Goal: Task Accomplishment & Management: Complete application form

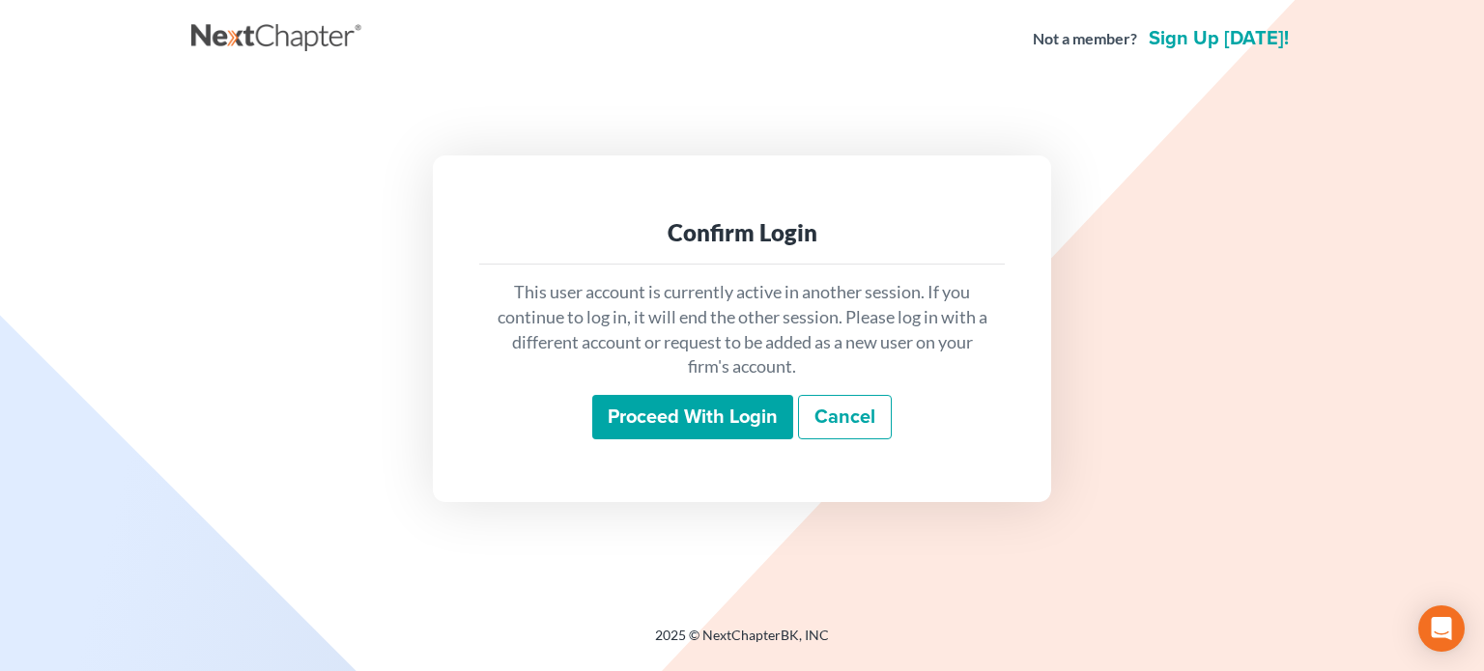
click at [678, 416] on input "Proceed with login" at bounding box center [692, 417] width 201 height 44
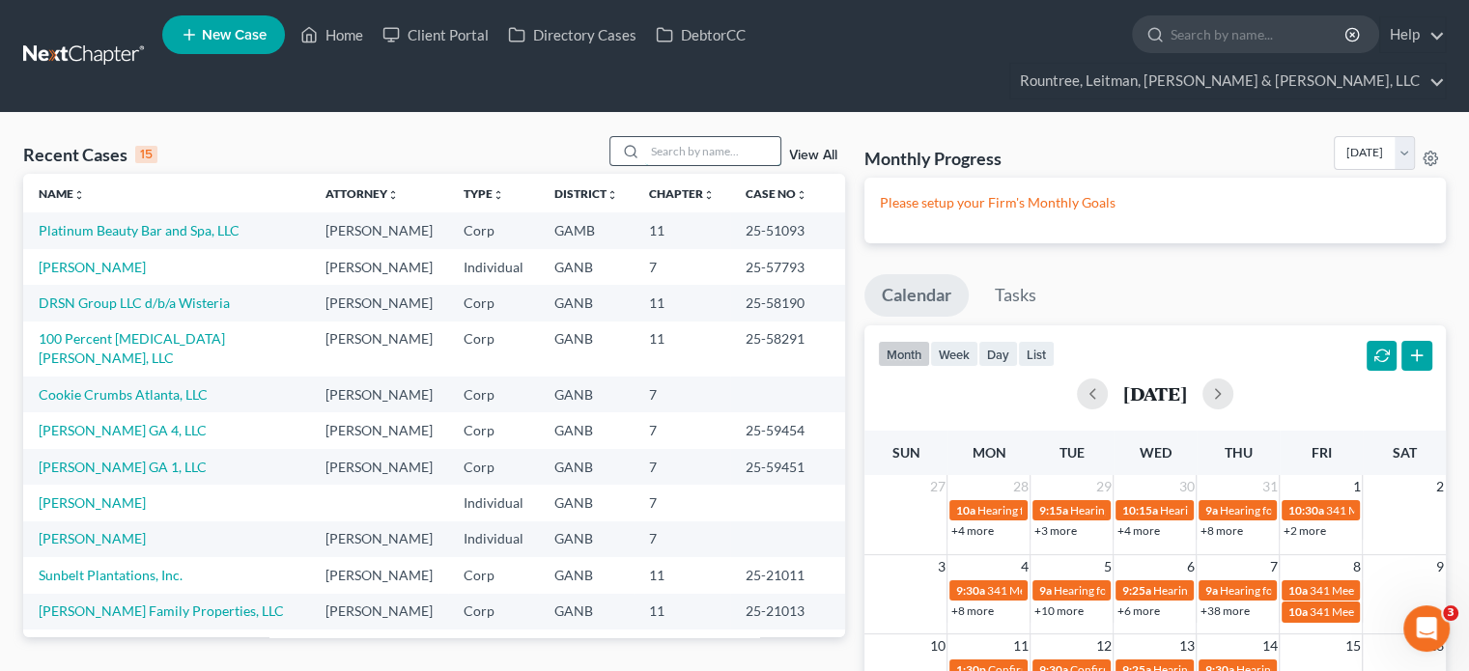
click at [659, 137] on input "search" at bounding box center [712, 151] width 135 height 28
type input "[PERSON_NAME]"
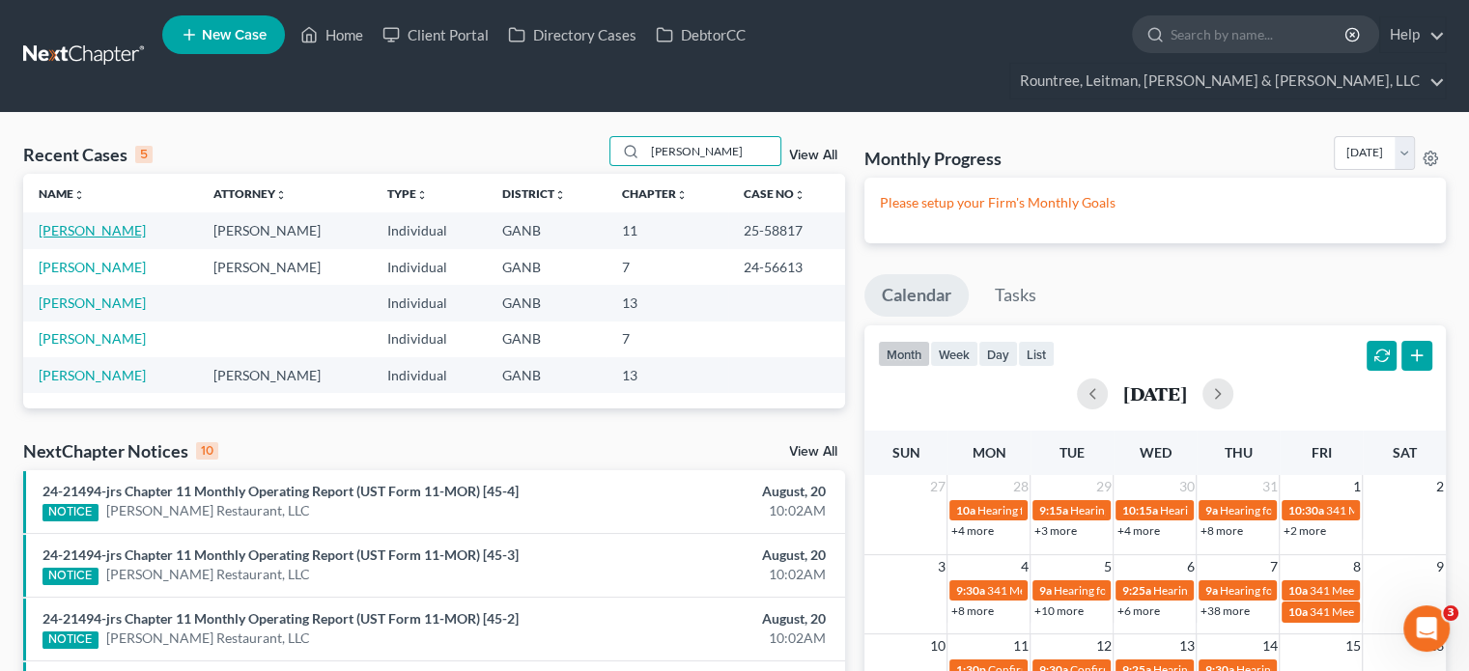
click at [92, 222] on link "[PERSON_NAME]" at bounding box center [92, 230] width 107 height 16
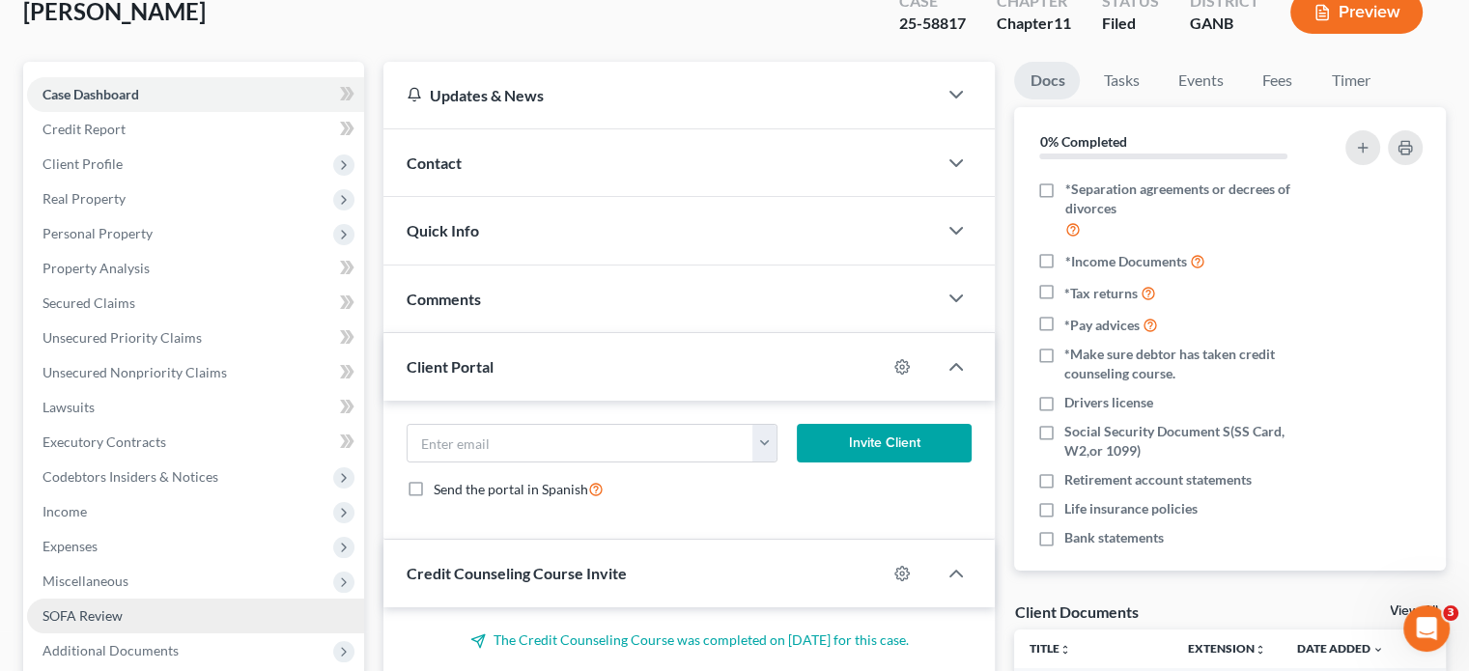
scroll to position [193, 0]
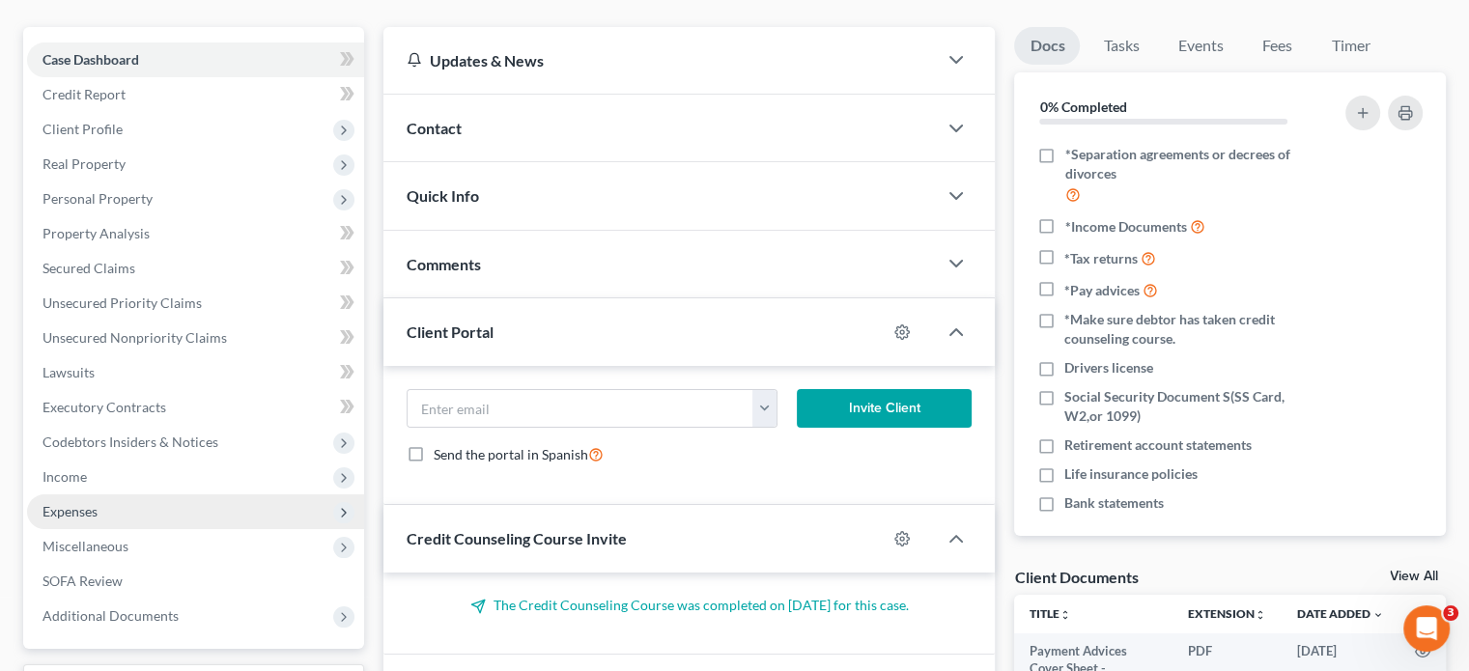
click at [78, 503] on span "Expenses" at bounding box center [69, 511] width 55 height 16
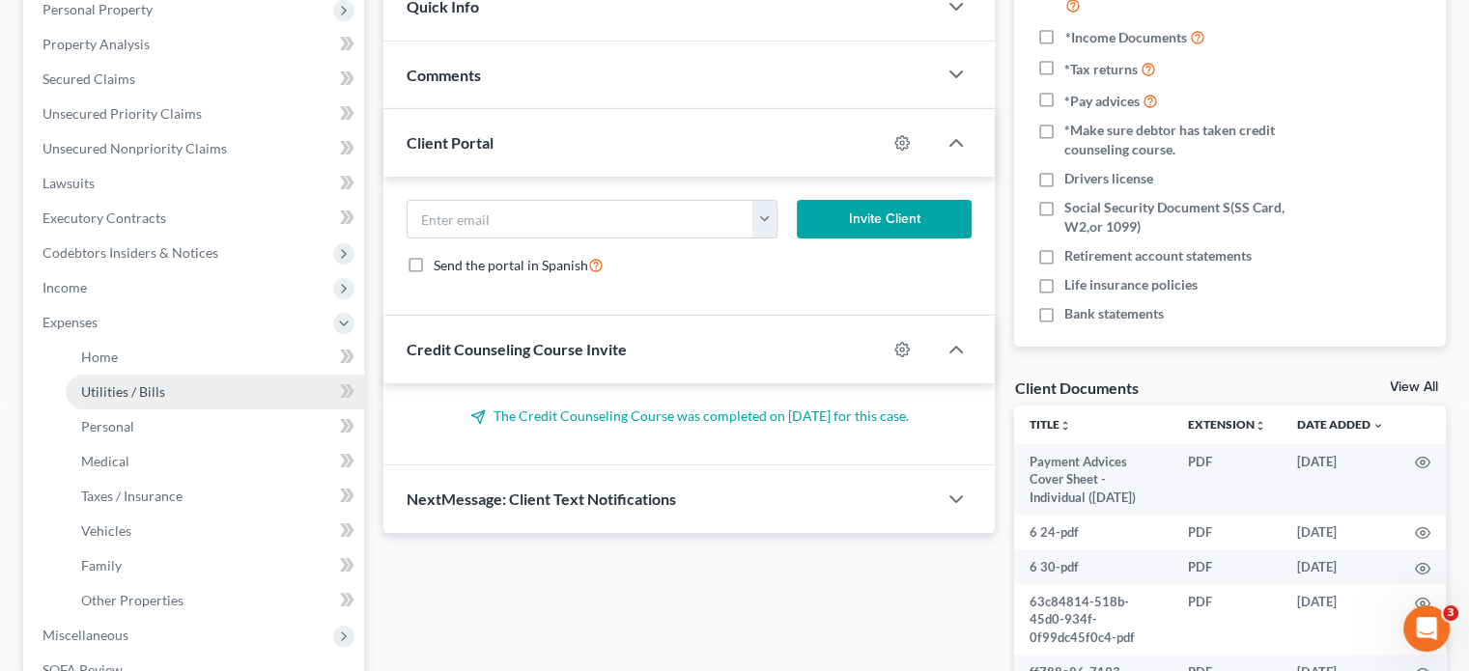
scroll to position [386, 0]
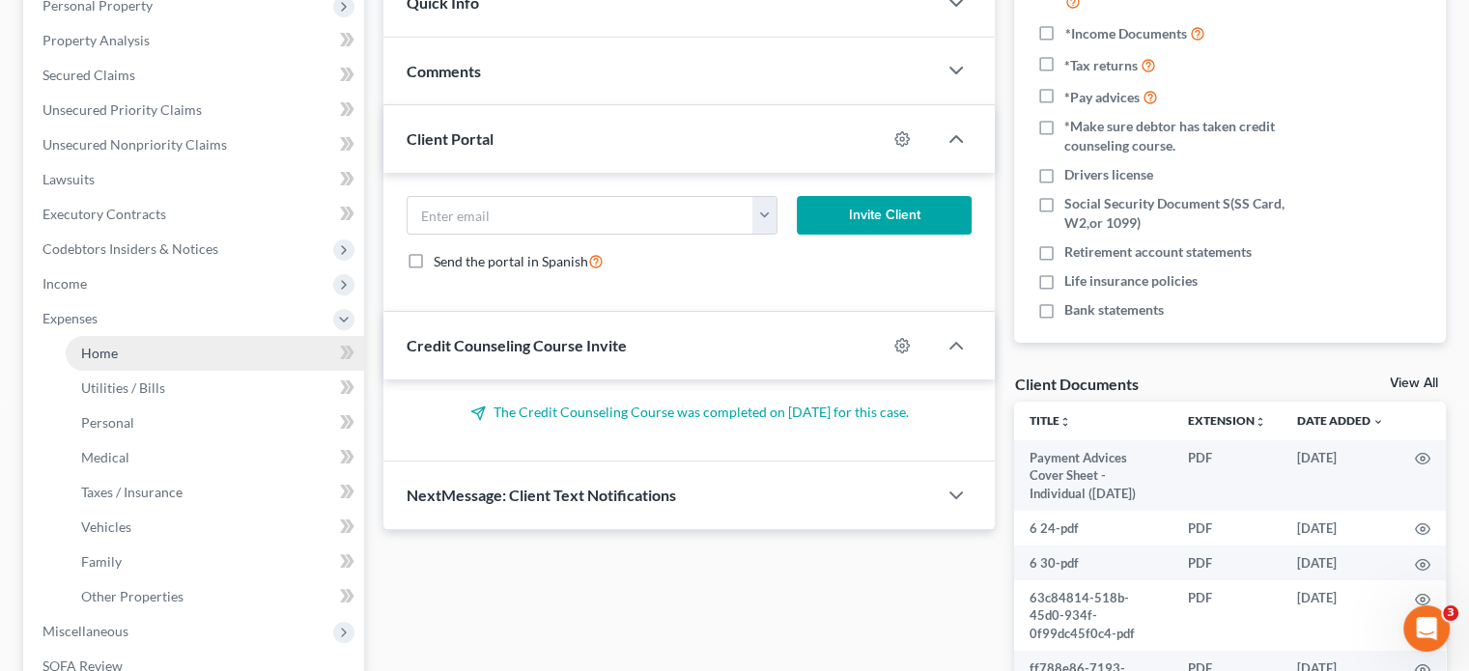
click at [89, 336] on link "Home" at bounding box center [215, 353] width 298 height 35
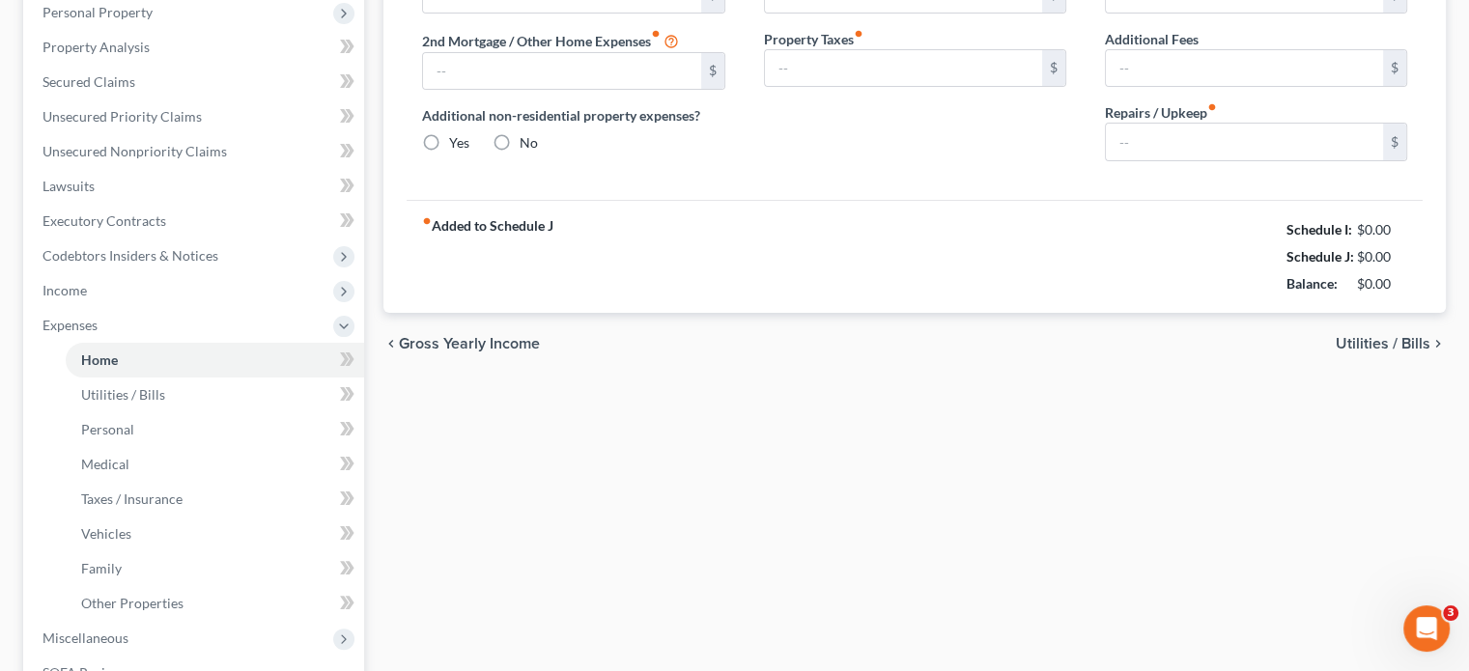
type input "0.00"
radio input "true"
type input "182.91"
type input "91.66"
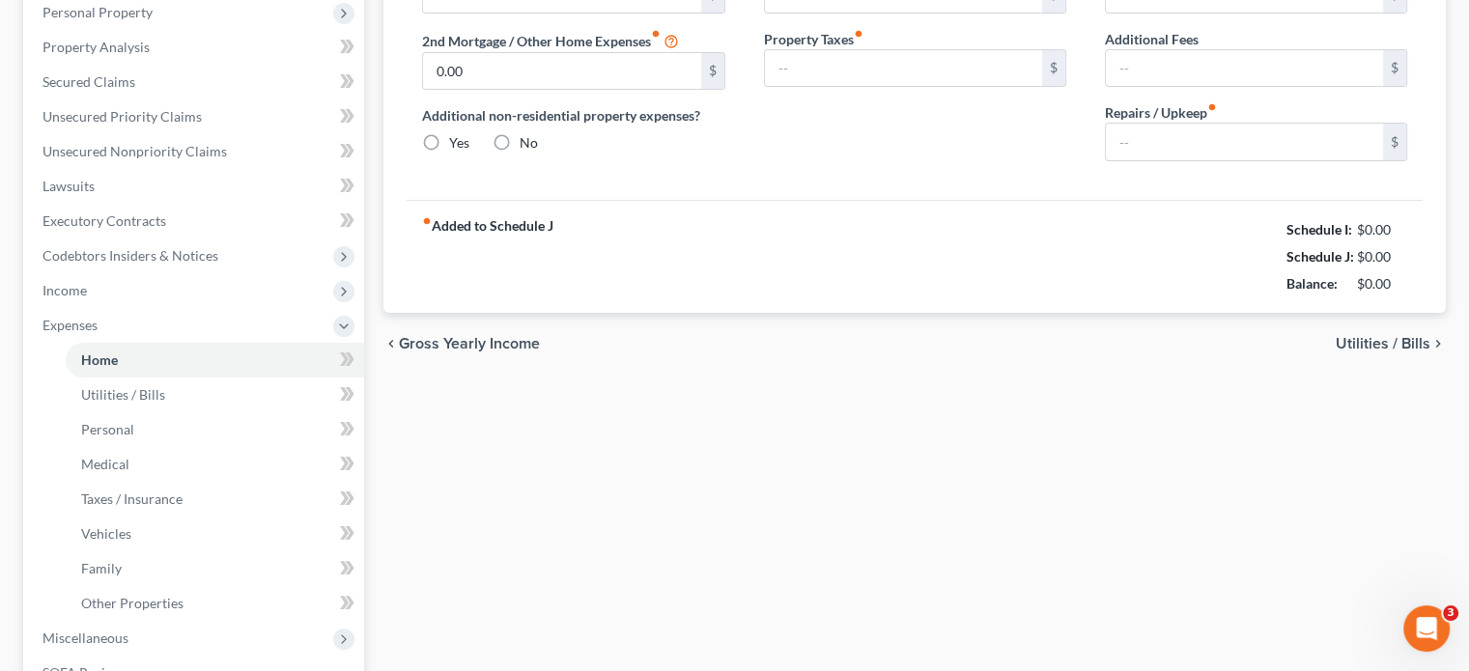
type input "0.00"
type input "200.00"
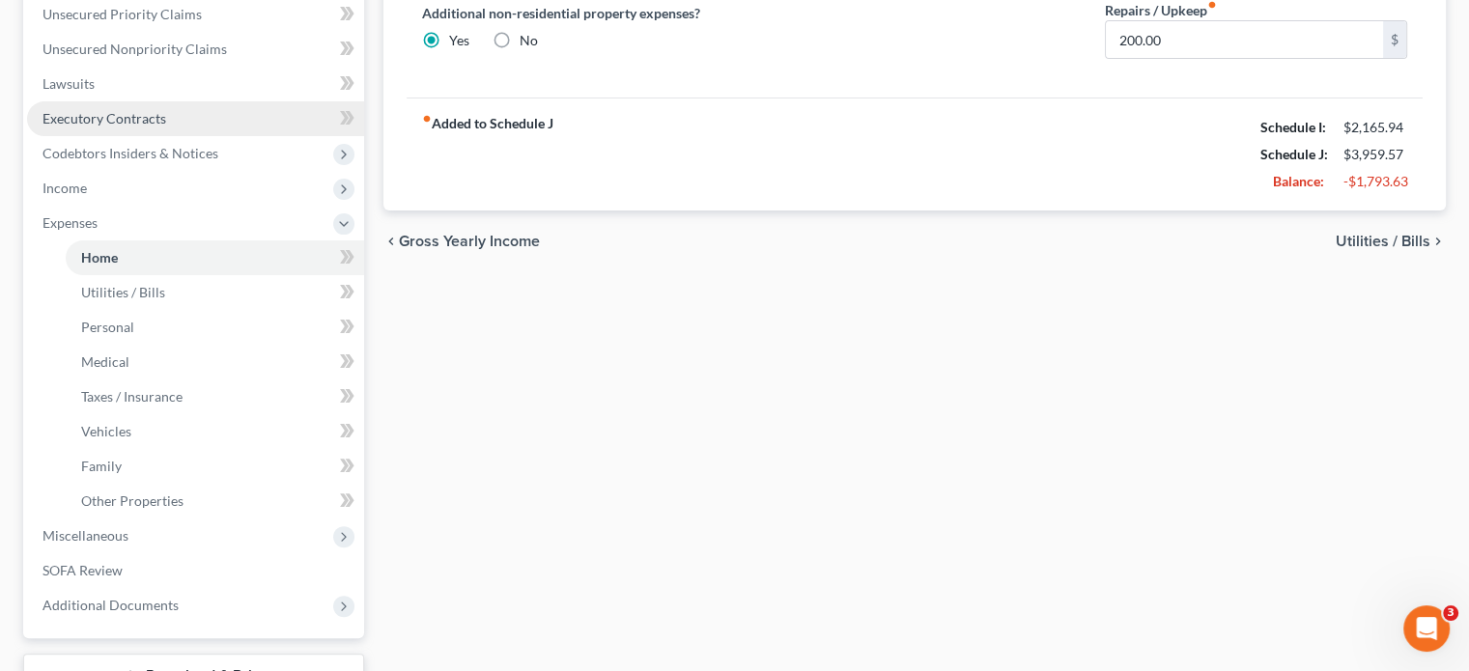
scroll to position [483, 0]
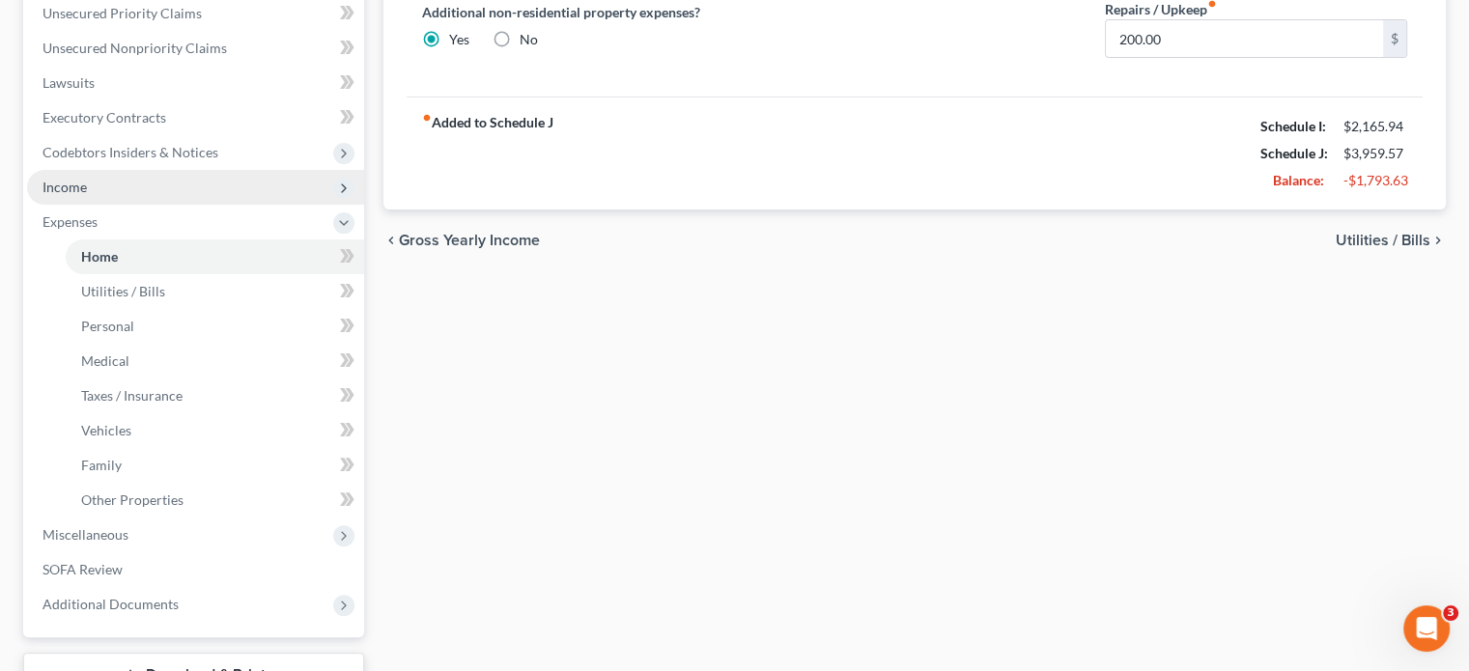
click at [75, 179] on span "Income" at bounding box center [64, 187] width 44 height 16
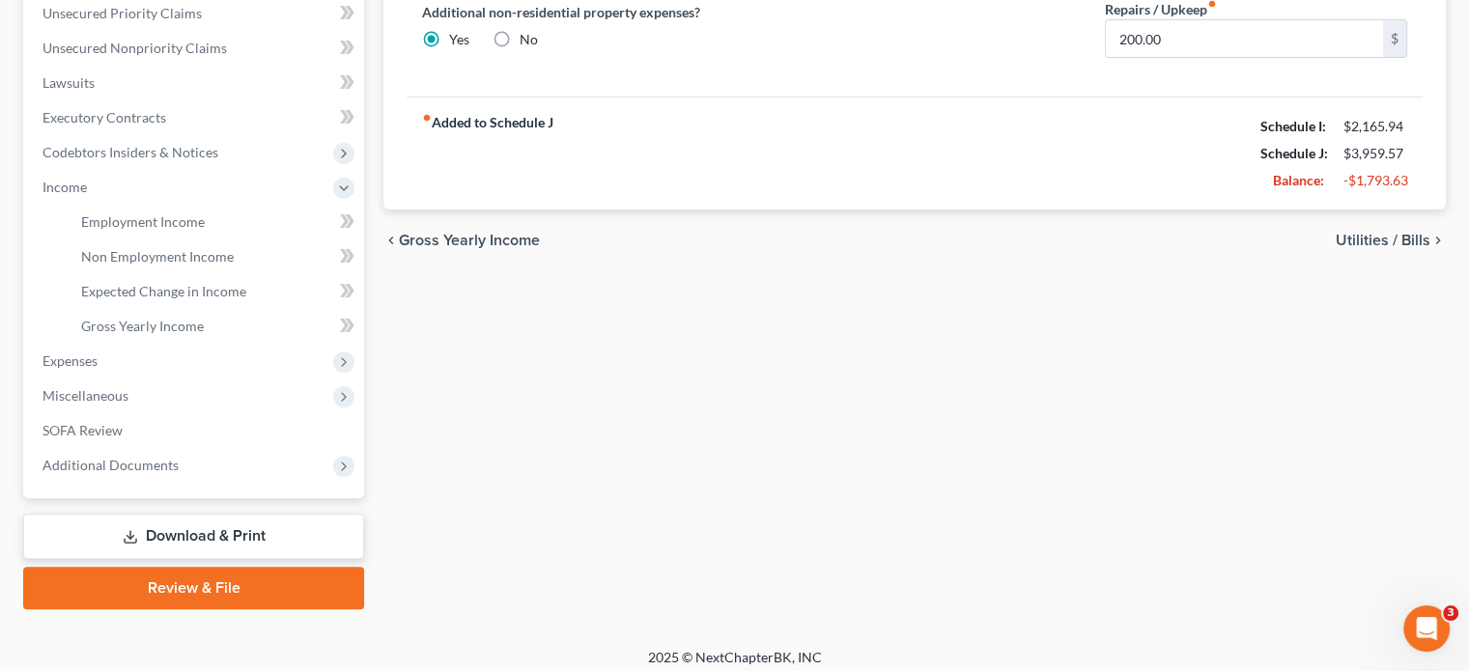
scroll to position [458, 0]
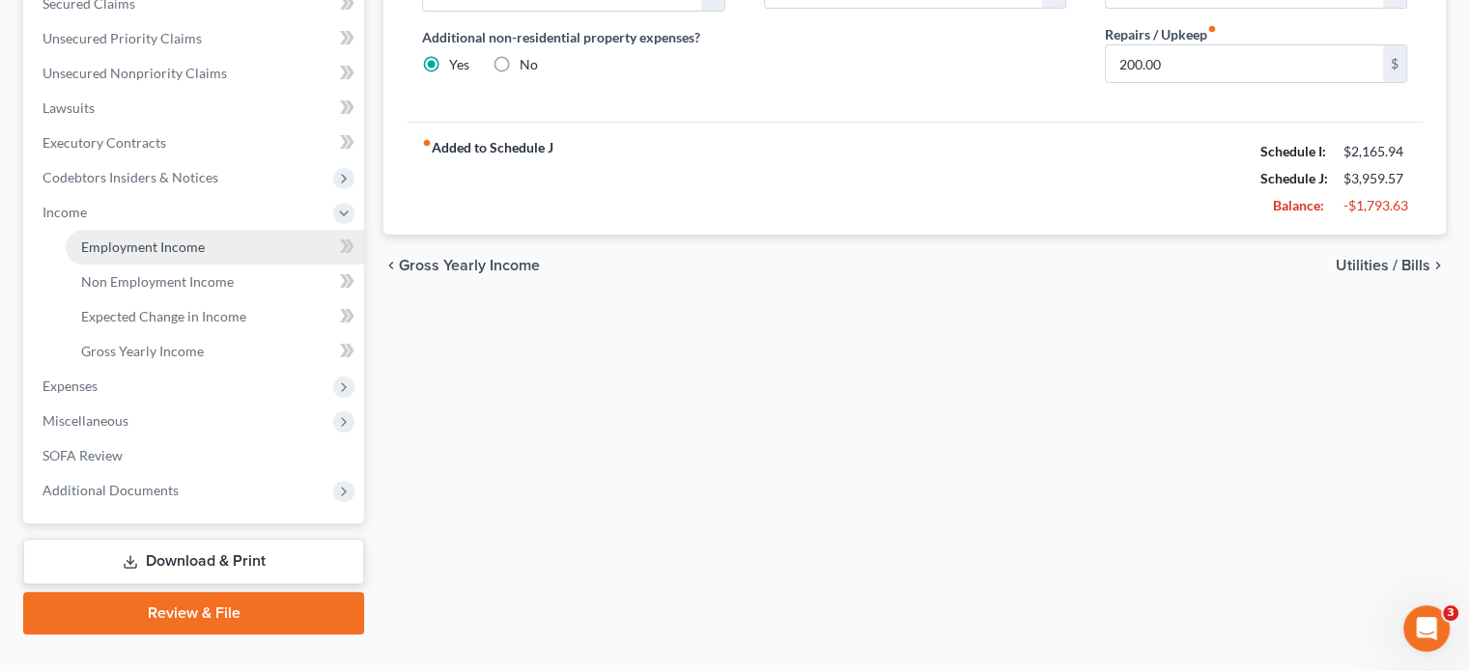
click at [153, 239] on span "Employment Income" at bounding box center [143, 247] width 124 height 16
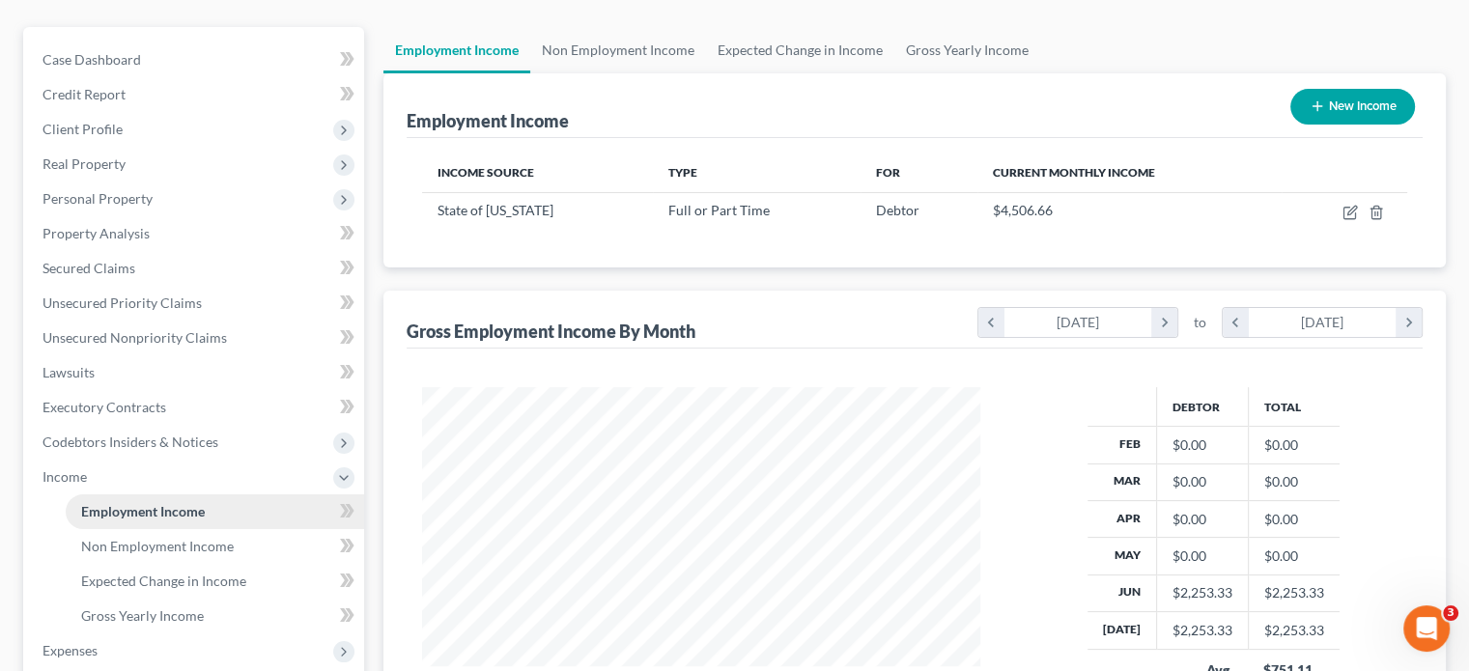
scroll to position [361, 0]
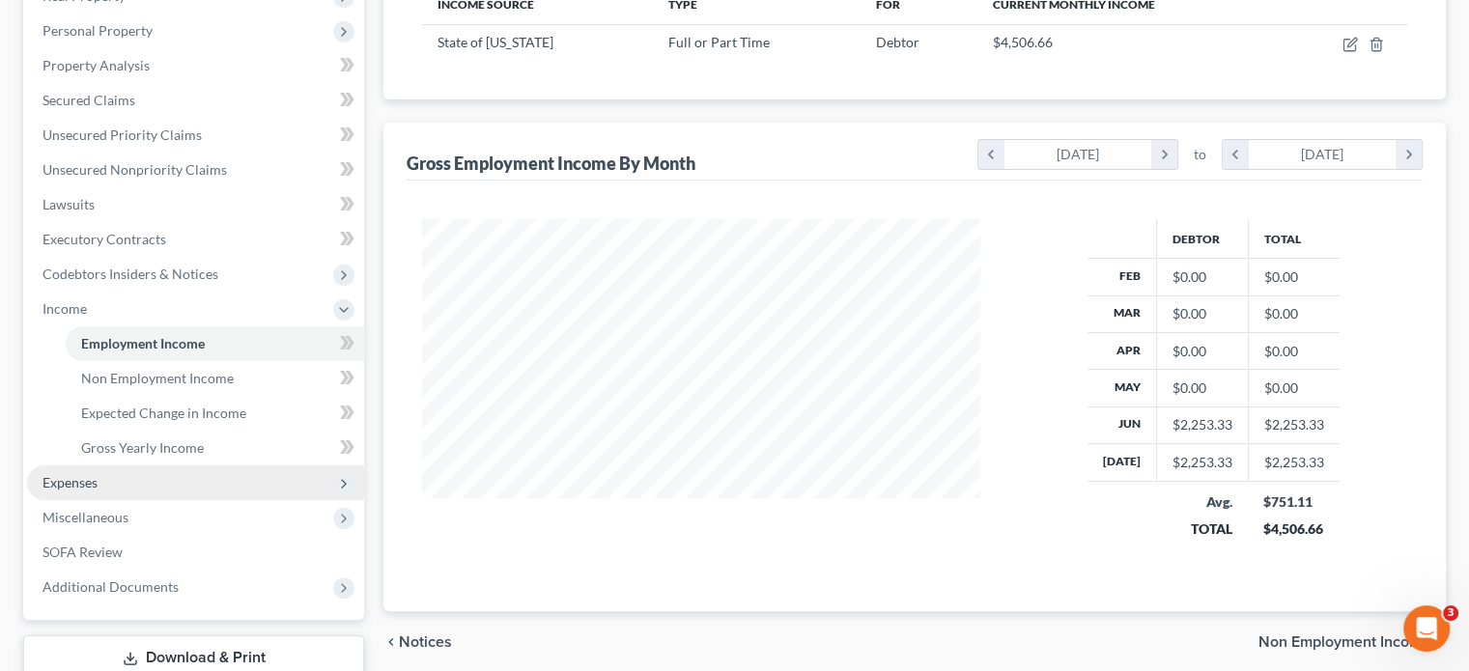
click at [89, 474] on span "Expenses" at bounding box center [69, 482] width 55 height 16
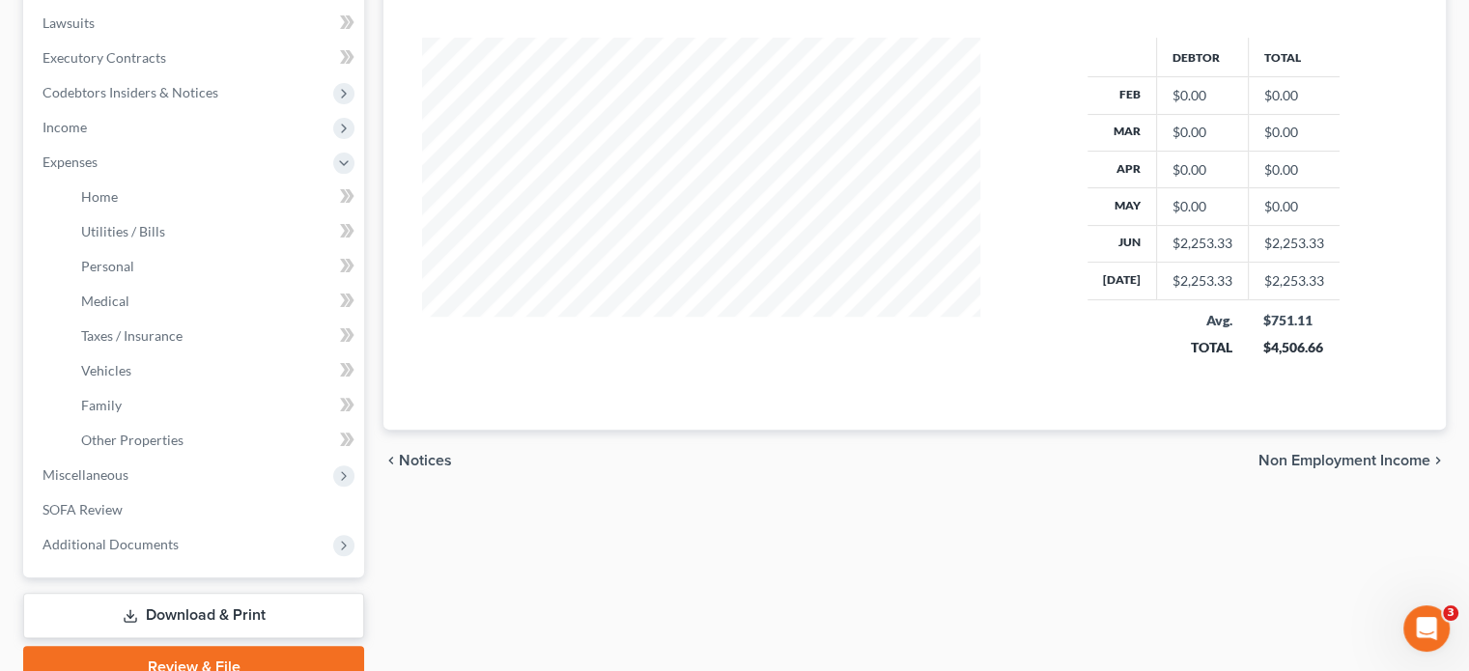
scroll to position [554, 0]
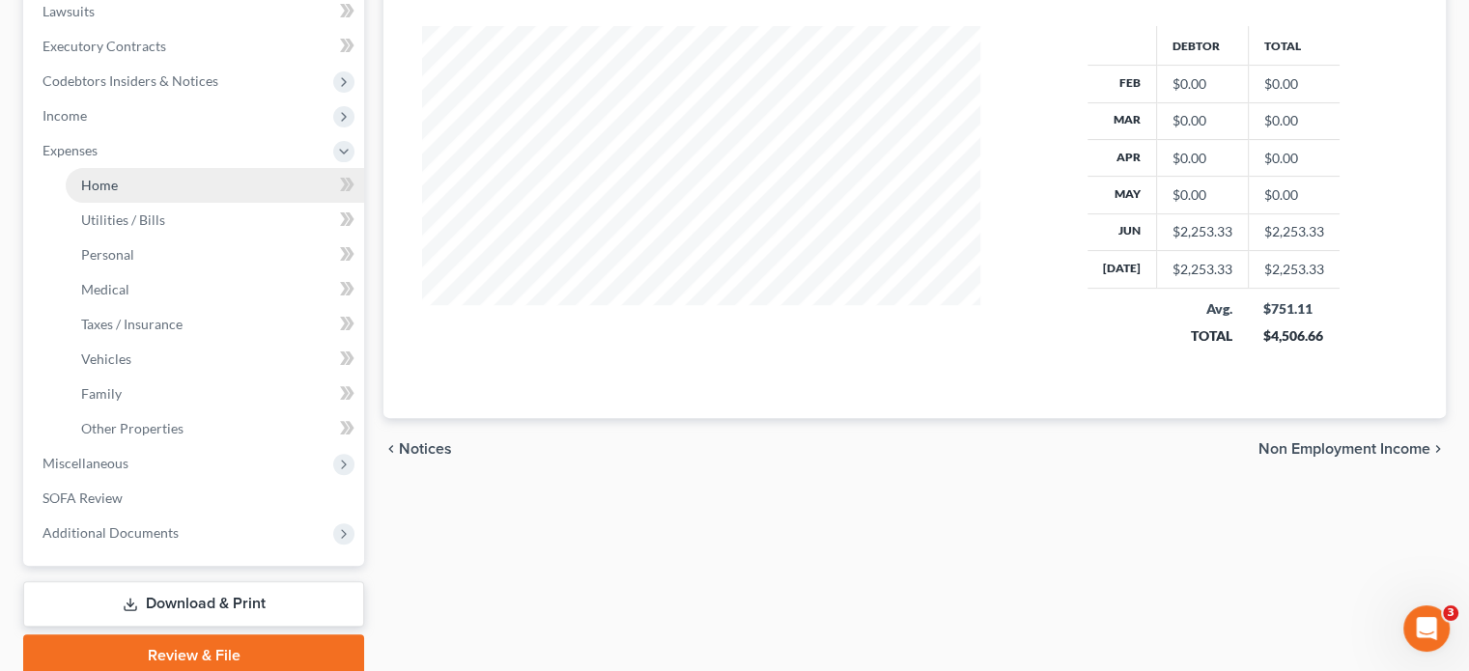
click at [107, 177] on span "Home" at bounding box center [99, 185] width 37 height 16
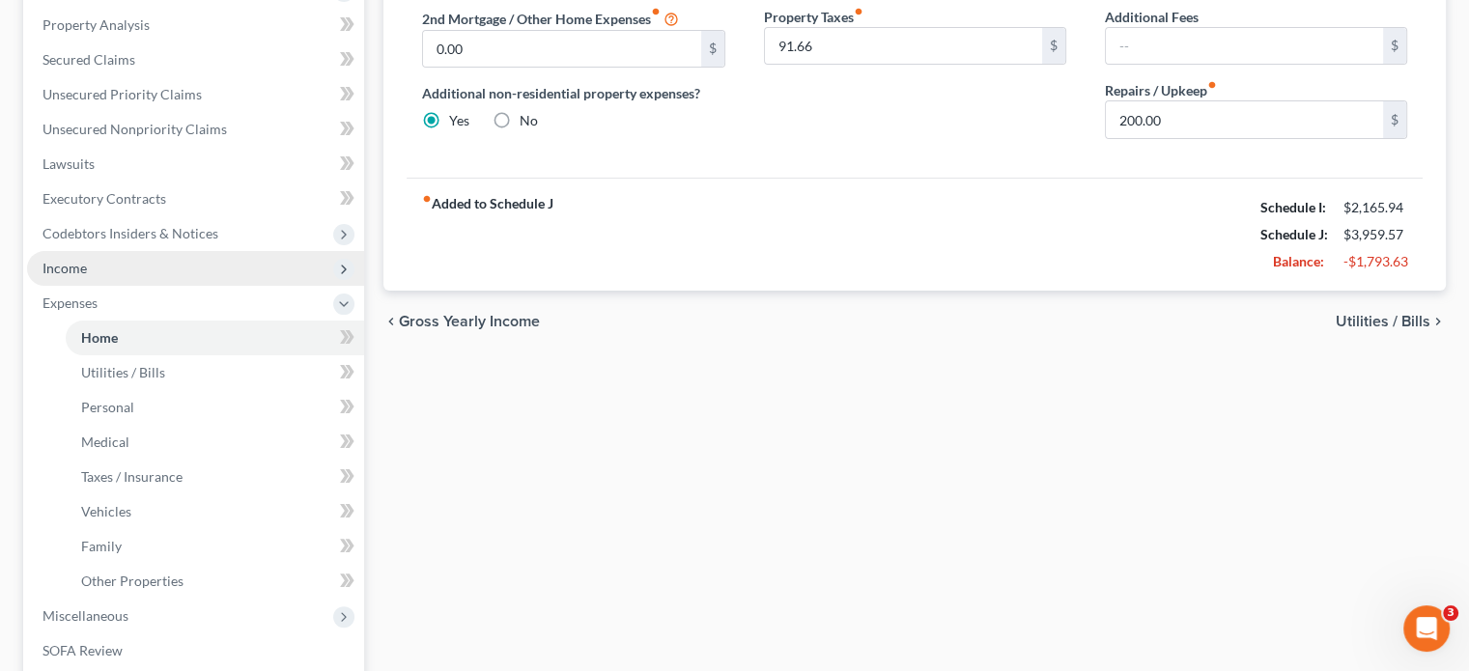
scroll to position [386, 0]
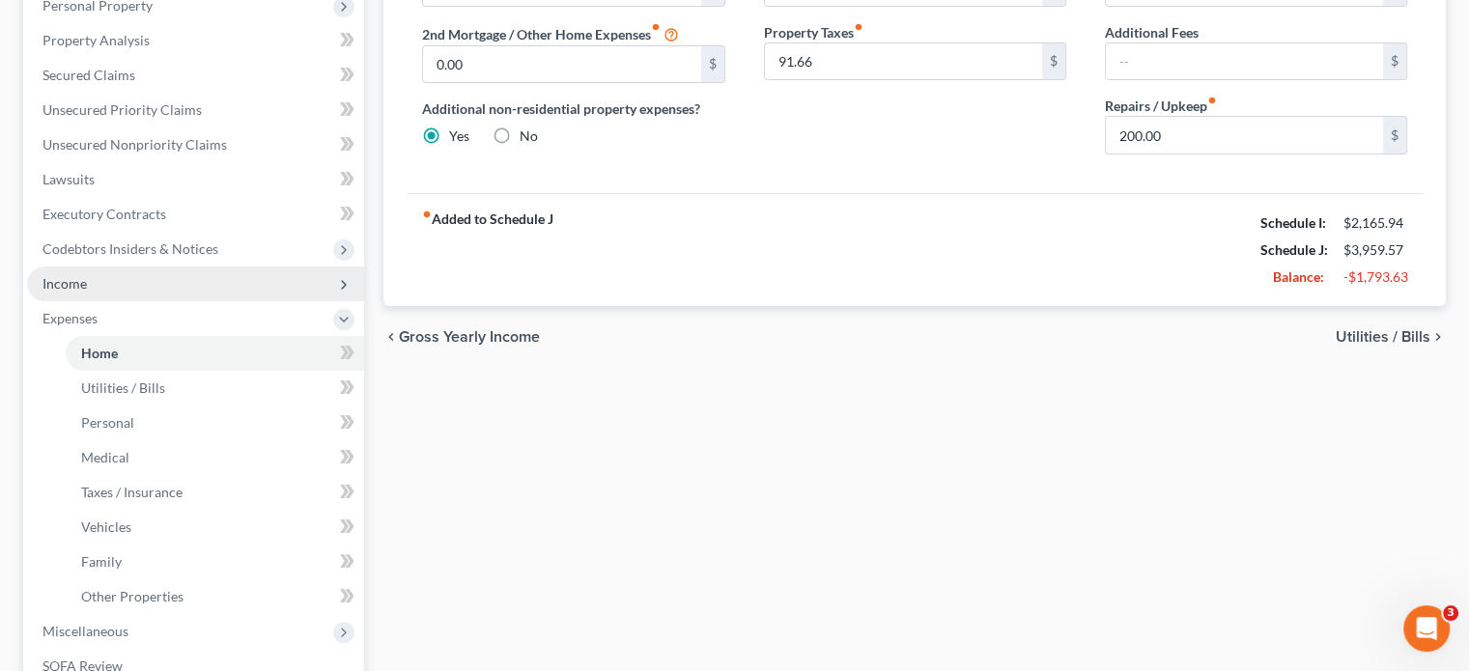
click at [89, 267] on span "Income" at bounding box center [195, 284] width 337 height 35
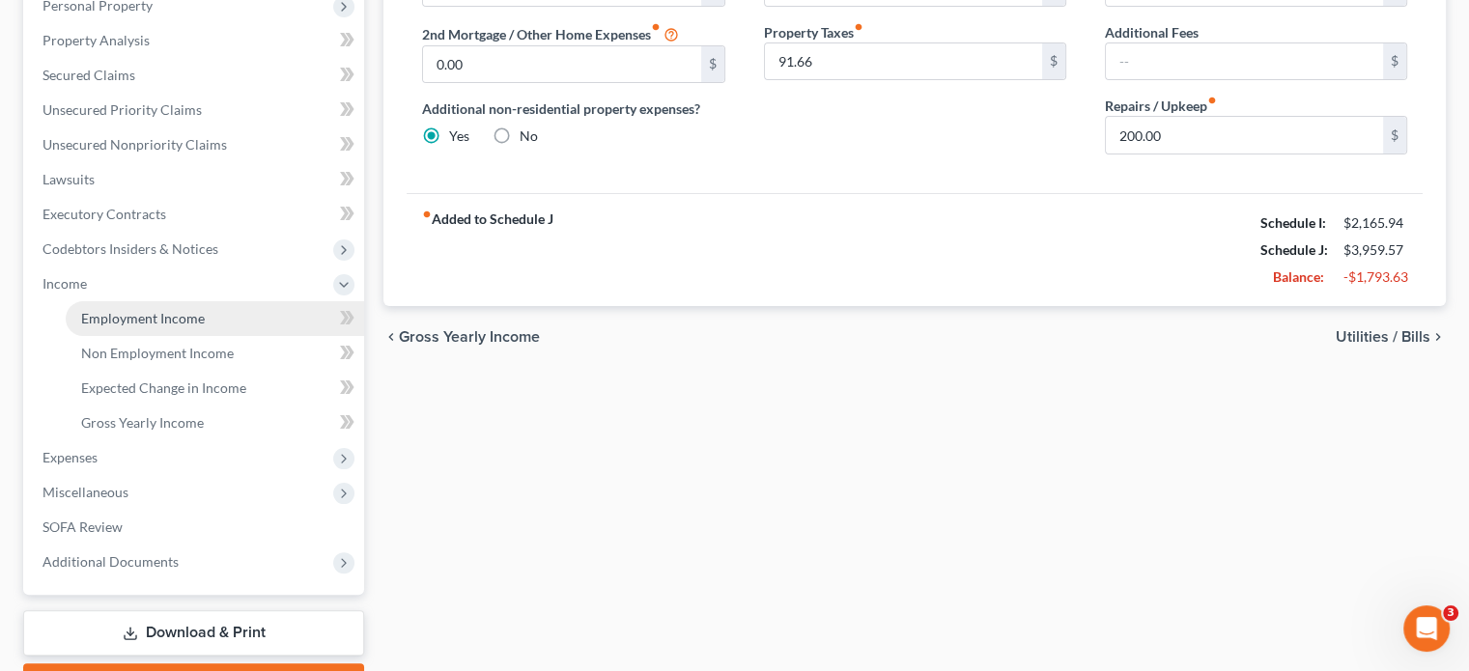
click at [147, 310] on span "Employment Income" at bounding box center [143, 318] width 124 height 16
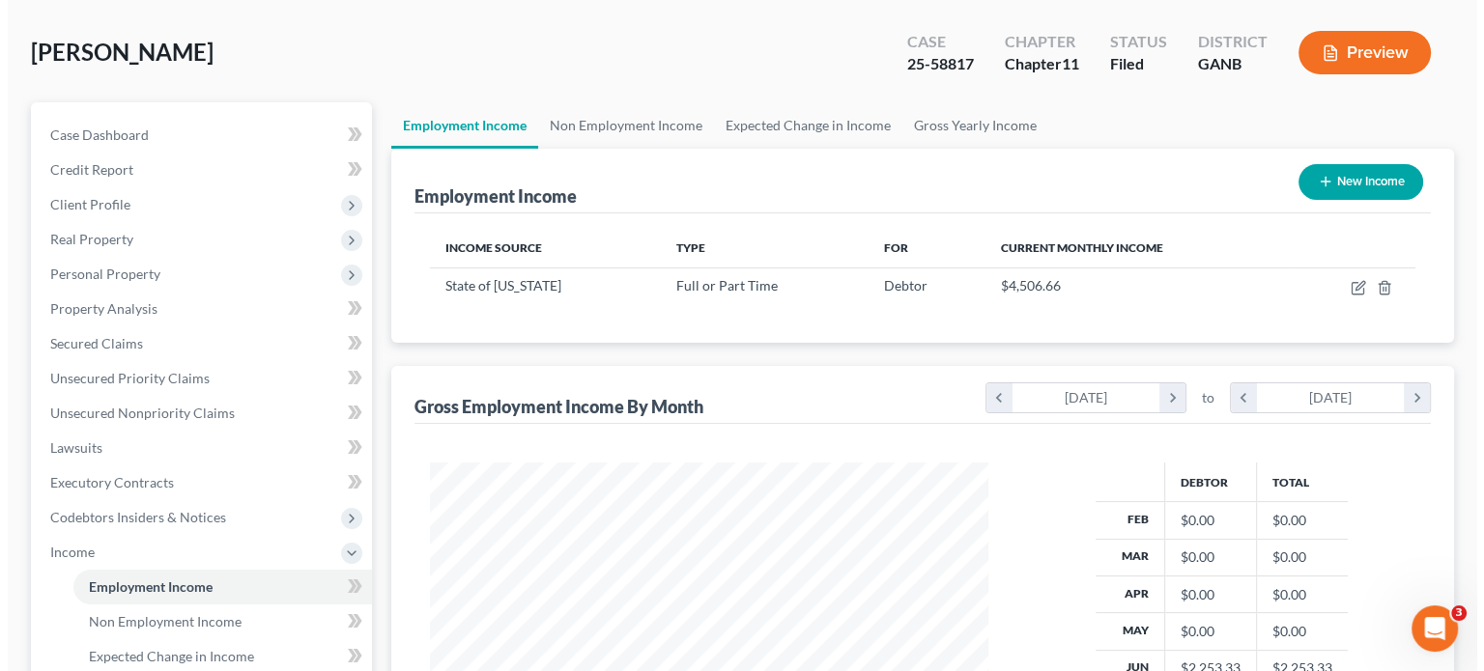
scroll to position [97, 0]
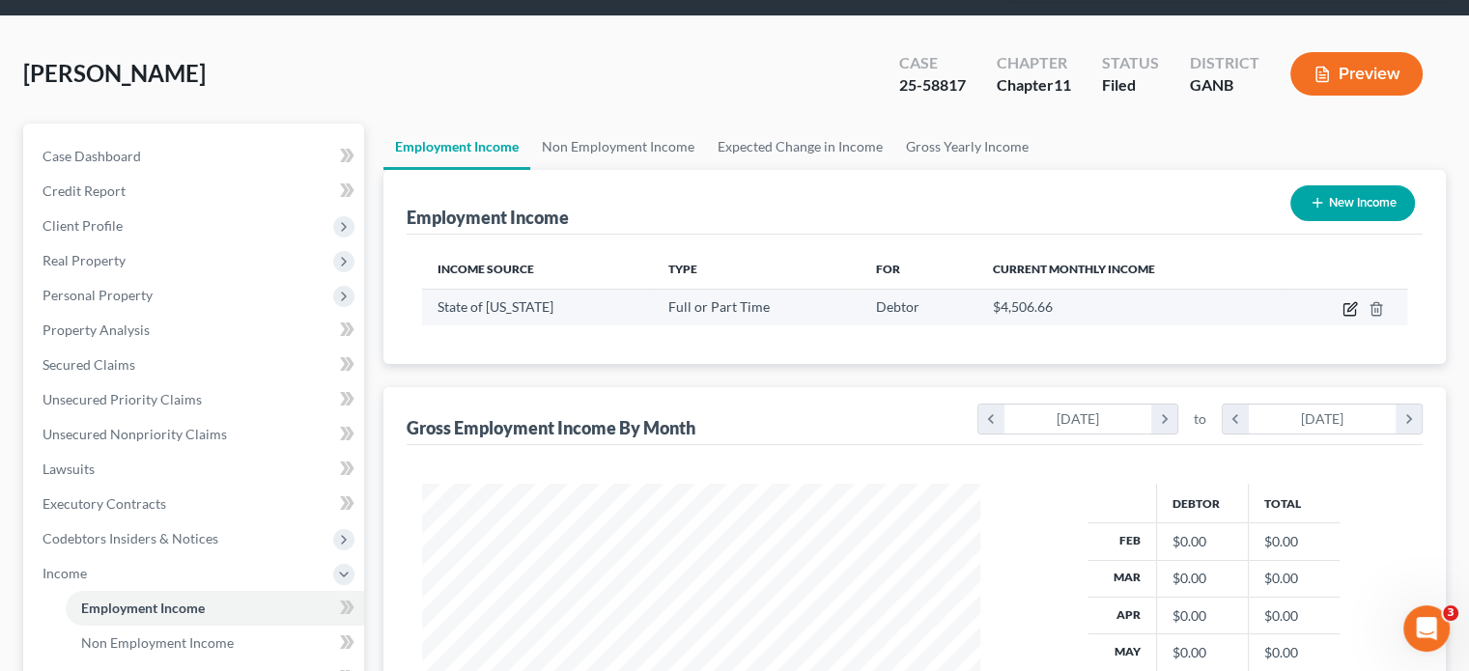
click at [1353, 302] on icon "button" at bounding box center [1351, 306] width 9 height 9
select select "0"
select select "10"
select select "1"
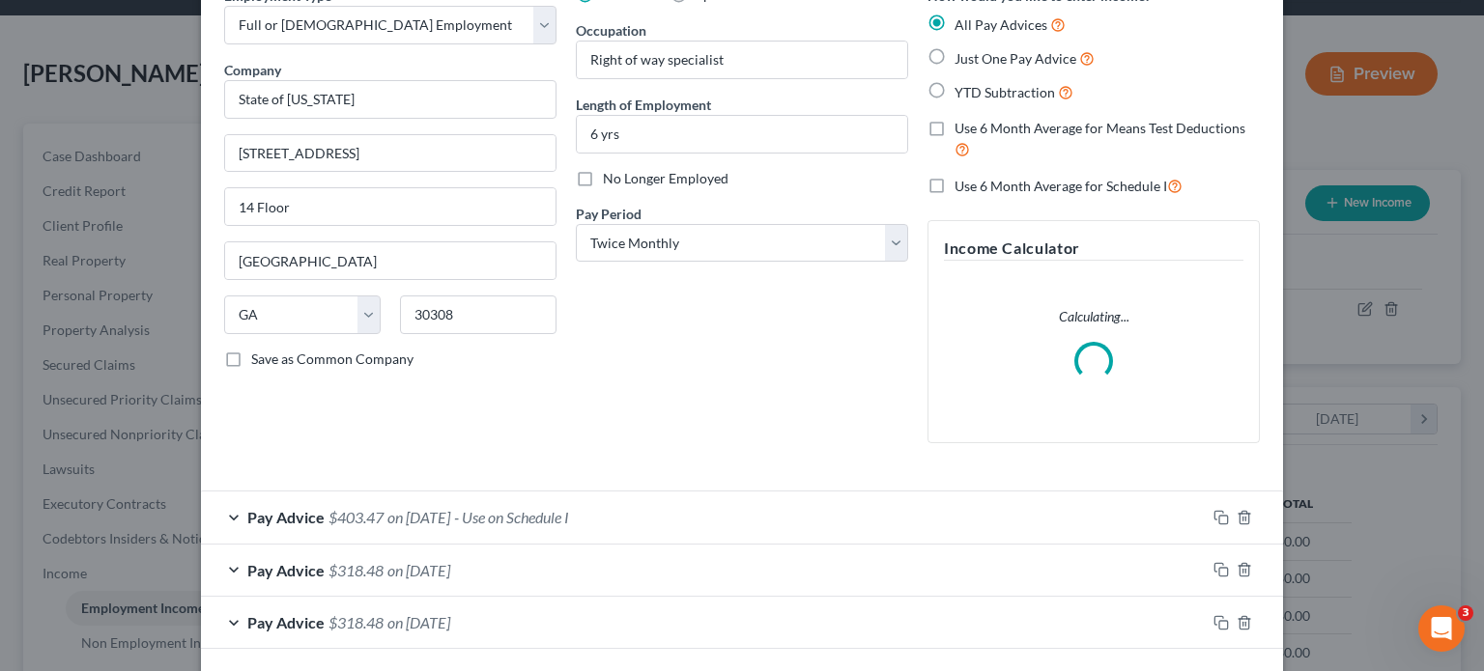
scroll to position [185, 0]
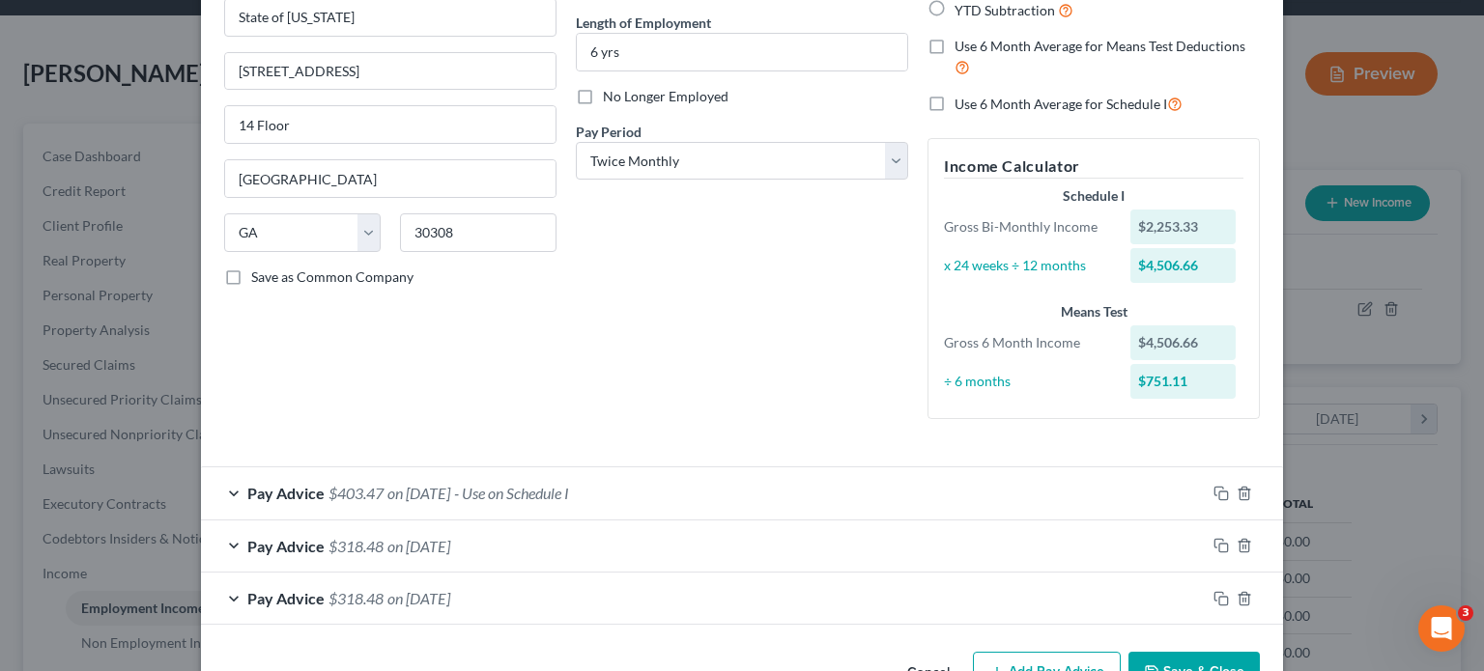
click at [421, 491] on span "on 08/08/2025" at bounding box center [418, 493] width 63 height 18
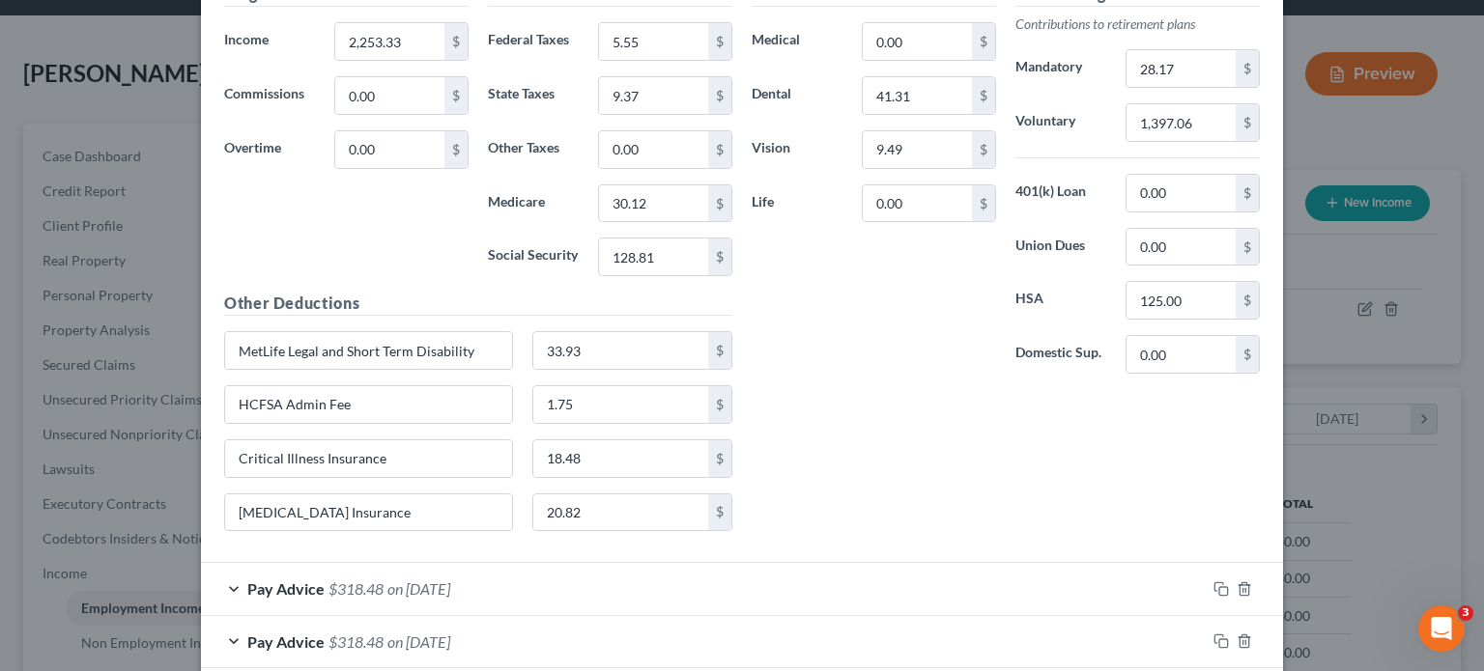
scroll to position [951, 0]
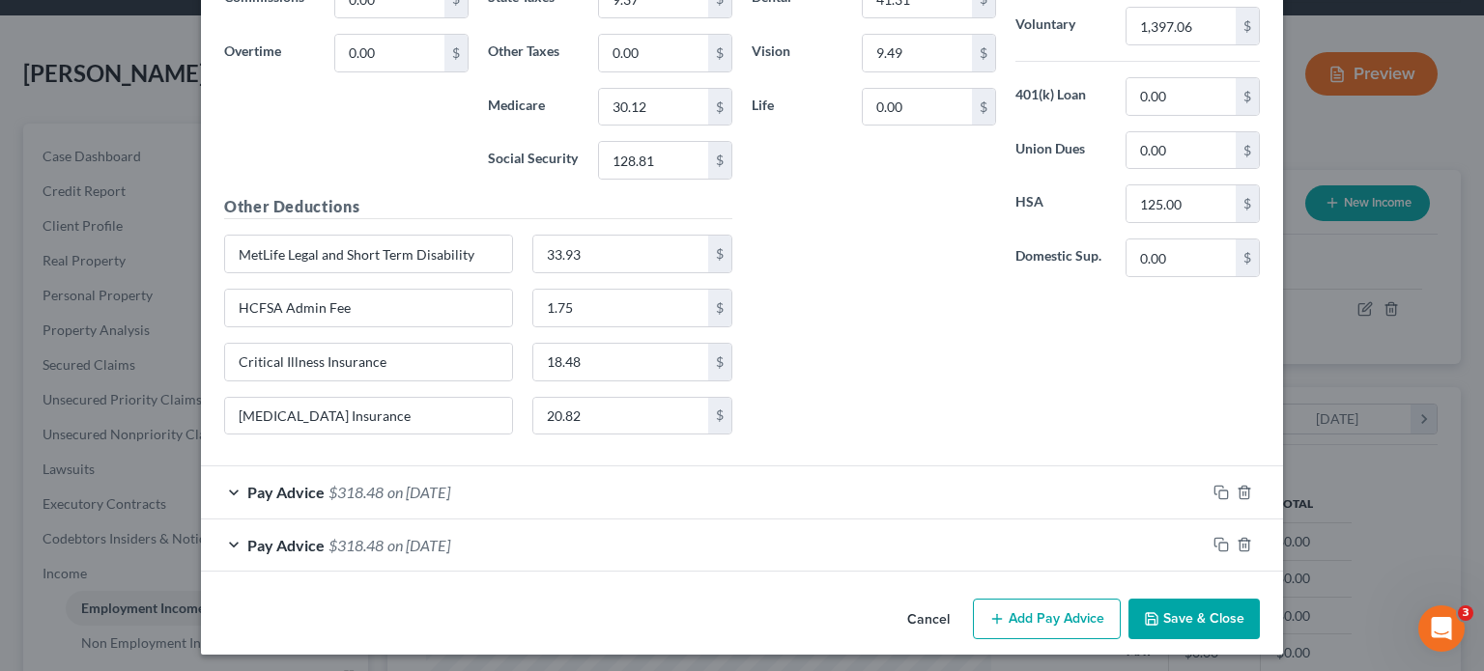
click at [247, 488] on span "Pay Advice" at bounding box center [285, 492] width 77 height 18
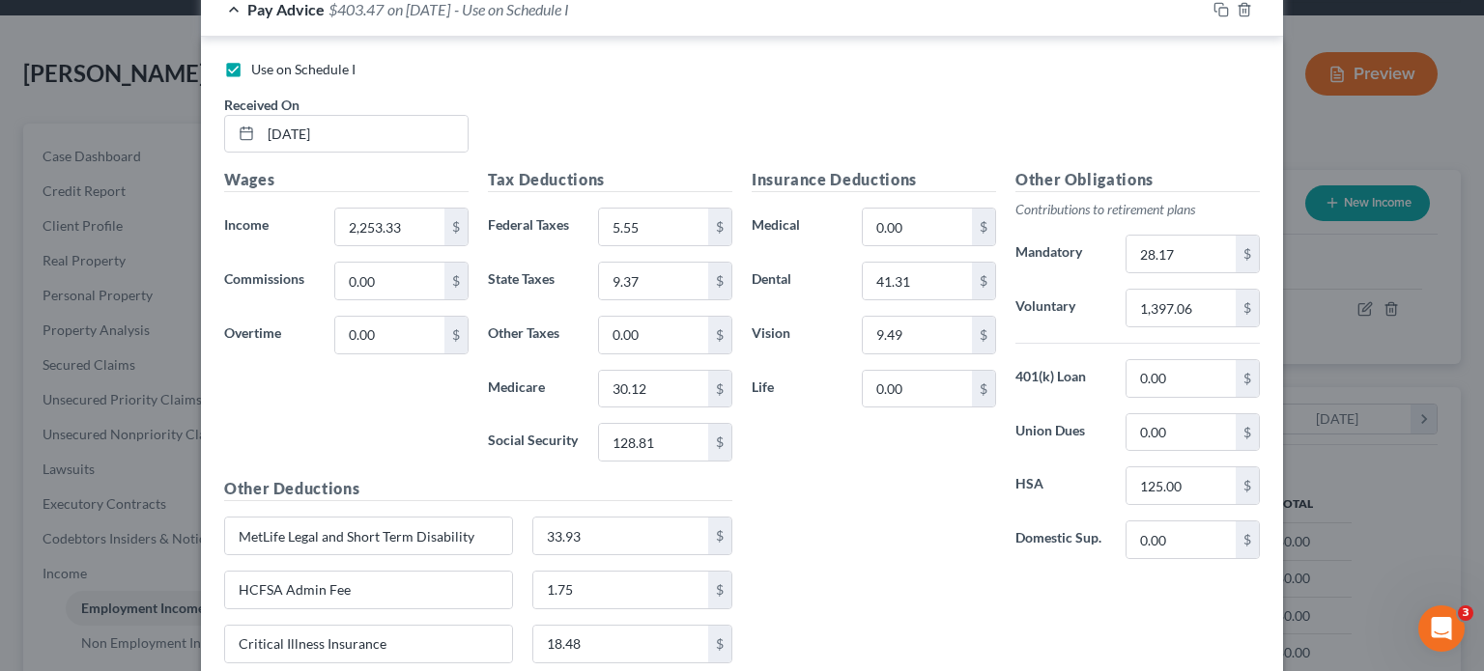
scroll to position [662, 0]
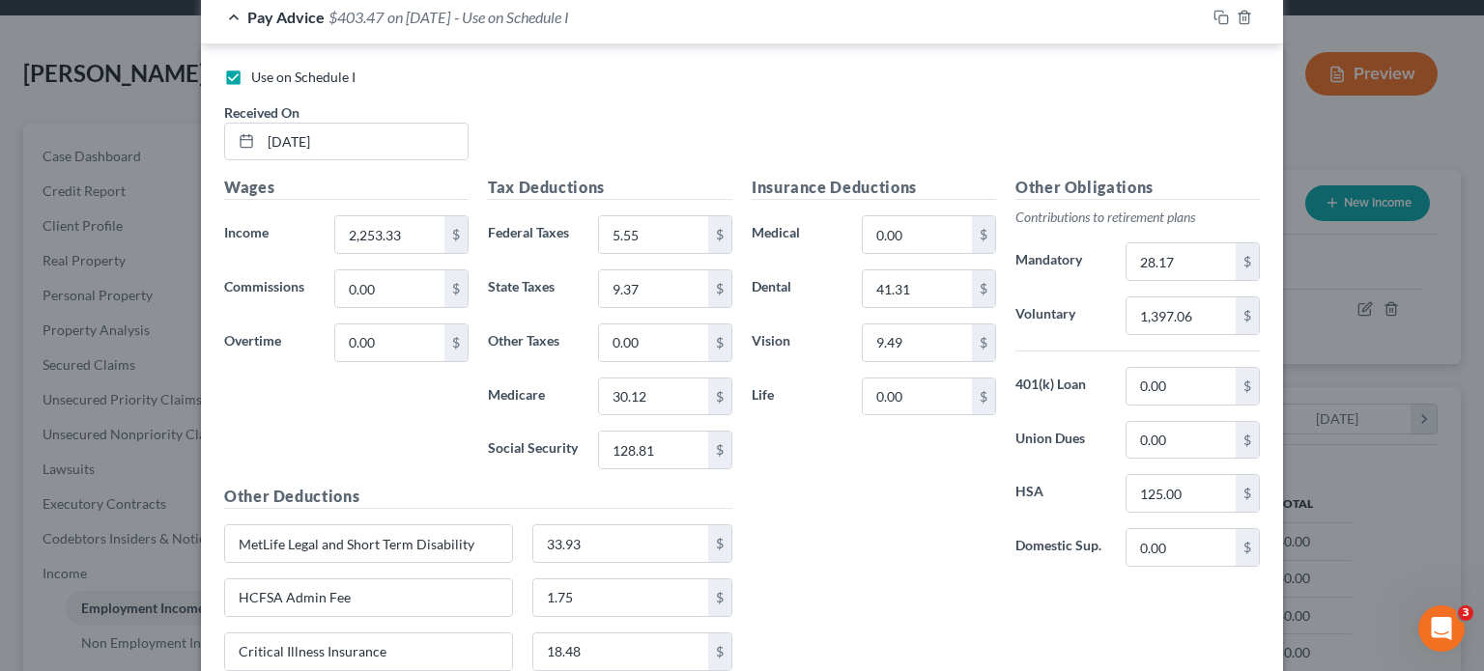
click at [143, 72] on div "Edit Income Source × Employment Type * Select Full or Part Time Employment Self…" at bounding box center [742, 335] width 1484 height 671
click at [1301, 84] on div "Edit Income Source × Employment Type * Select Full or Part Time Employment Self…" at bounding box center [742, 335] width 1484 height 671
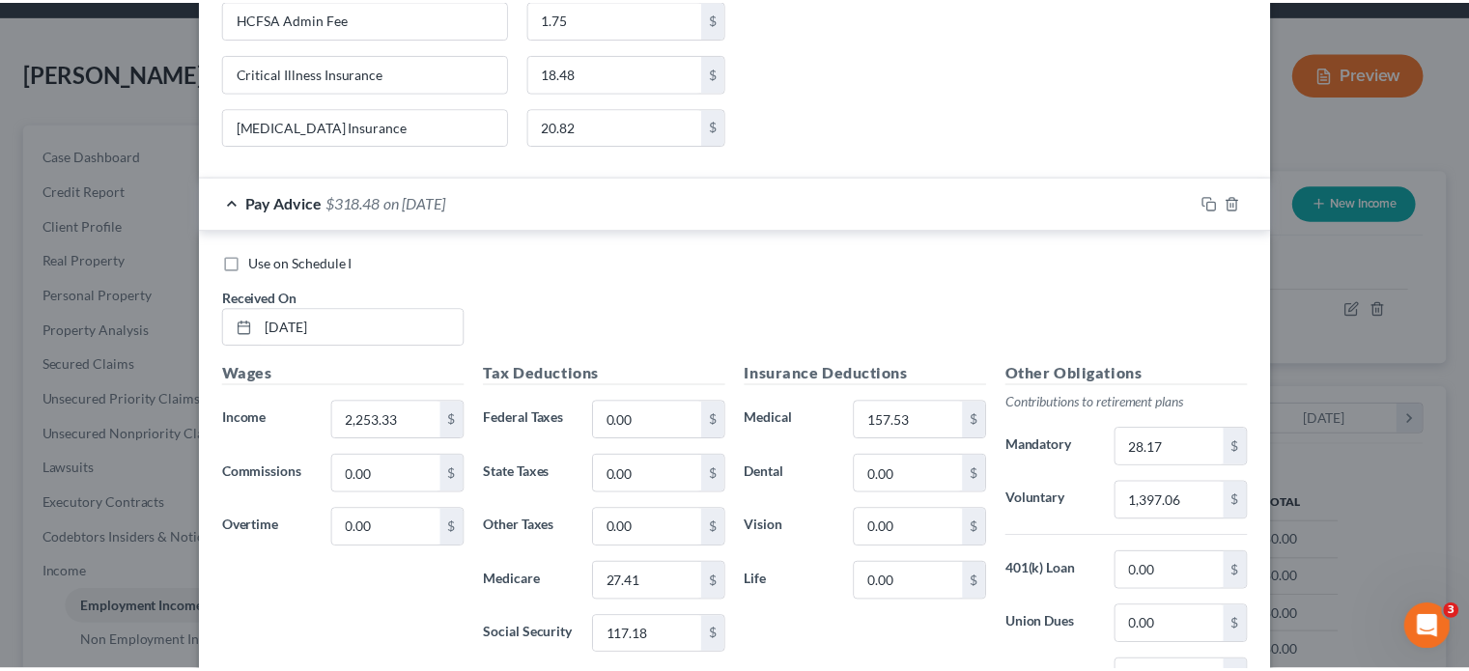
scroll to position [1584, 0]
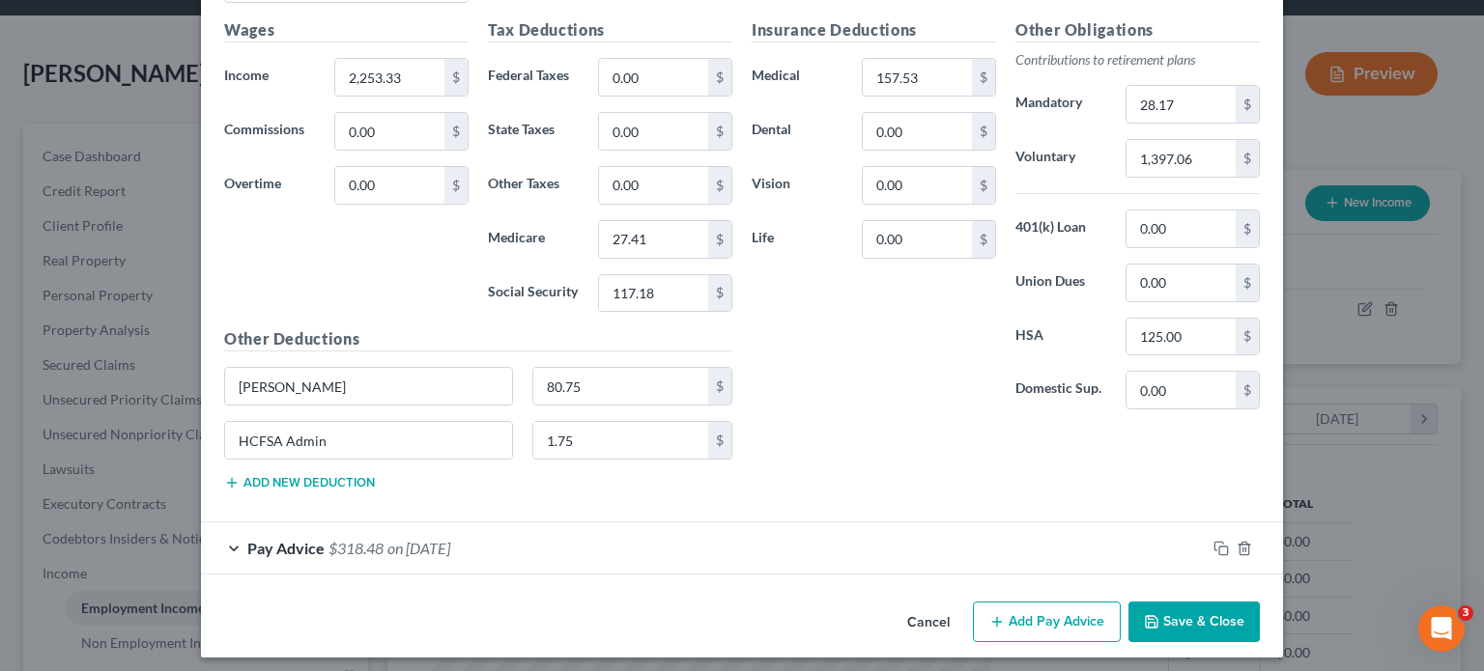
click at [919, 607] on button "Cancel" at bounding box center [927, 623] width 73 height 39
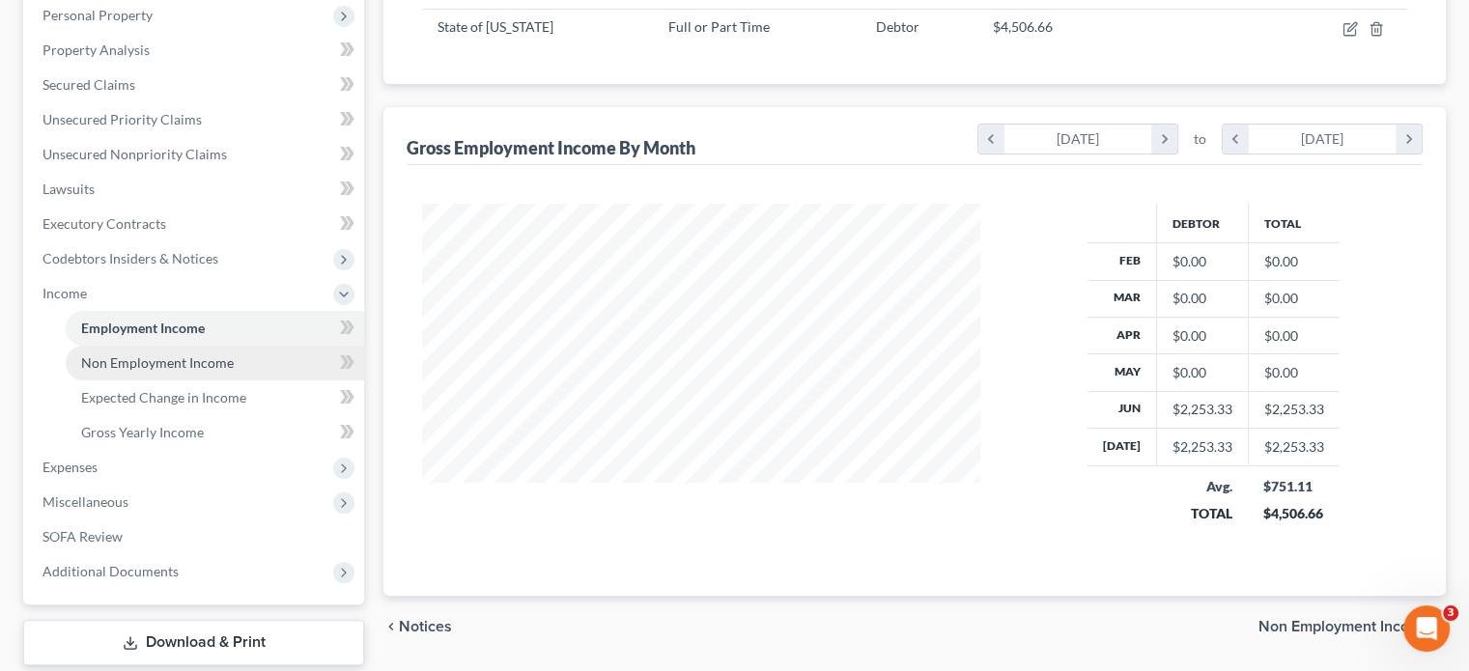
scroll to position [386, 0]
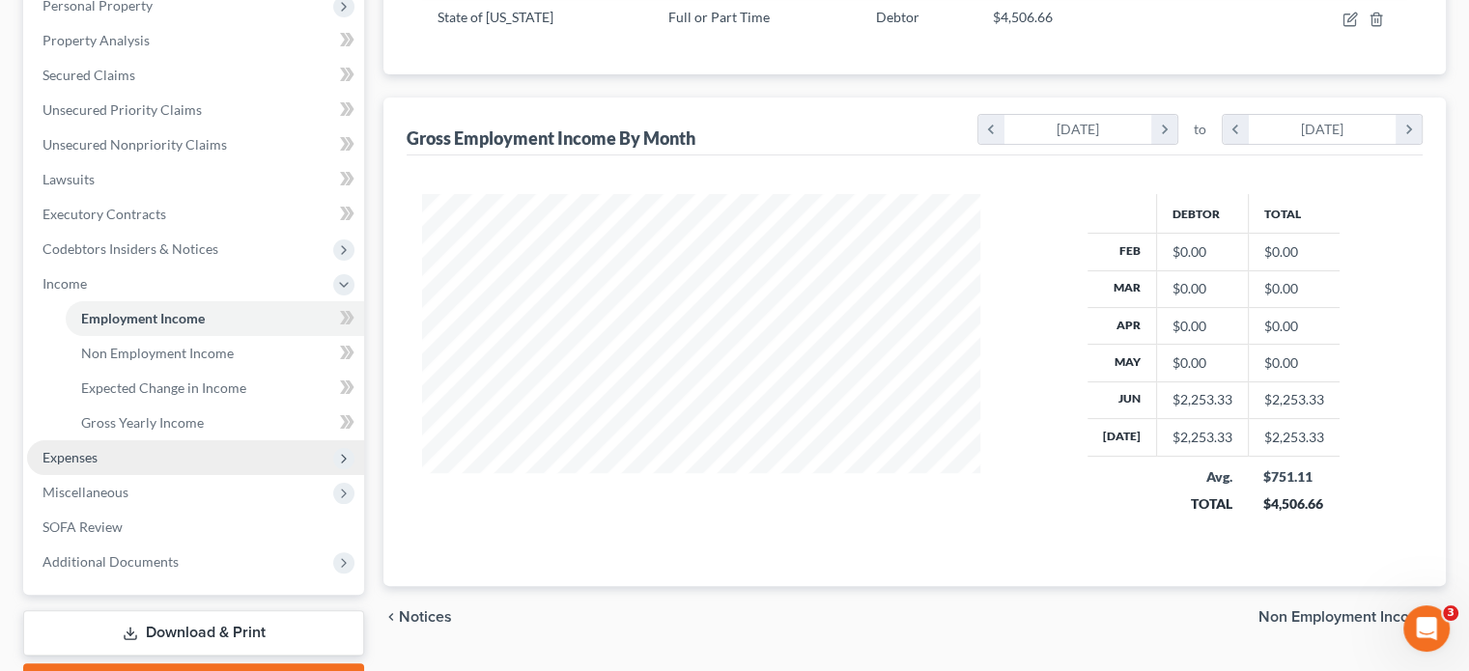
click at [112, 440] on span "Expenses" at bounding box center [195, 457] width 337 height 35
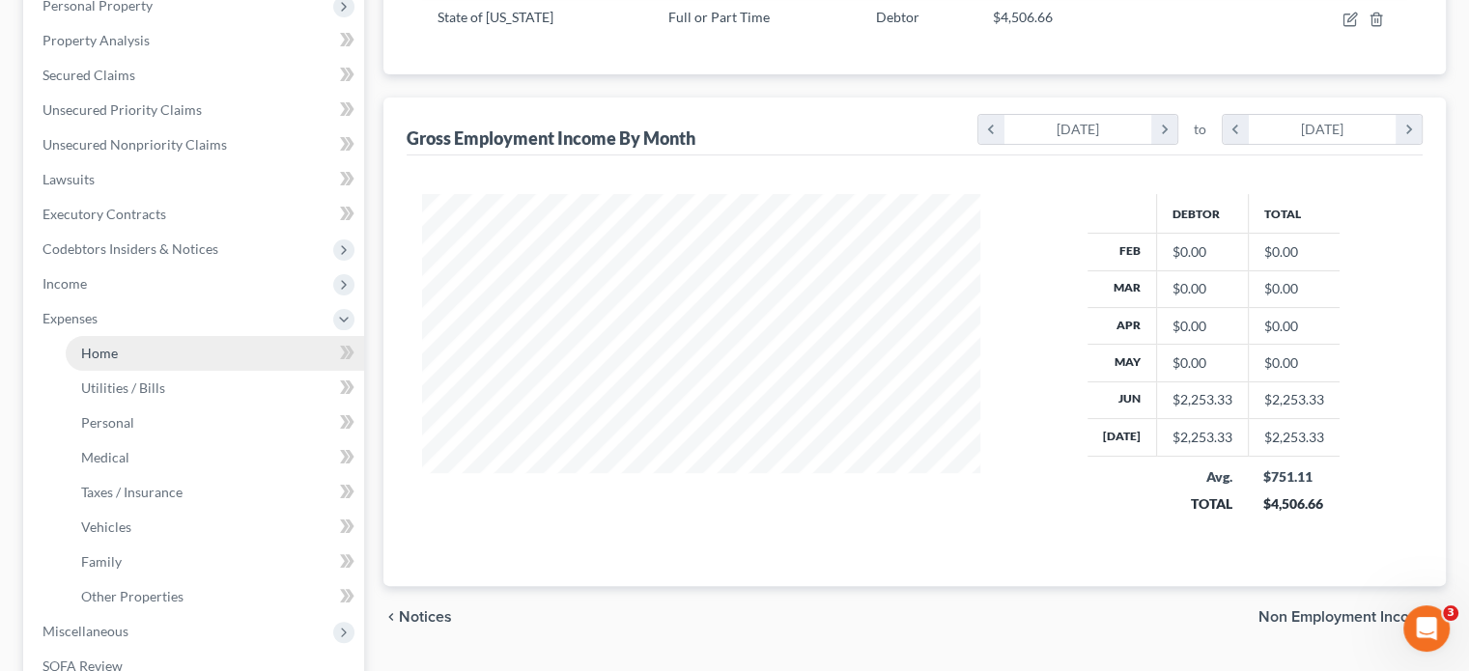
click at [123, 336] on link "Home" at bounding box center [215, 353] width 298 height 35
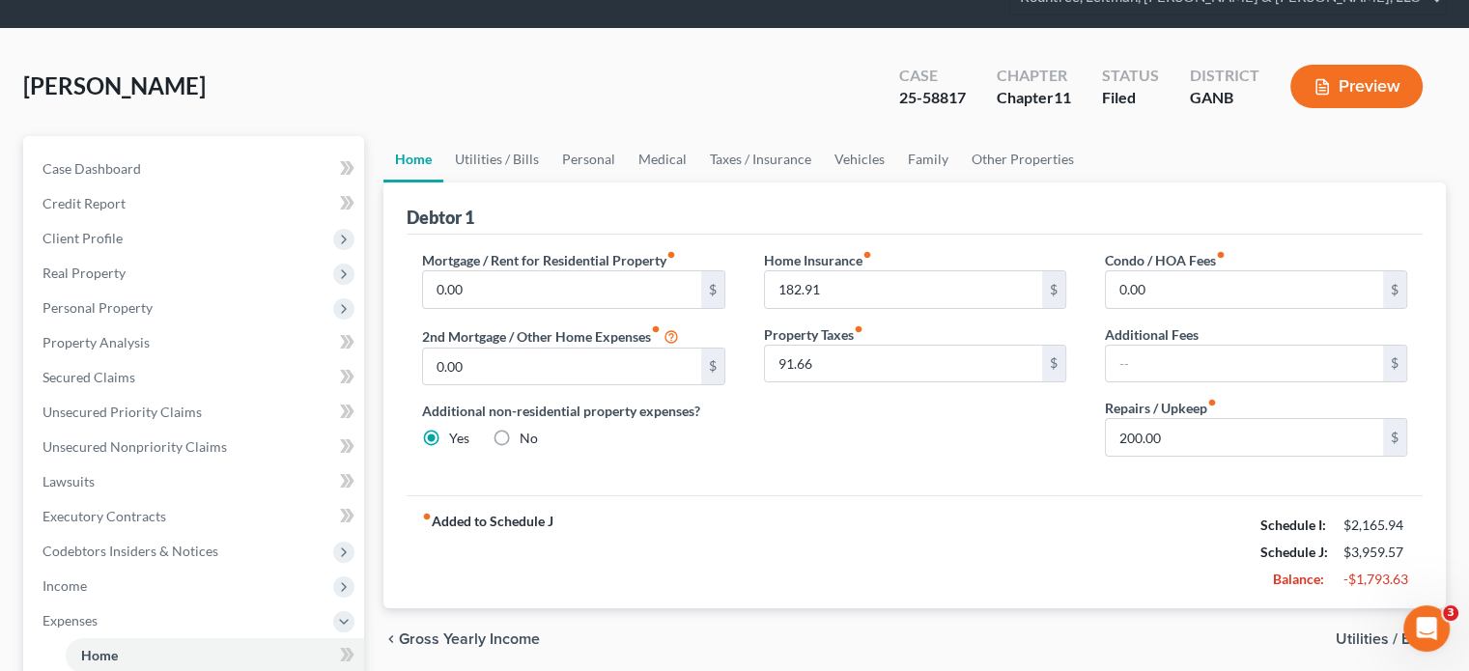
scroll to position [193, 0]
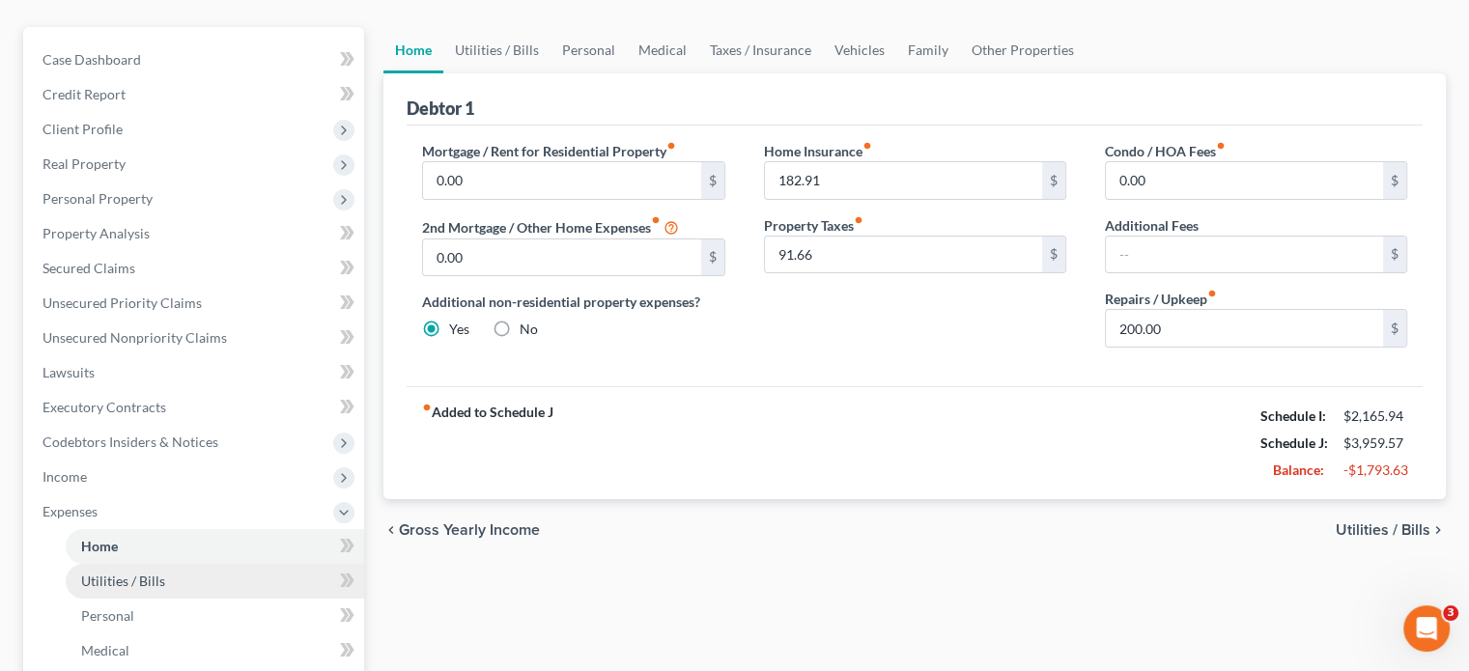
click at [147, 564] on link "Utilities / Bills" at bounding box center [215, 581] width 298 height 35
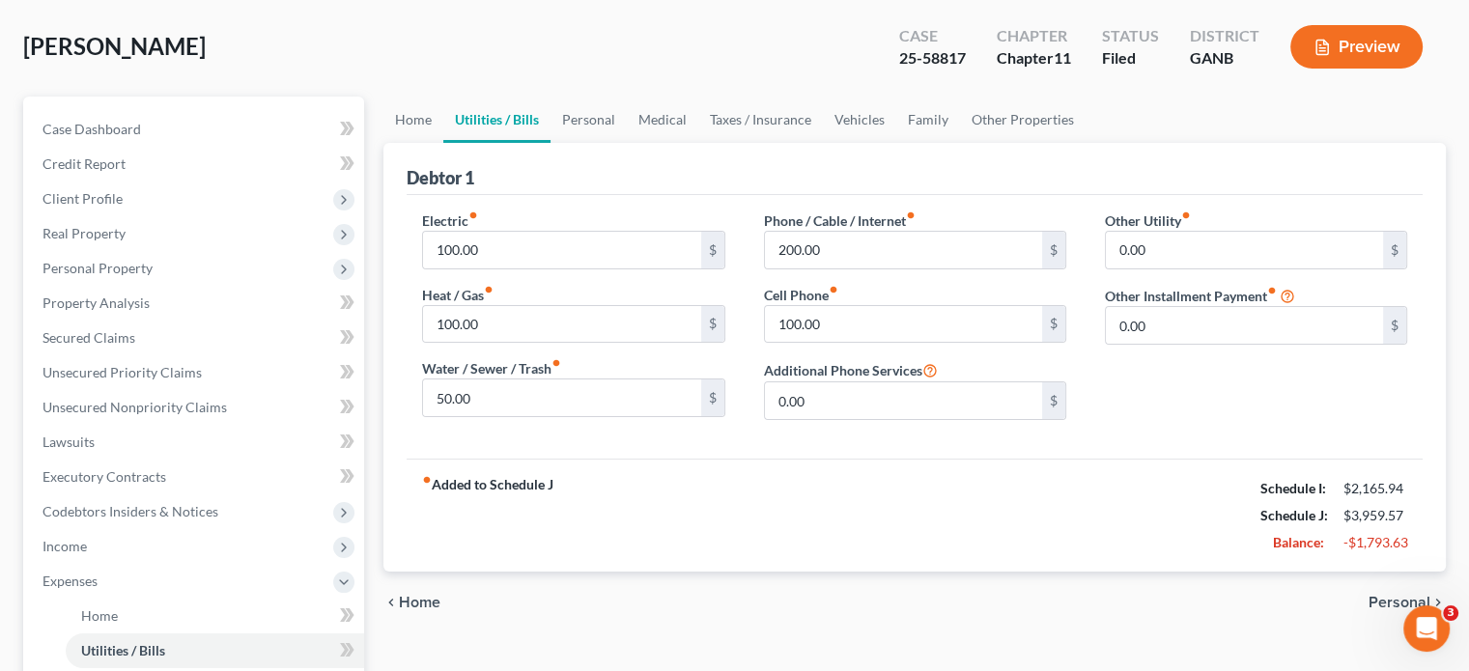
scroll to position [193, 0]
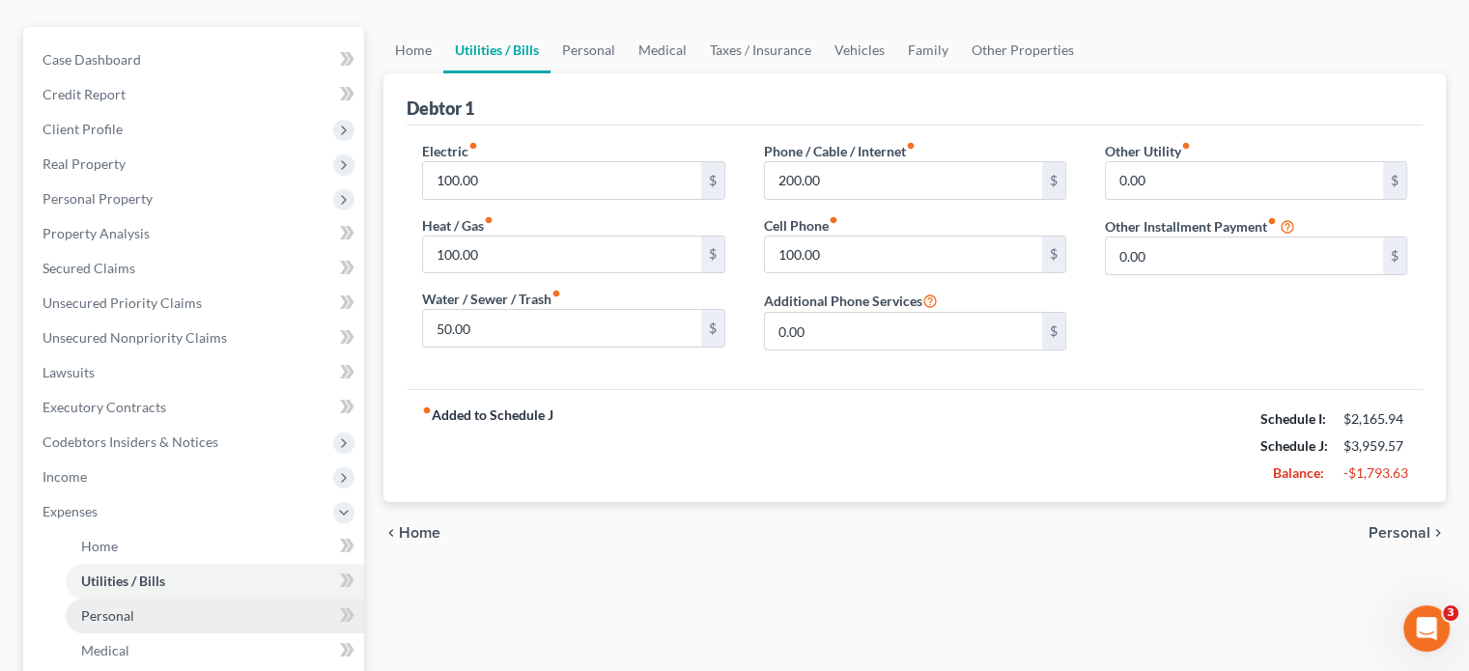
click at [135, 599] on link "Personal" at bounding box center [215, 616] width 298 height 35
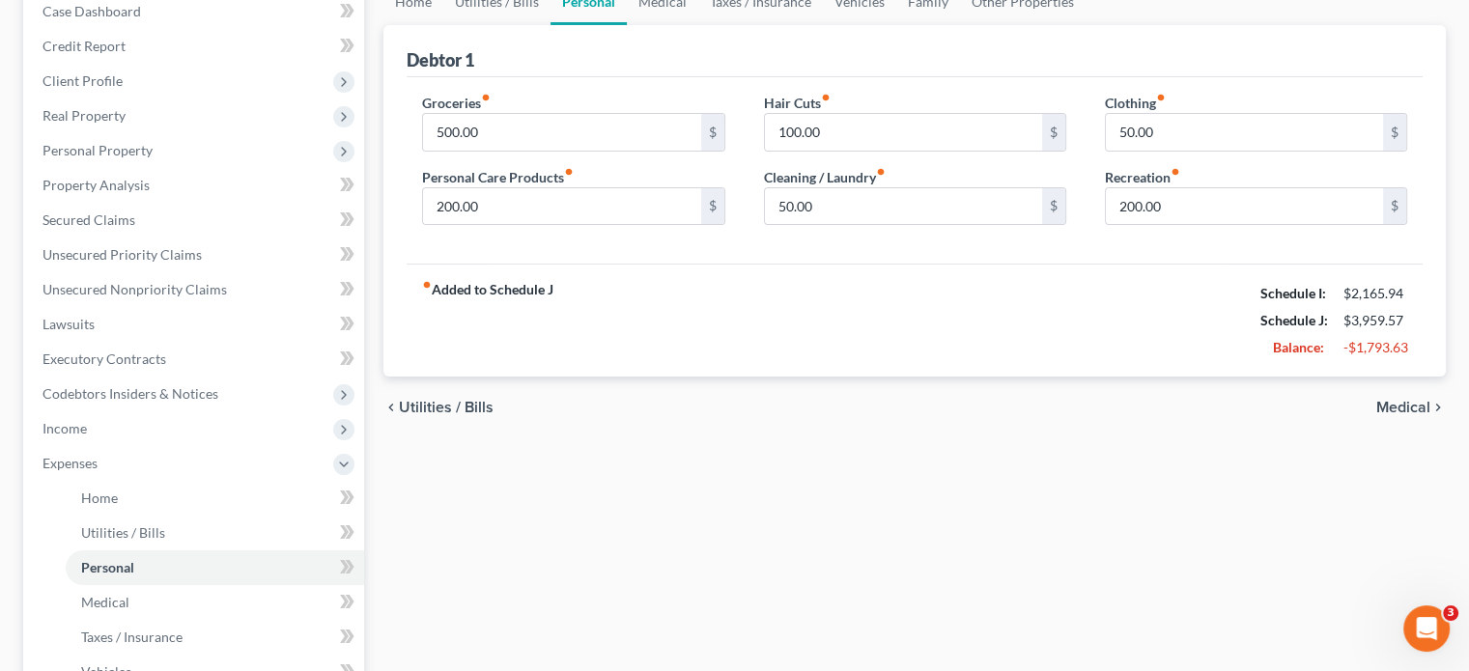
scroll to position [193, 0]
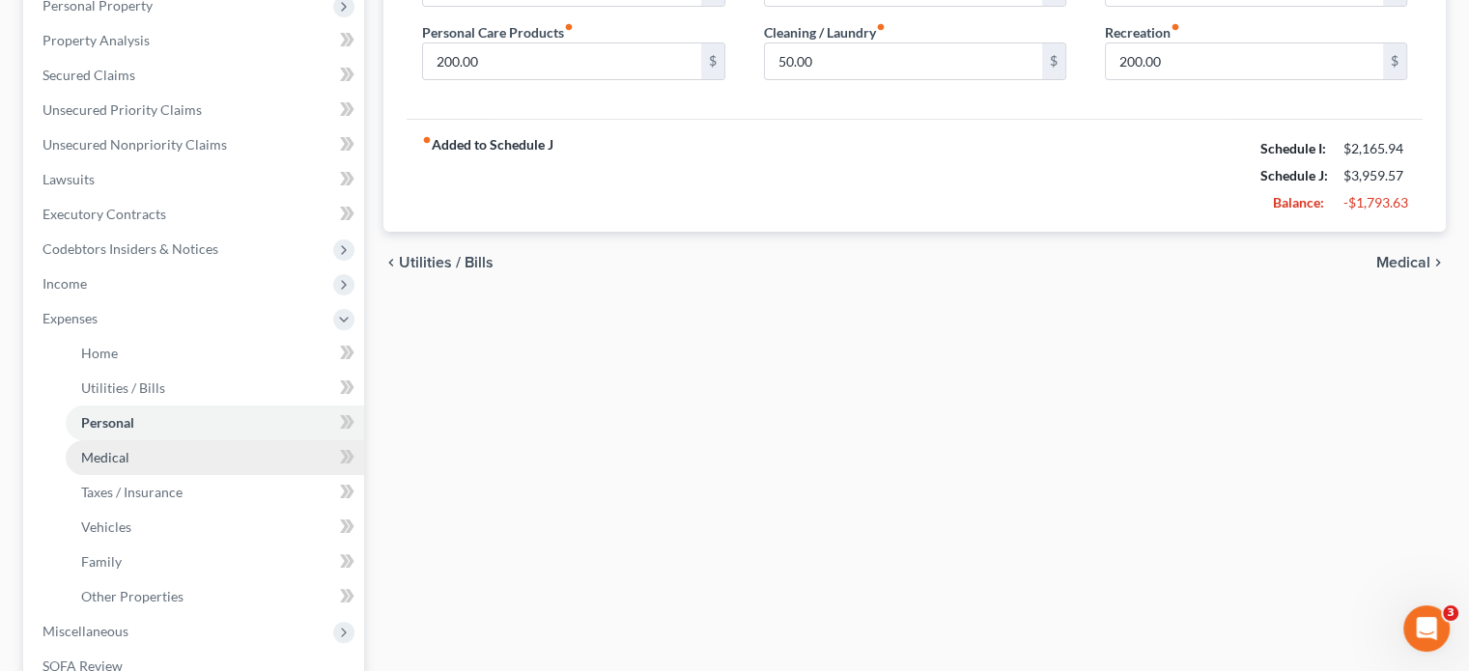
click at [116, 449] on span "Medical" at bounding box center [105, 457] width 48 height 16
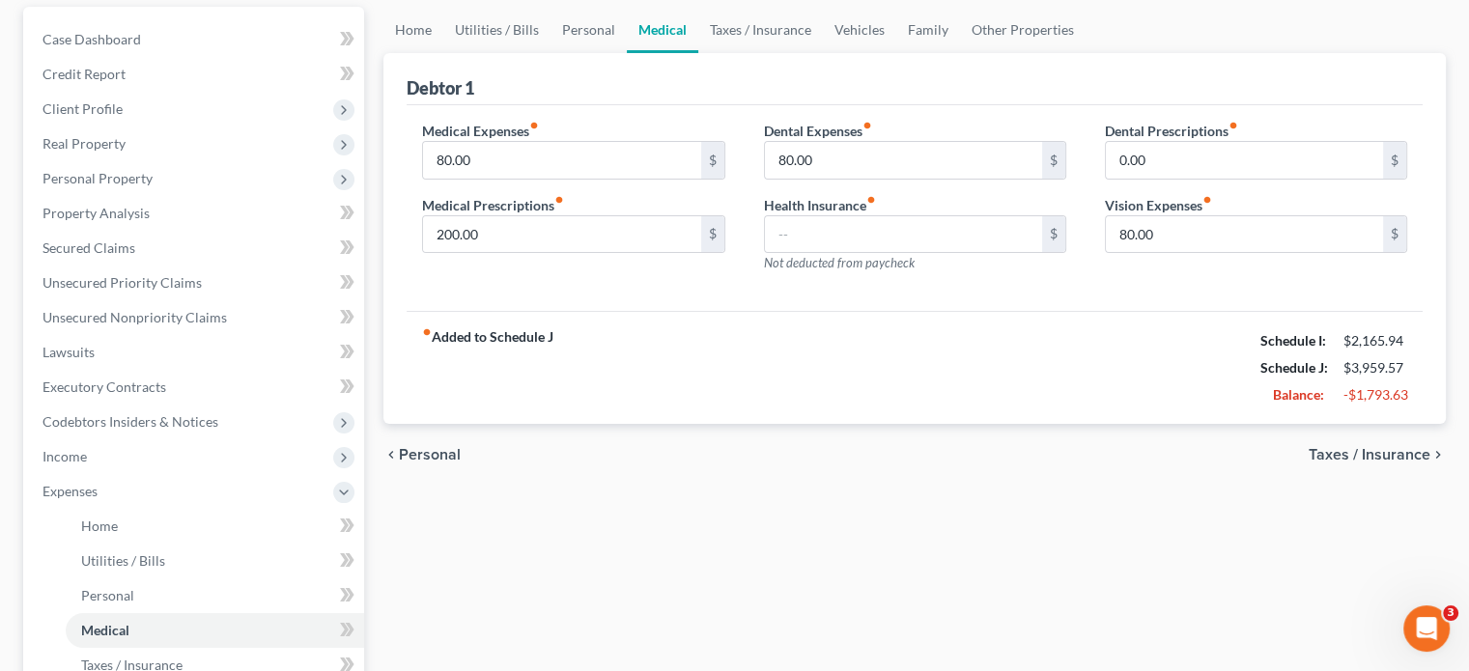
scroll to position [97, 0]
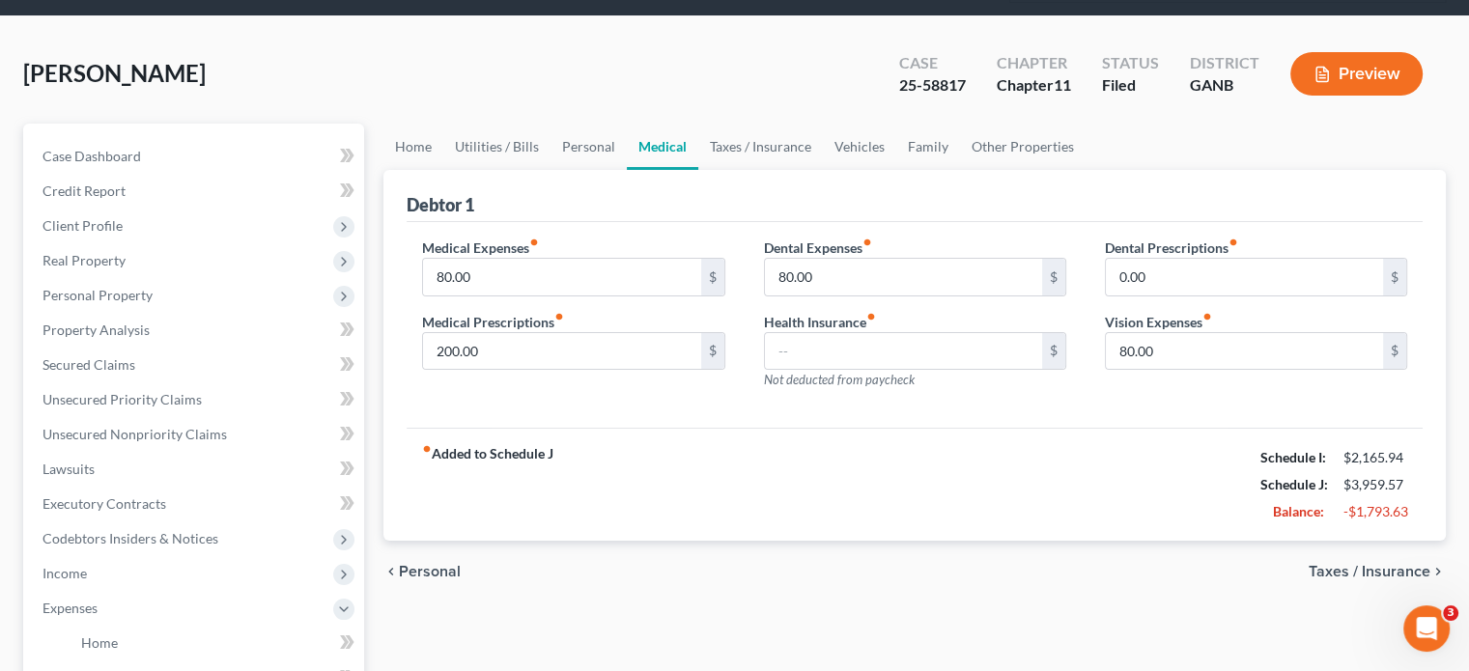
click at [1367, 564] on span "Taxes / Insurance" at bounding box center [1370, 571] width 122 height 15
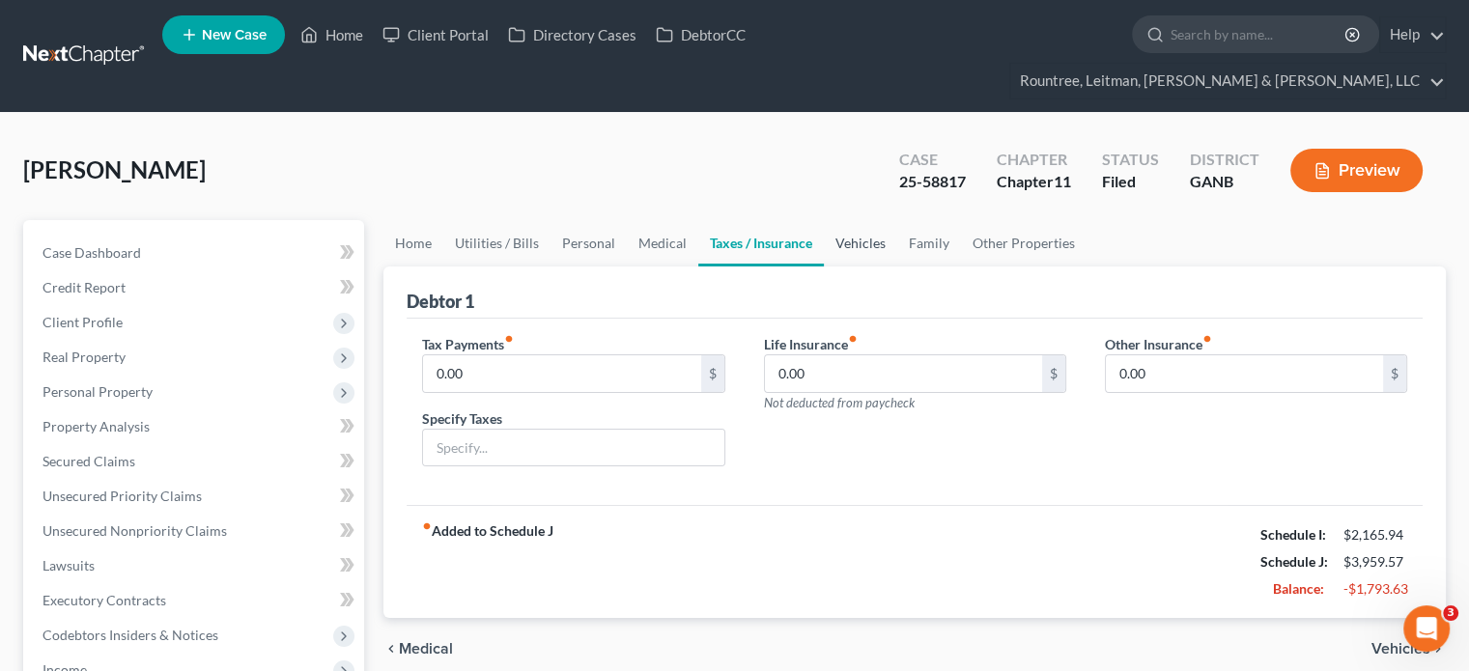
click at [875, 220] on link "Vehicles" at bounding box center [860, 243] width 73 height 46
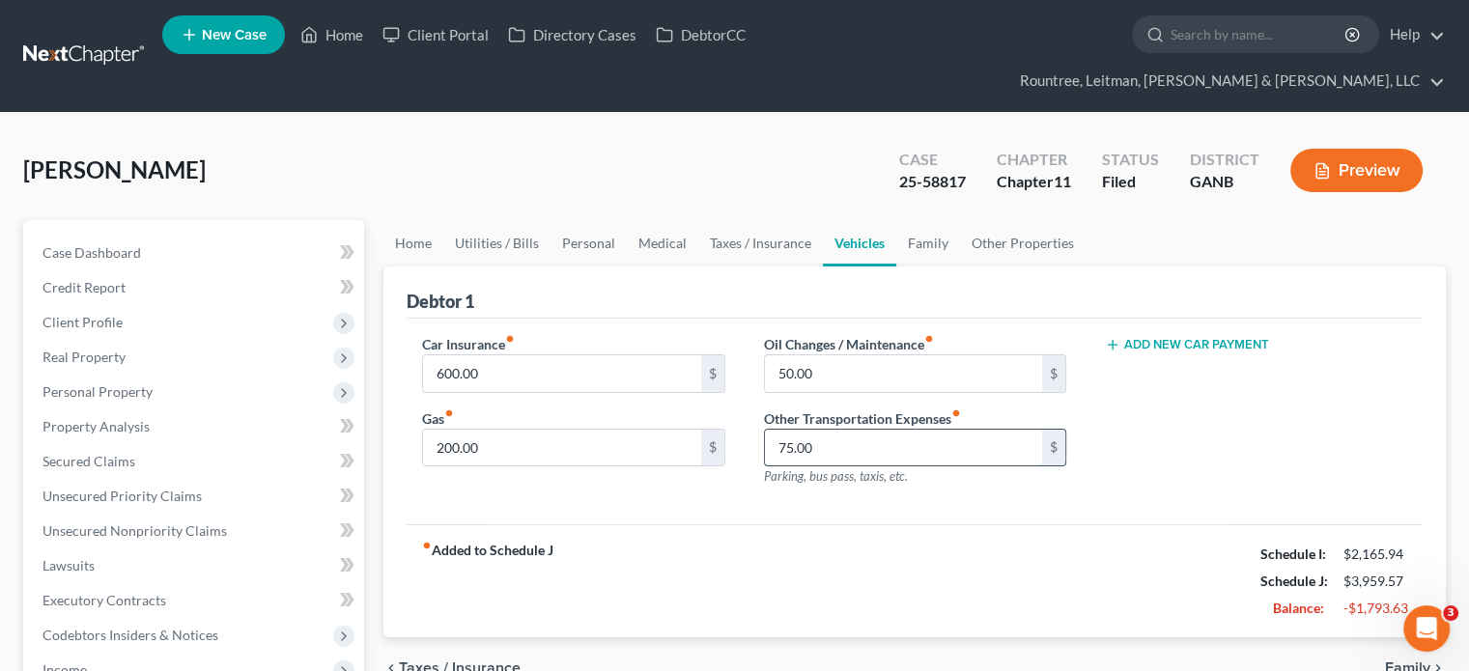
click at [867, 430] on input "75.00" at bounding box center [903, 448] width 277 height 37
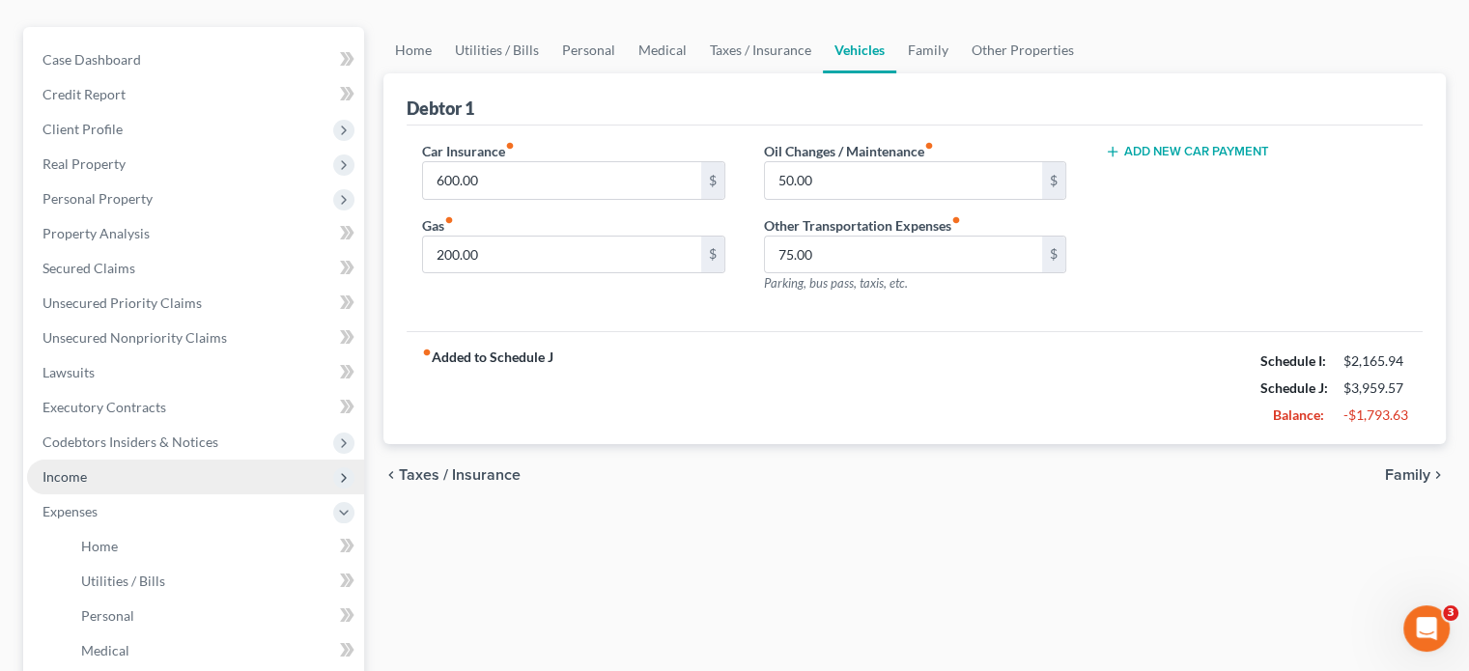
click at [86, 460] on span "Income" at bounding box center [195, 477] width 337 height 35
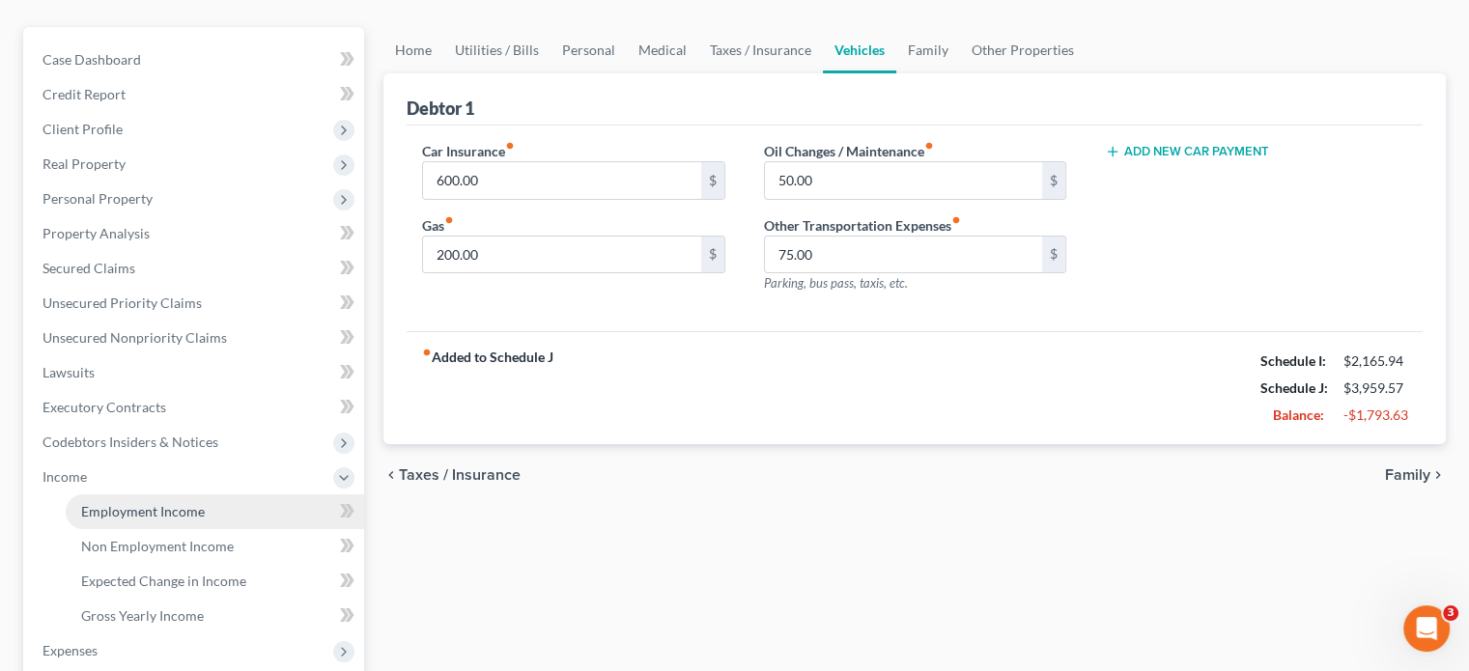
click at [127, 495] on link "Employment Income" at bounding box center [215, 512] width 298 height 35
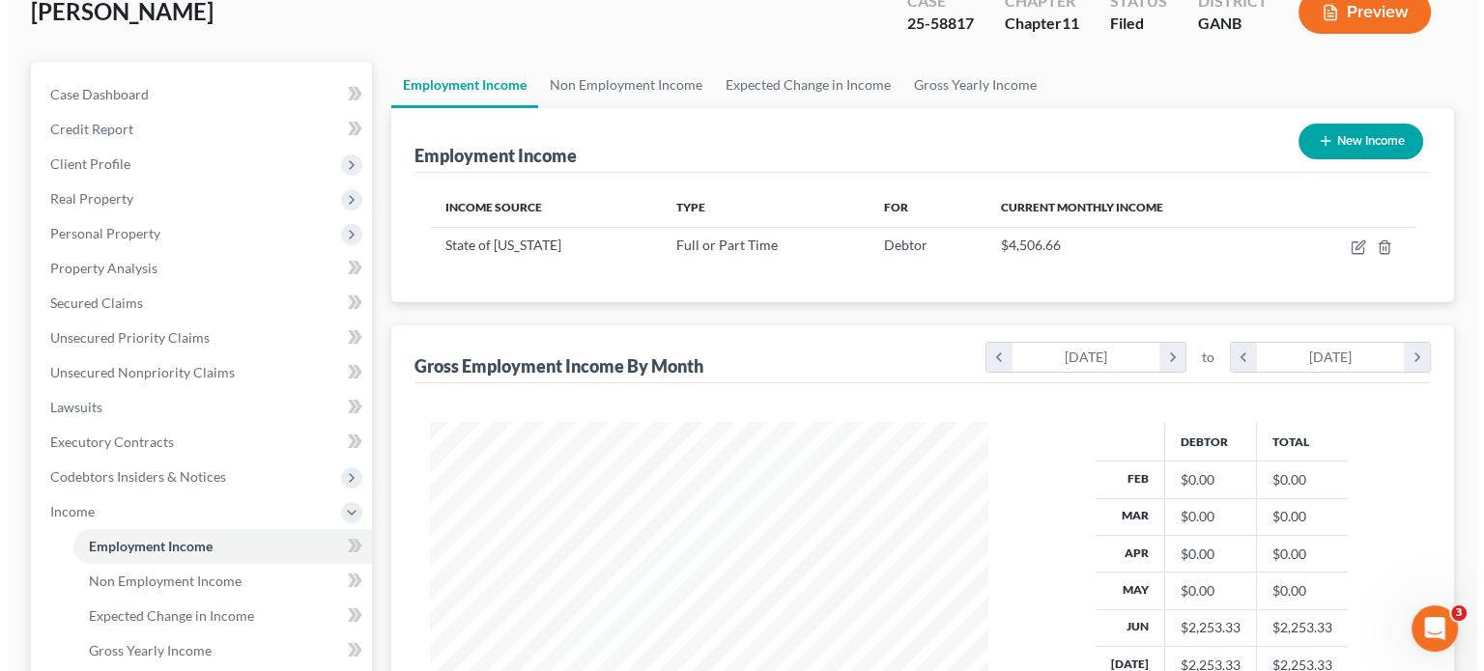
scroll to position [193, 0]
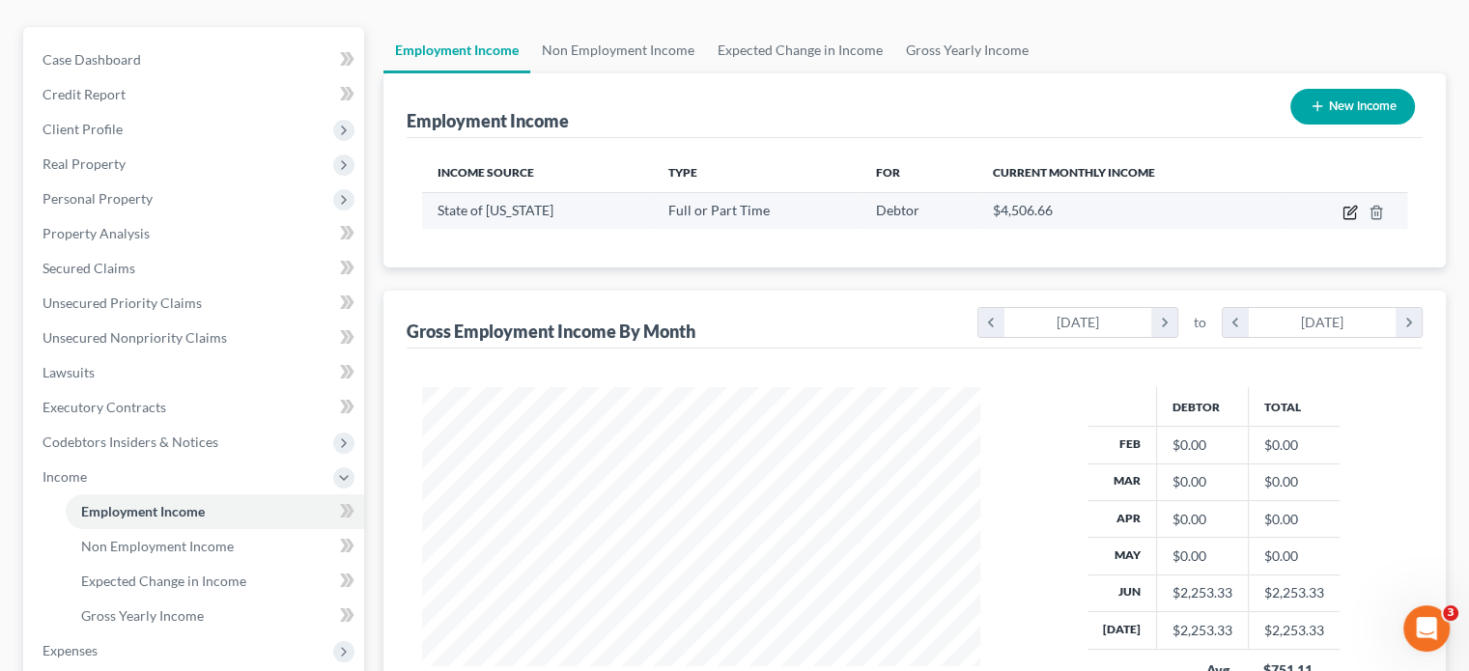
click at [1349, 206] on icon "button" at bounding box center [1351, 210] width 9 height 9
select select "0"
select select "10"
select select "1"
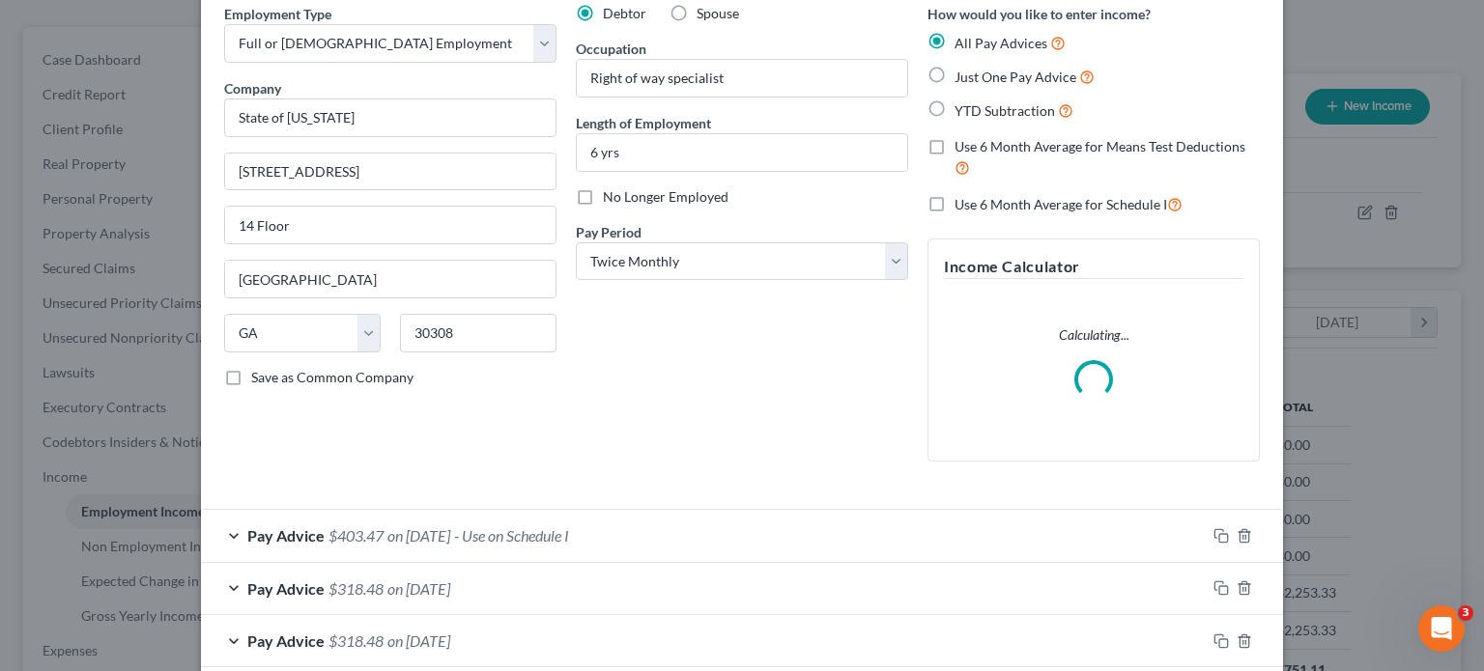
scroll to position [185, 0]
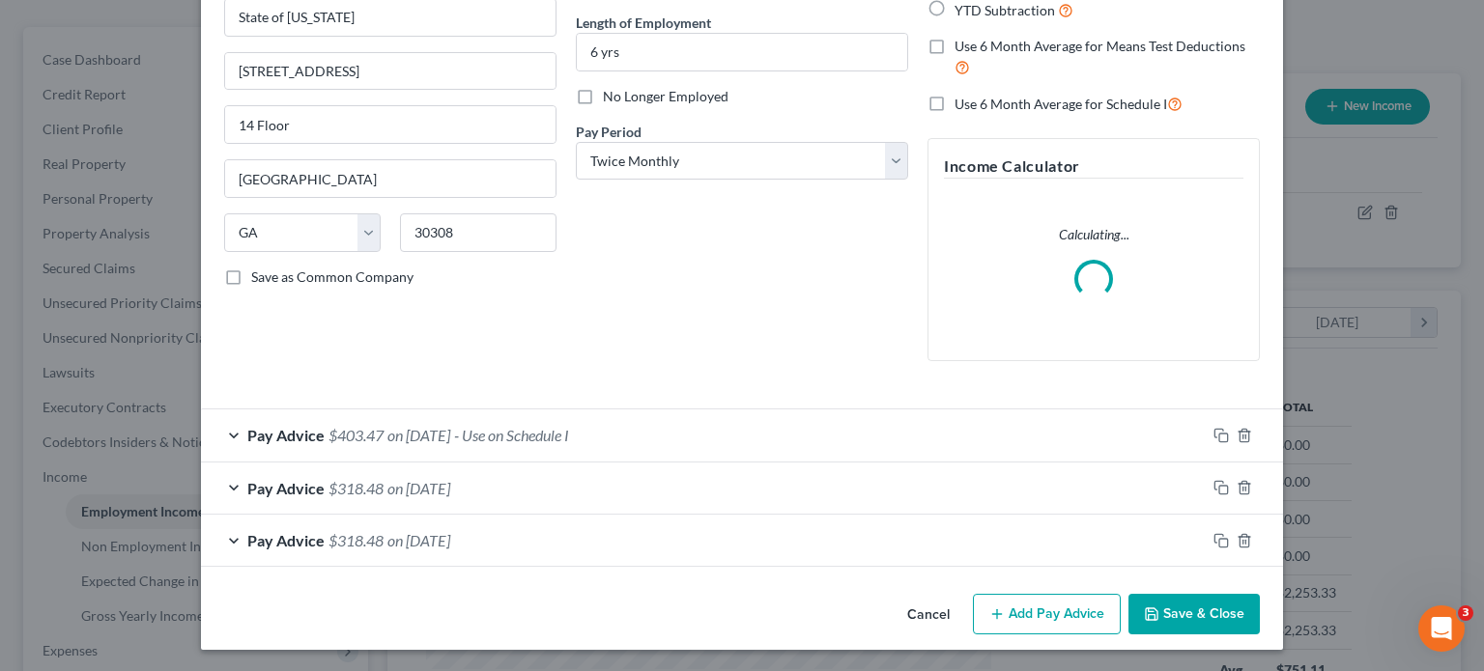
click at [225, 435] on div "Pay Advice $403.47 on 08/08/2025 - Use on Schedule I" at bounding box center [703, 435] width 1004 height 51
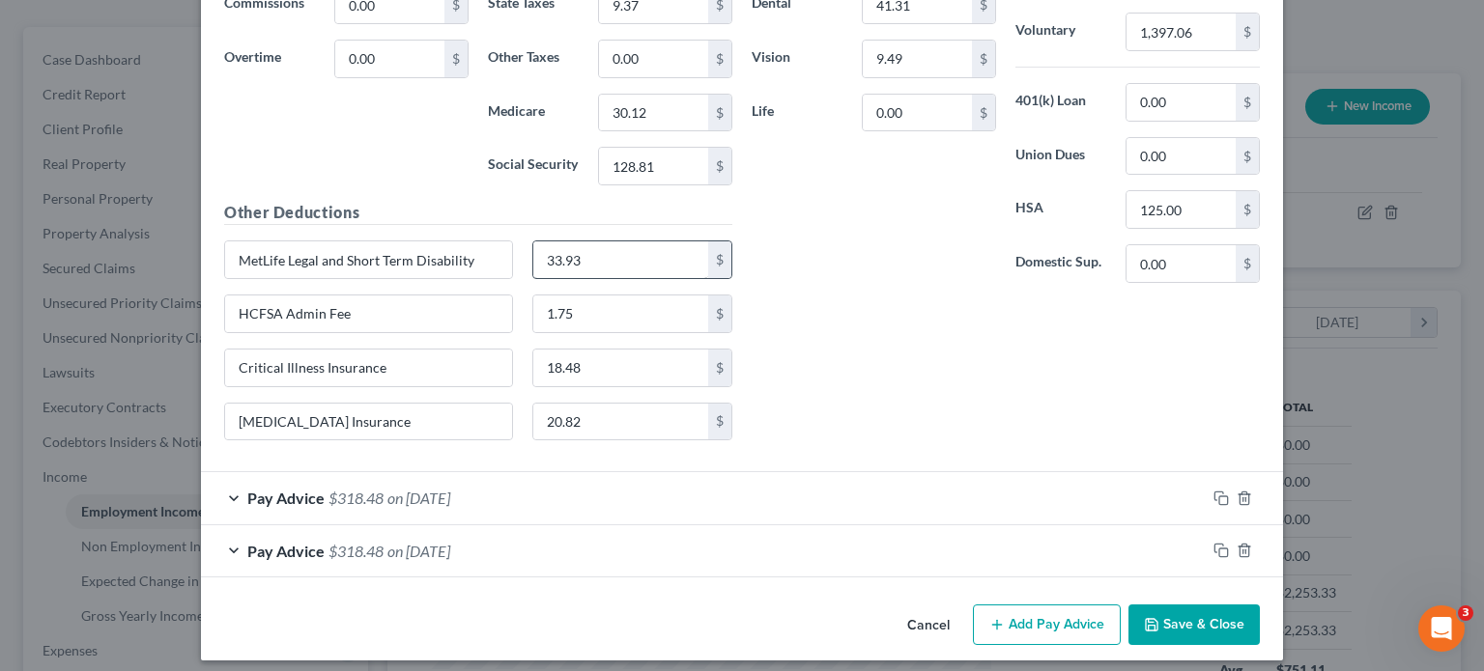
scroll to position [893, 0]
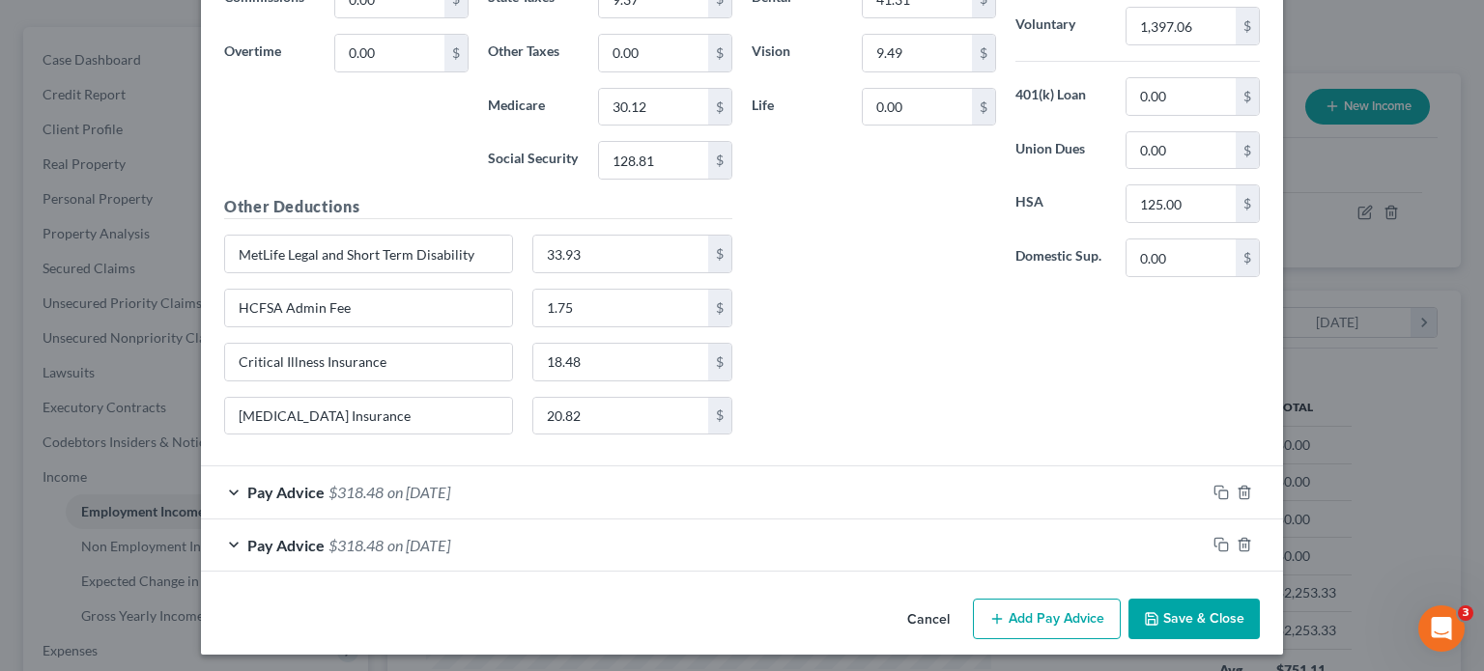
click at [223, 494] on div "Pay Advice $318.48 on 07/24/2025" at bounding box center [703, 492] width 1004 height 51
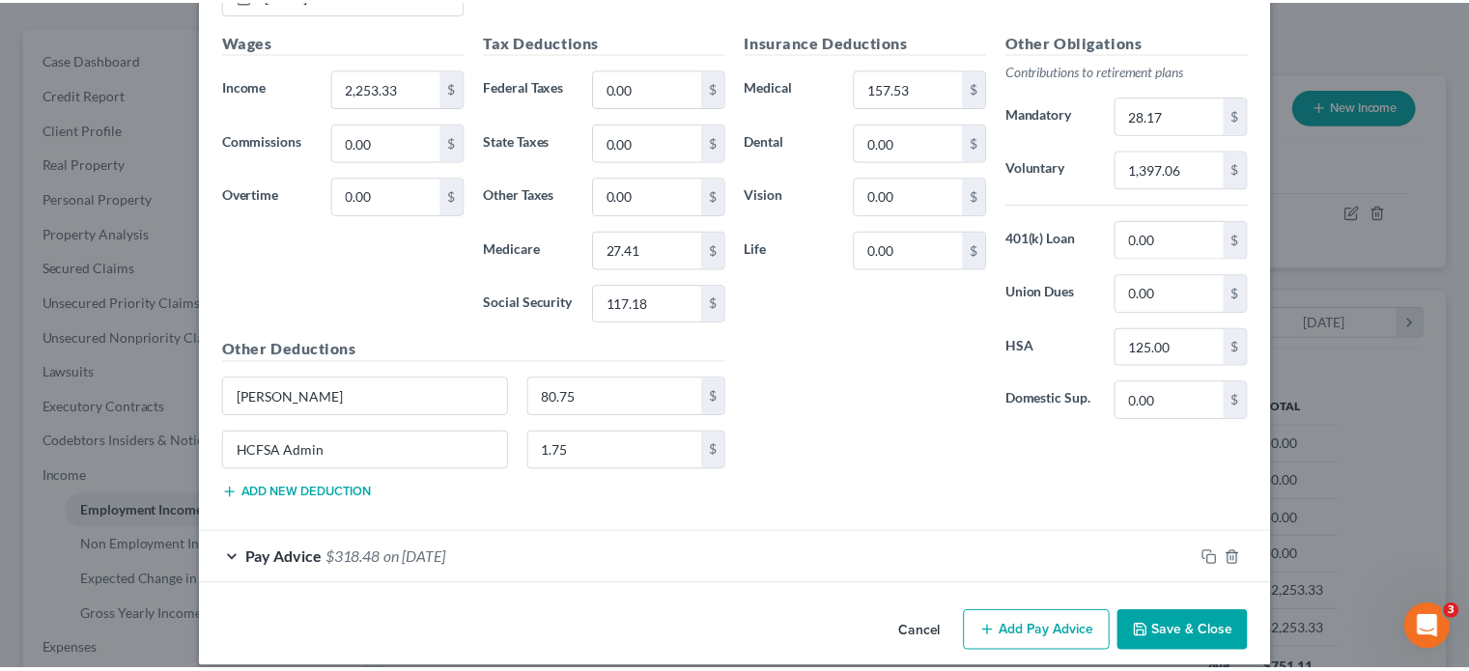
scroll to position [1584, 0]
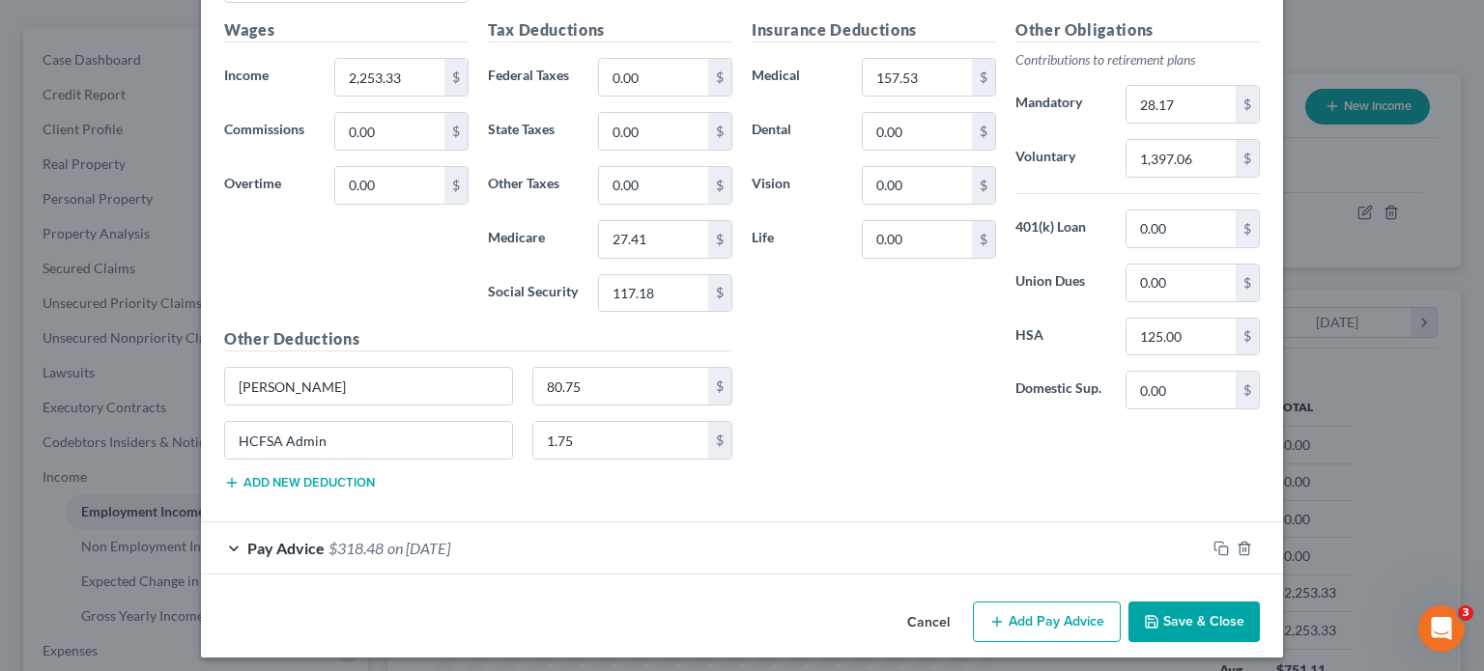
click at [926, 621] on button "Cancel" at bounding box center [927, 623] width 73 height 39
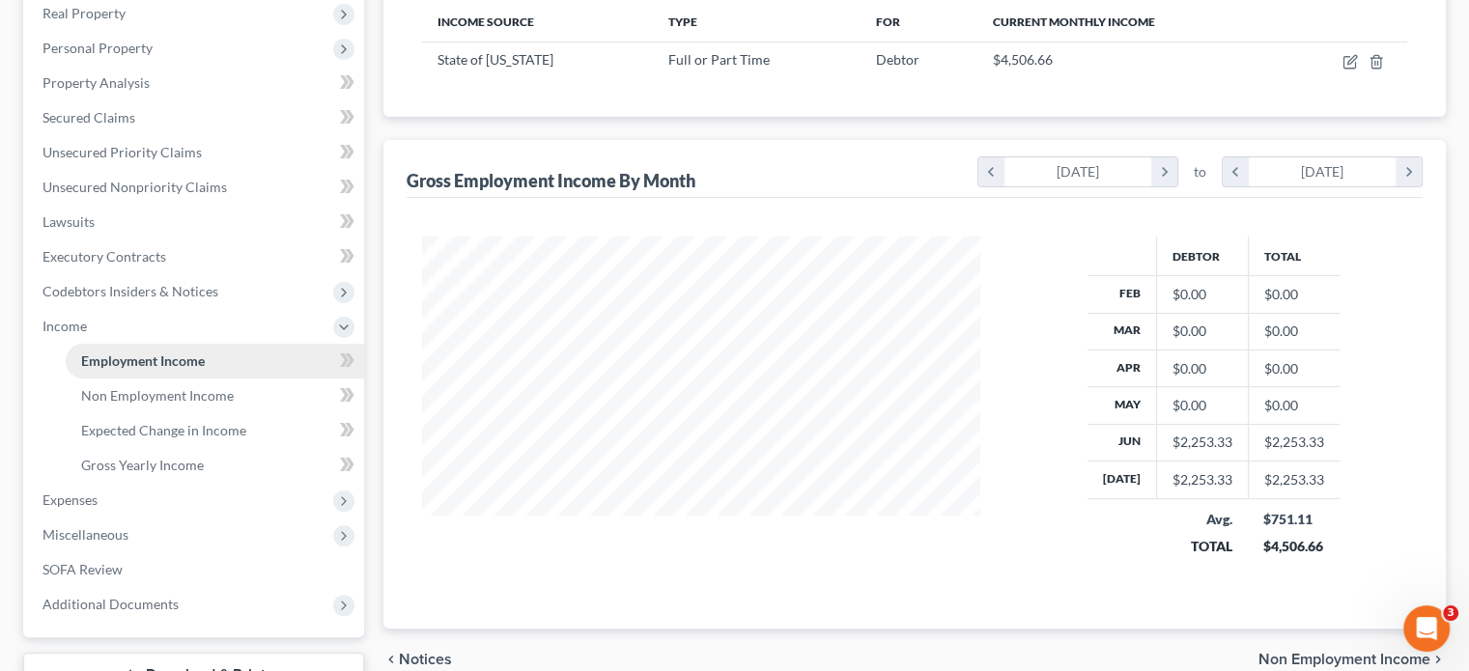
scroll to position [386, 0]
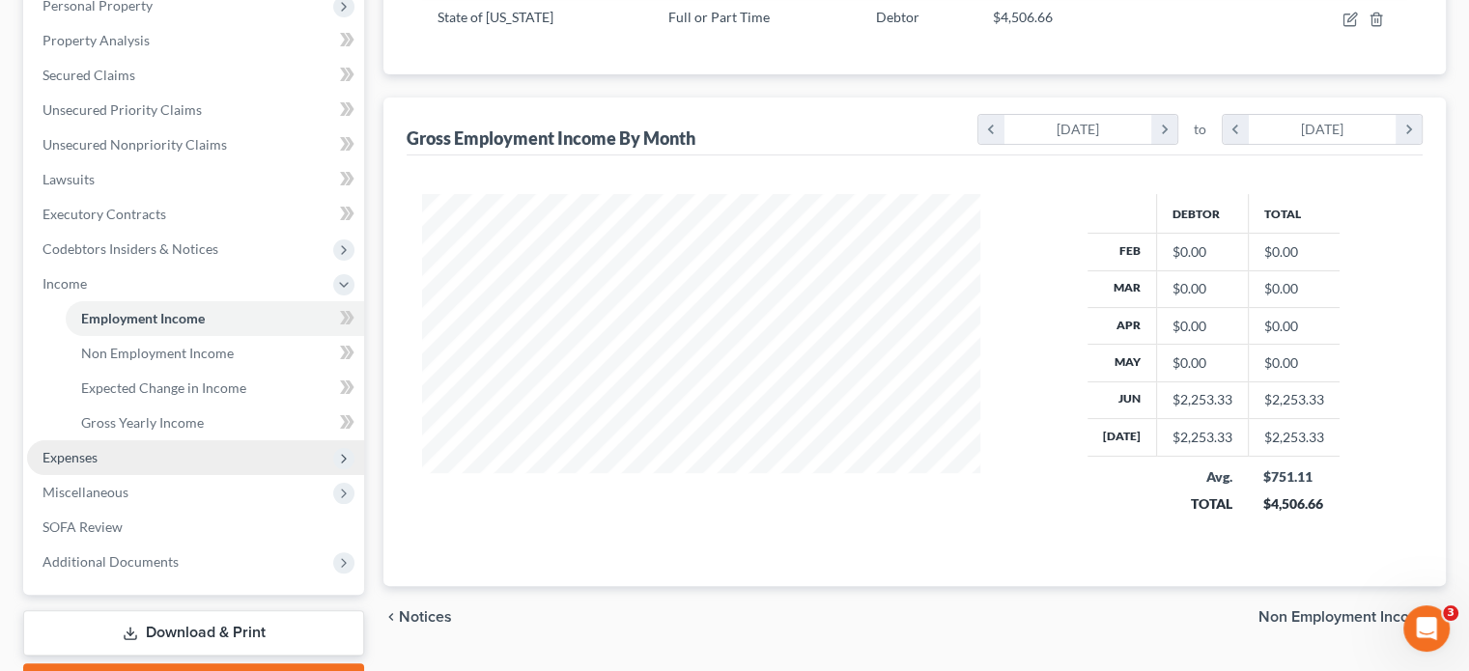
click at [85, 449] on span "Expenses" at bounding box center [69, 457] width 55 height 16
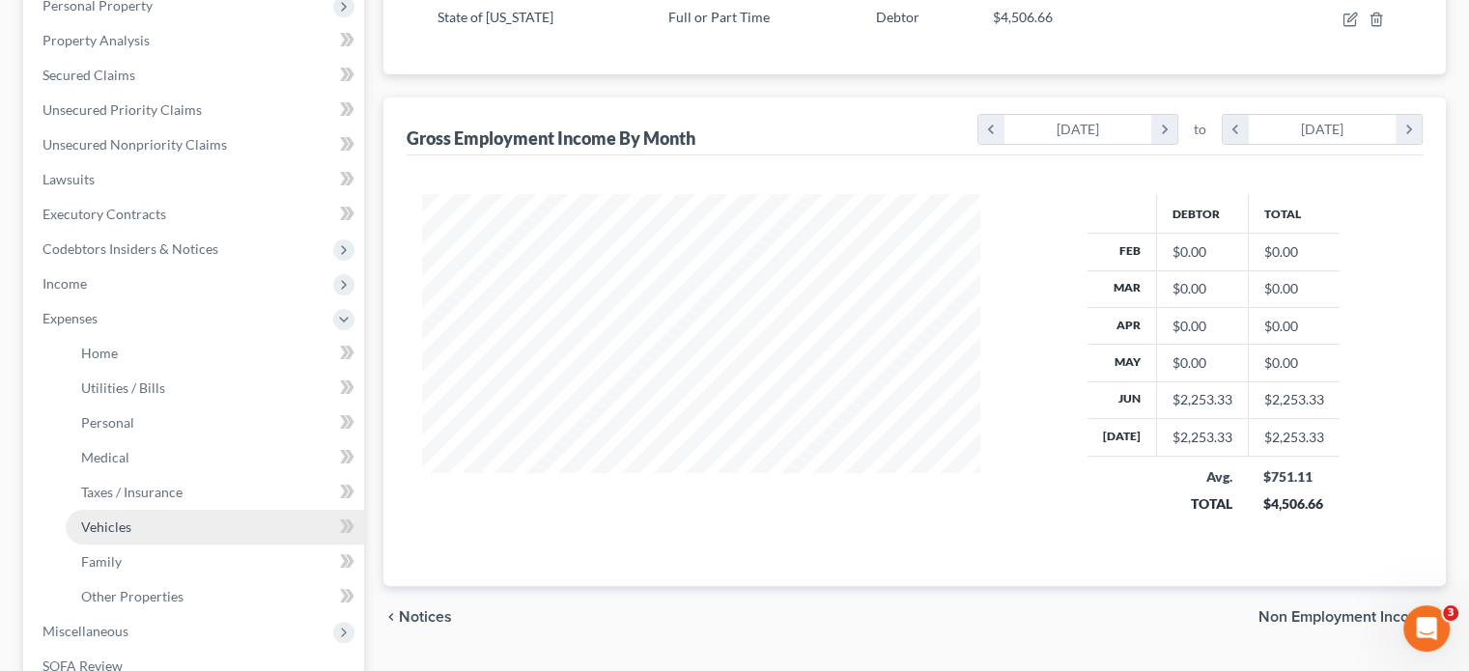
click at [108, 519] on span "Vehicles" at bounding box center [106, 527] width 50 height 16
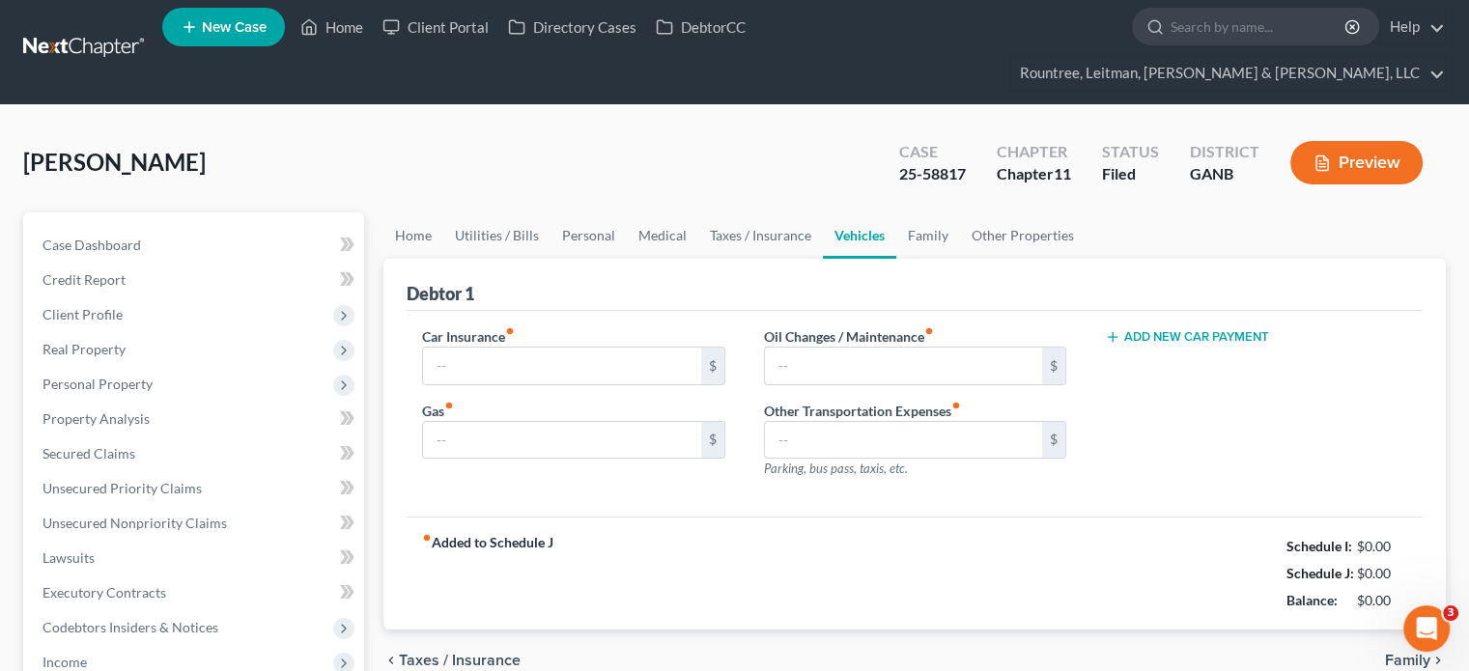
type input "600.00"
type input "200.00"
type input "50.00"
type input "75.00"
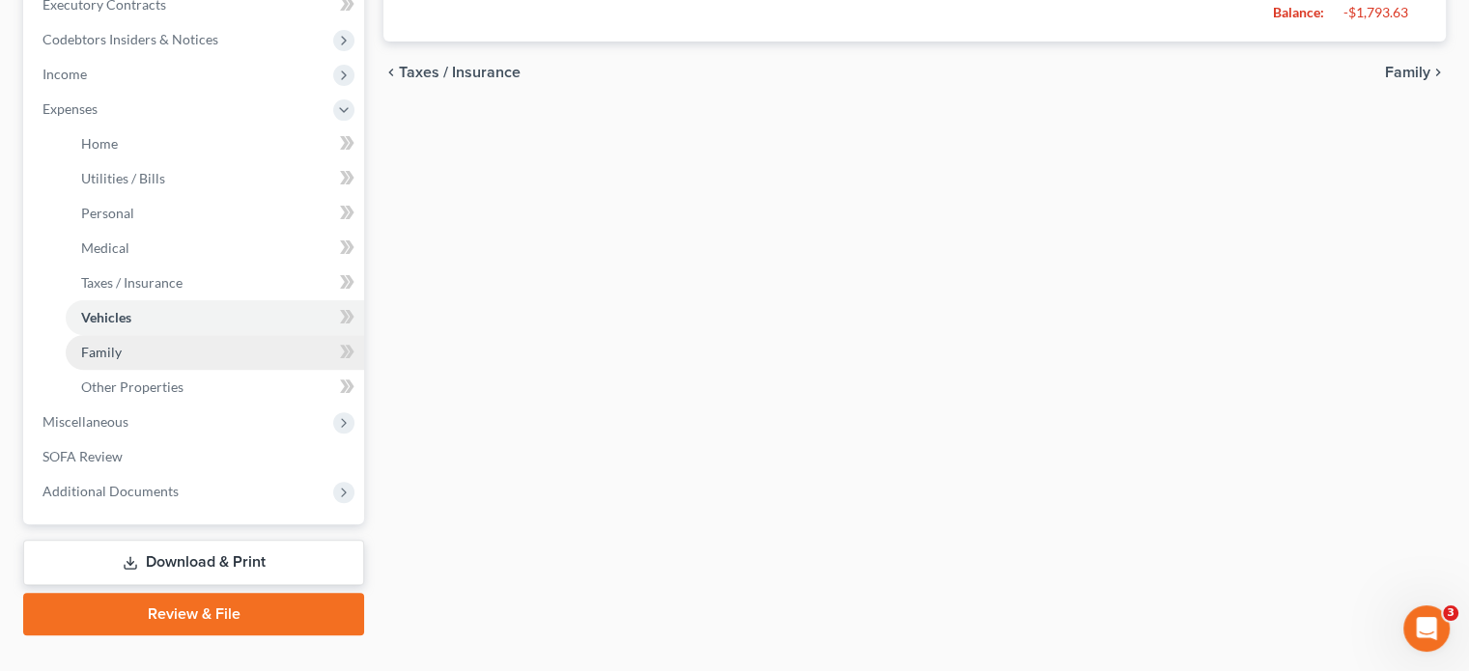
click at [113, 344] on span "Family" at bounding box center [101, 352] width 41 height 16
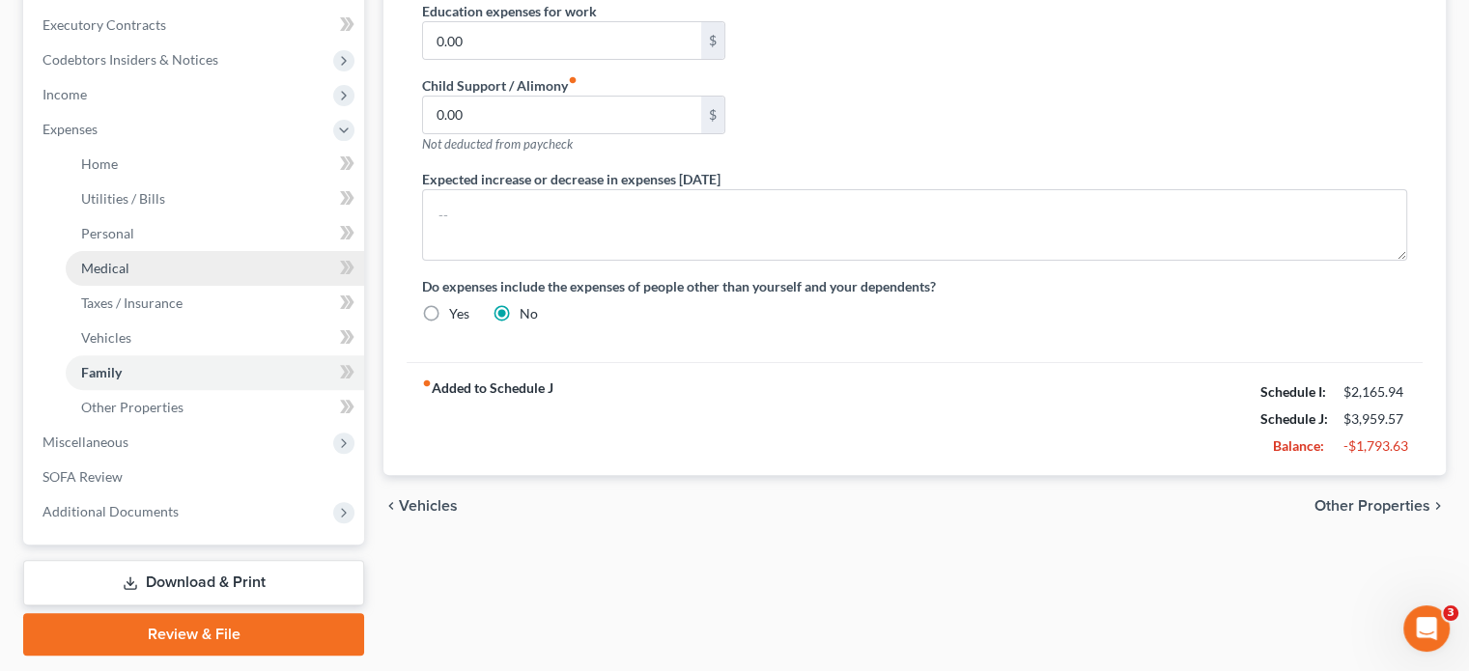
scroll to position [580, 0]
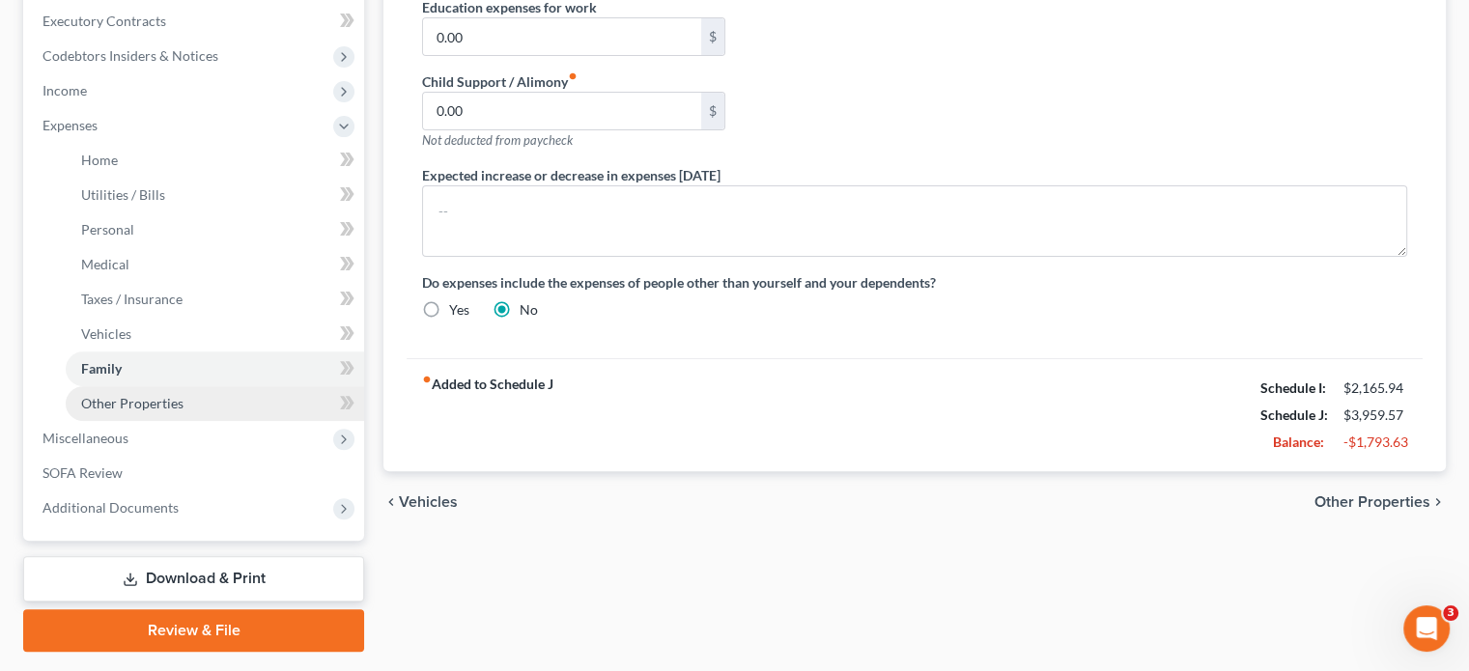
click at [137, 395] on span "Other Properties" at bounding box center [132, 403] width 102 height 16
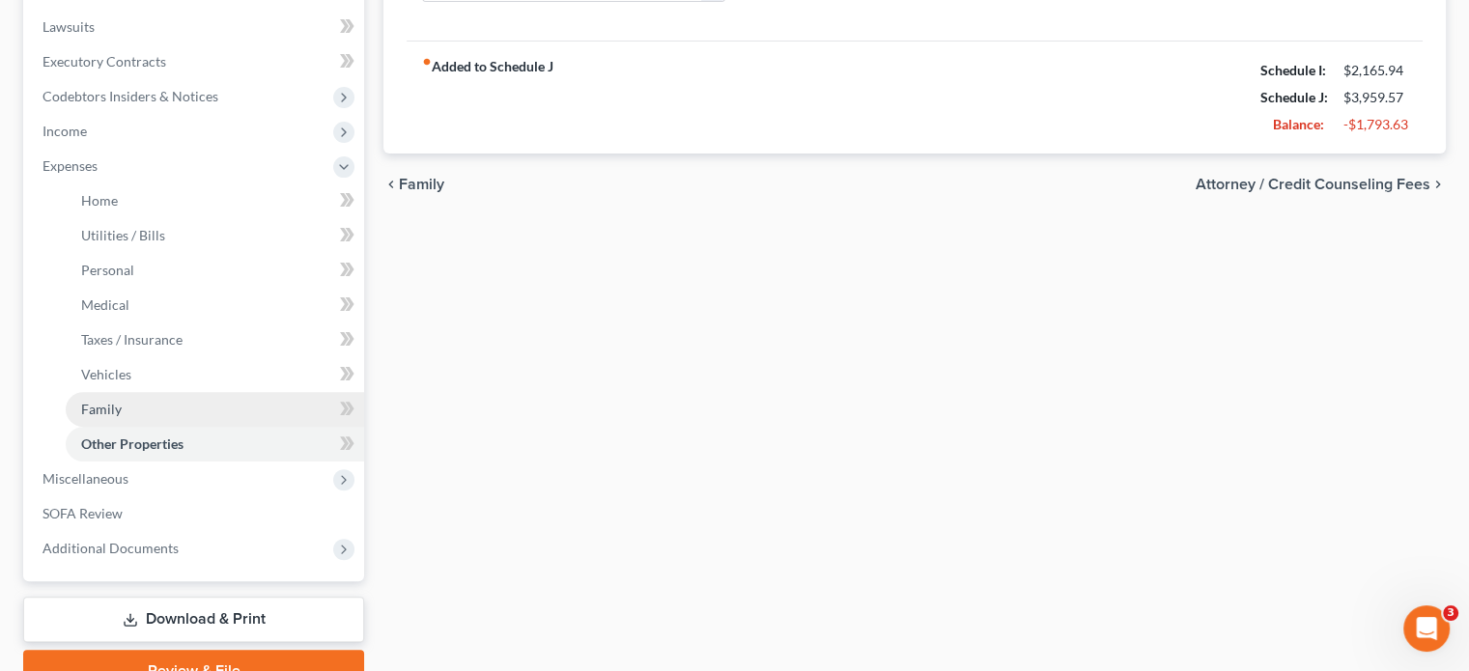
scroll to position [580, 0]
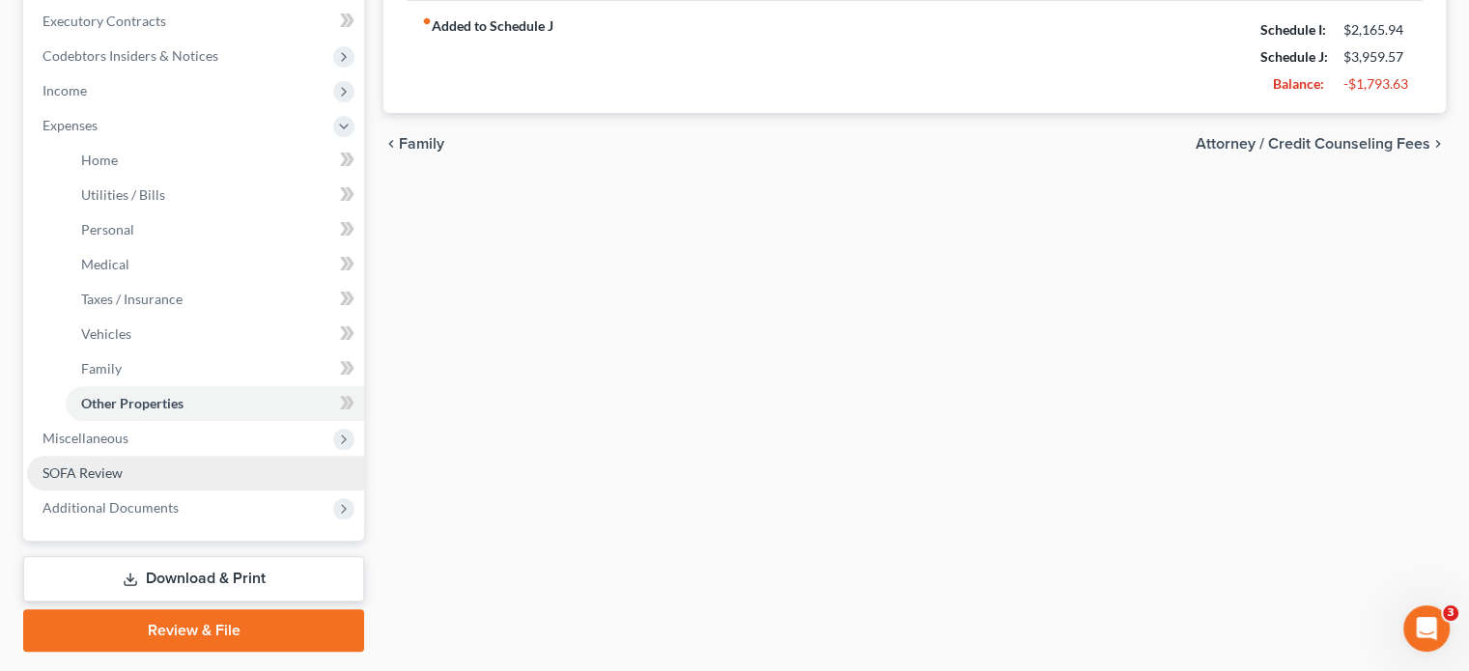
click at [94, 465] on span "SOFA Review" at bounding box center [82, 473] width 80 height 16
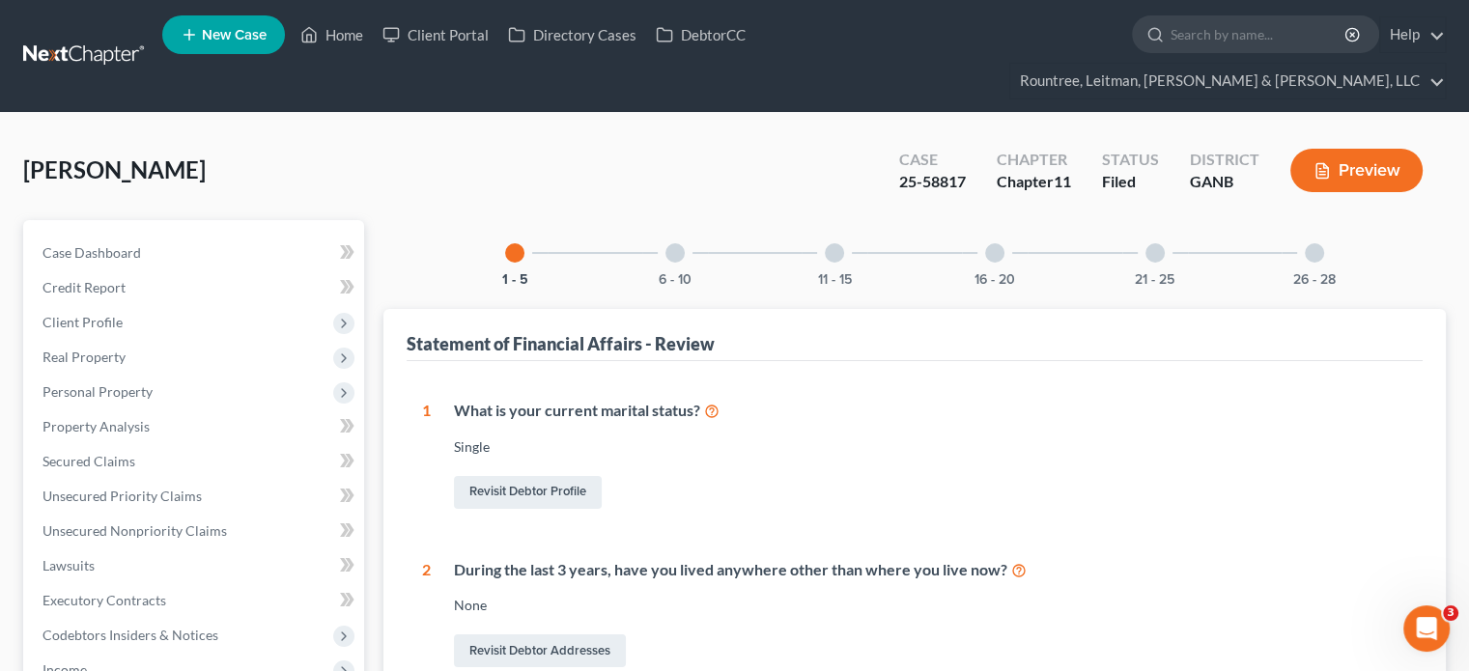
click at [1162, 243] on div at bounding box center [1155, 252] width 19 height 19
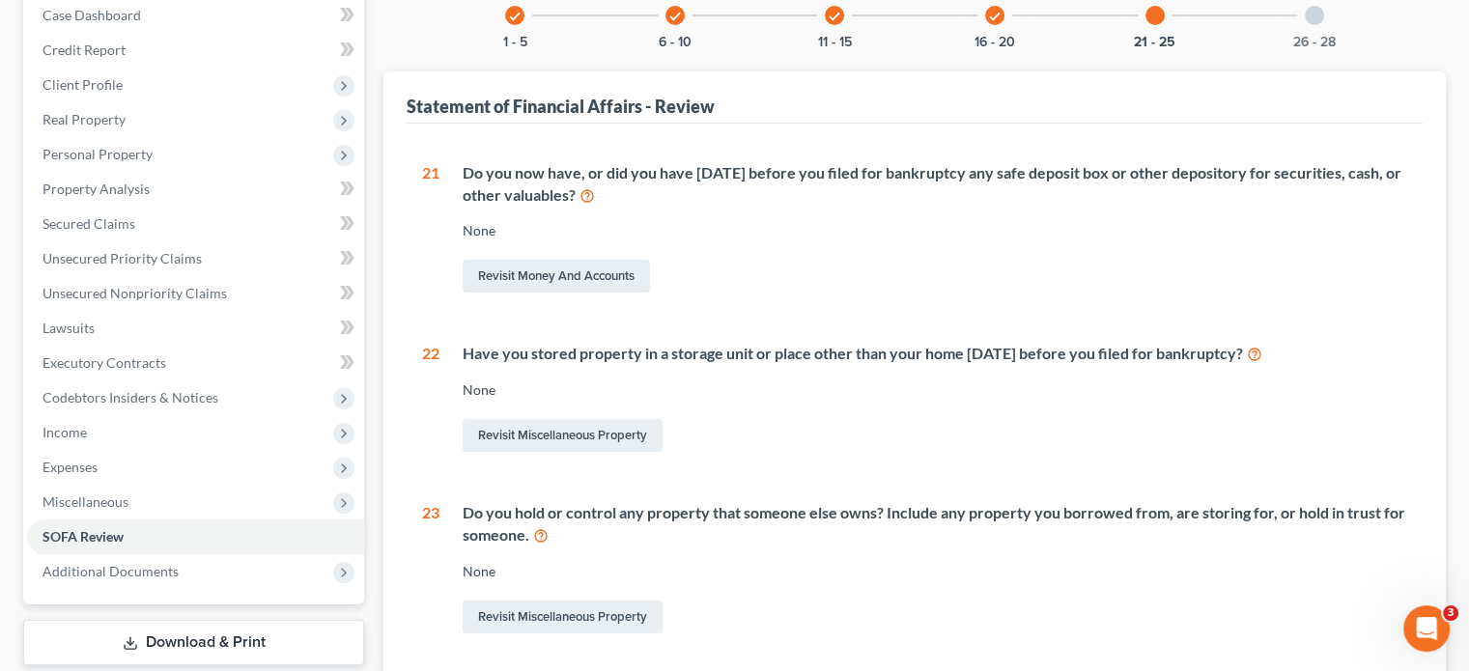
scroll to position [97, 0]
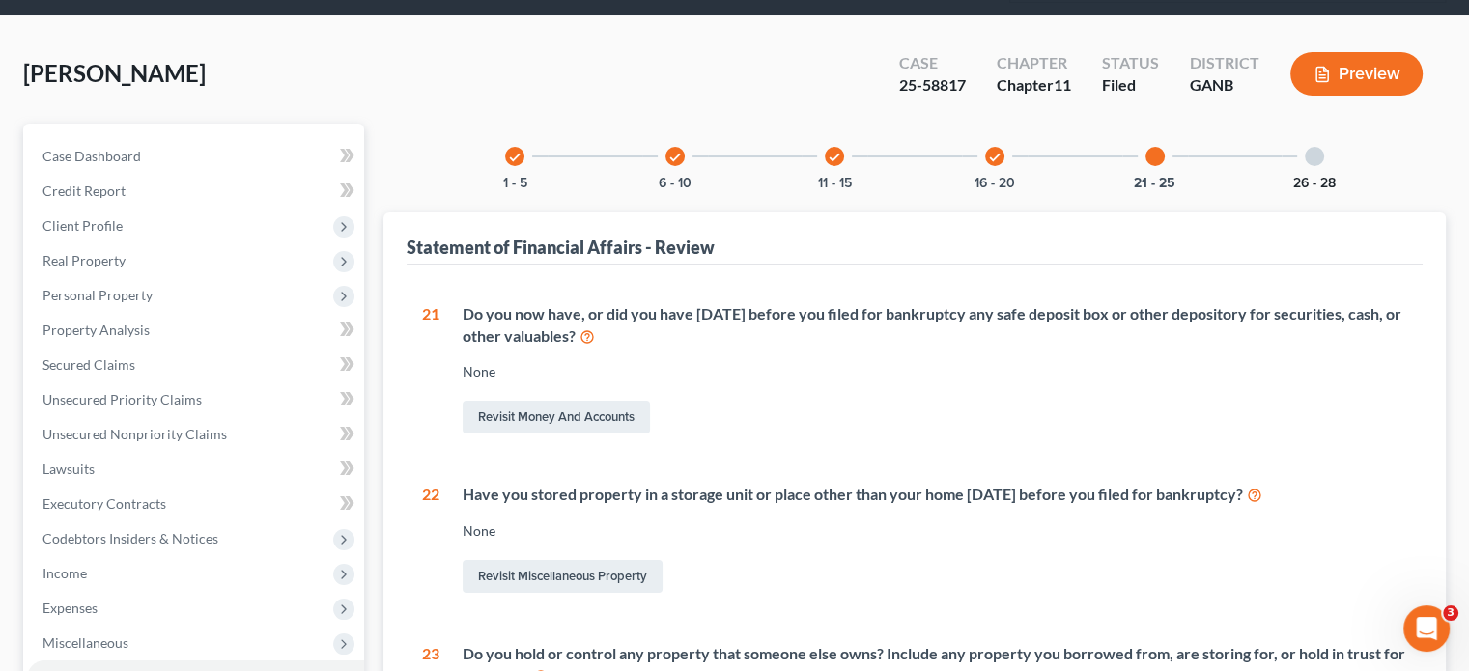
drag, startPoint x: 1320, startPoint y: 127, endPoint x: 1316, endPoint y: 145, distance: 19.0
click at [1319, 147] on div at bounding box center [1314, 156] width 19 height 19
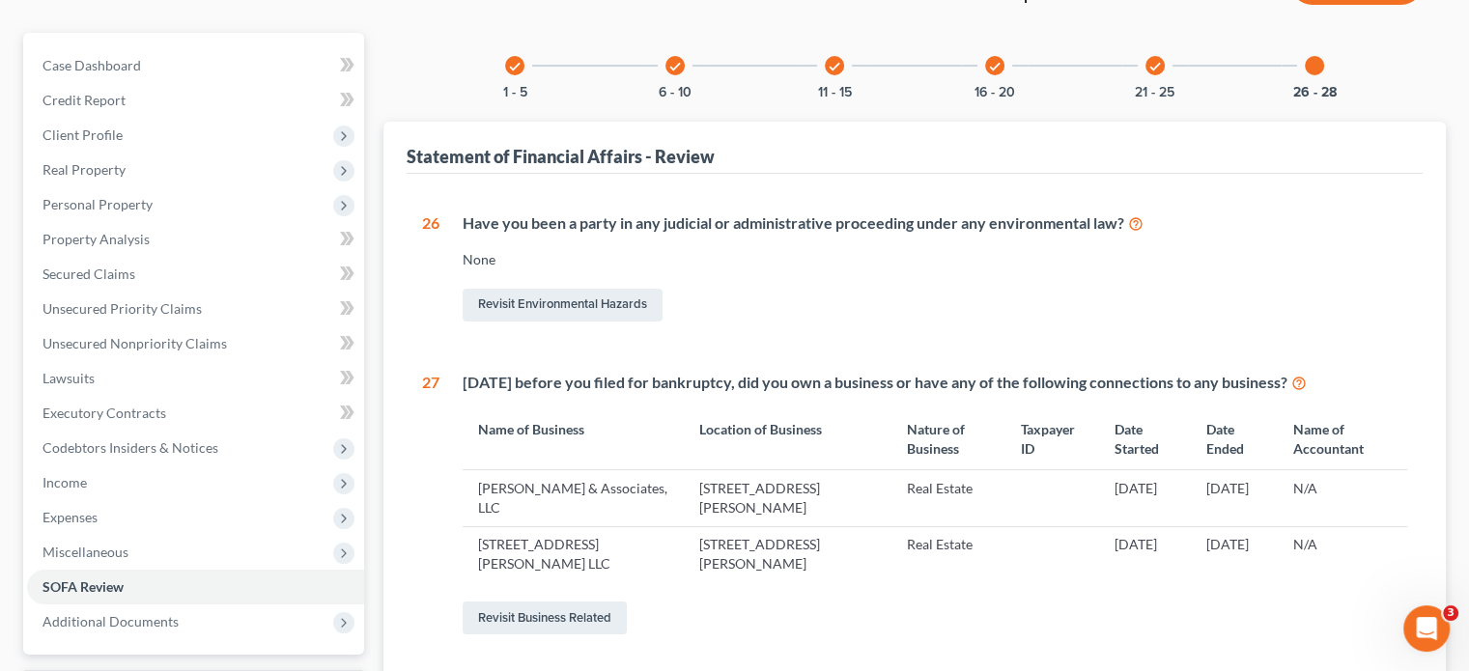
scroll to position [0, 0]
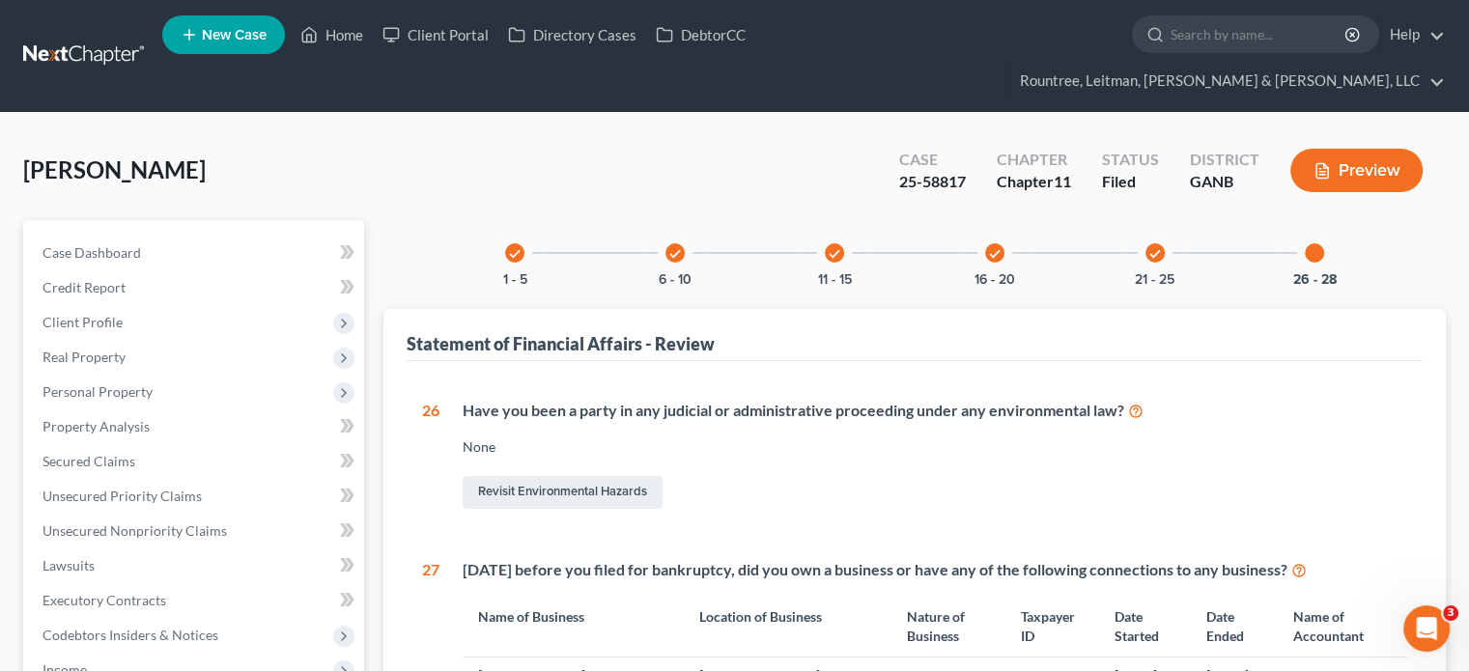
click at [994, 243] on div "check" at bounding box center [994, 252] width 19 height 19
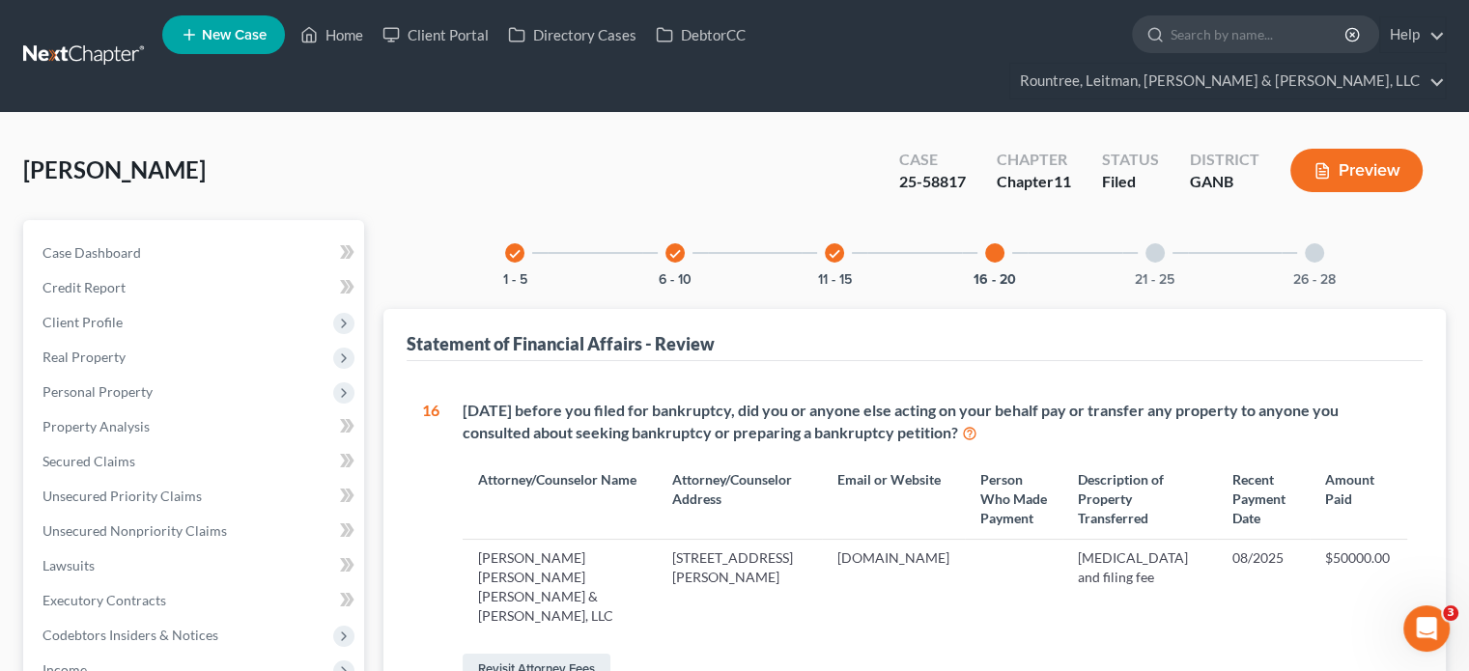
click at [831, 247] on icon "check" at bounding box center [835, 254] width 14 height 14
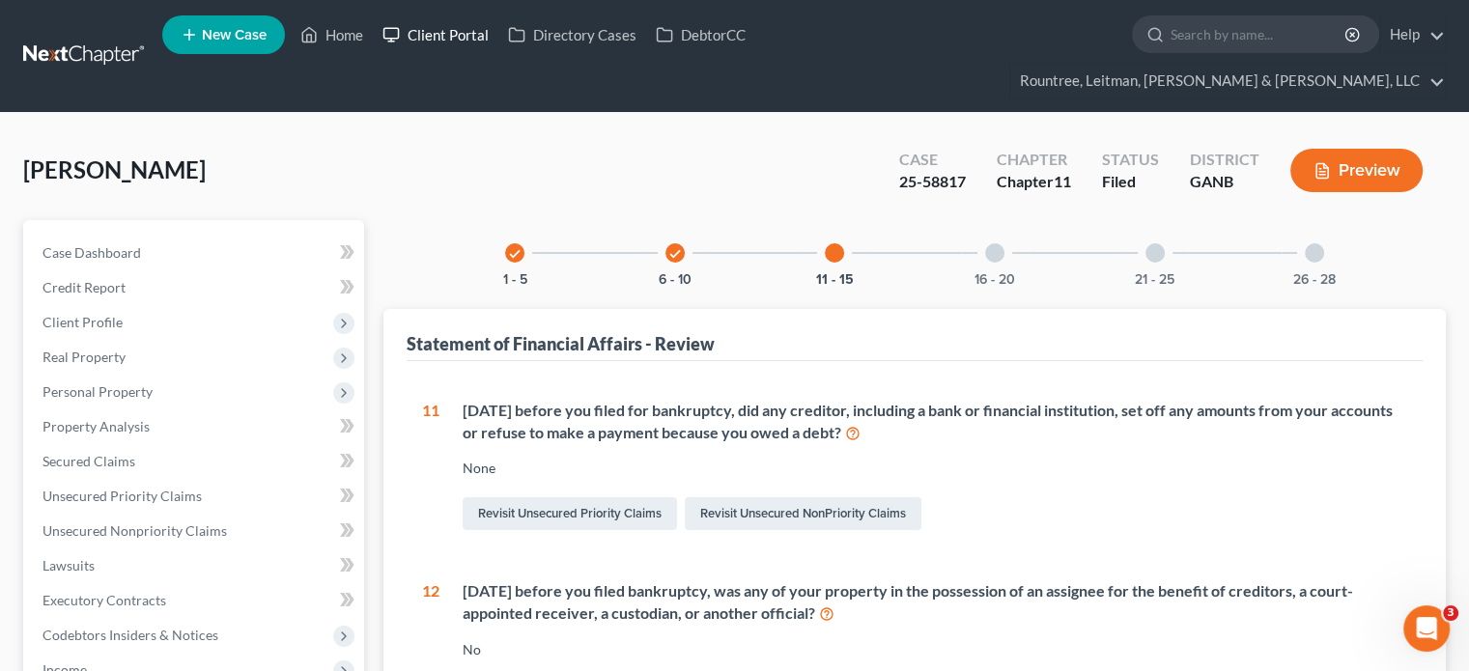
click at [430, 28] on link "Client Portal" at bounding box center [436, 34] width 126 height 35
click at [340, 37] on link "Home" at bounding box center [332, 34] width 82 height 35
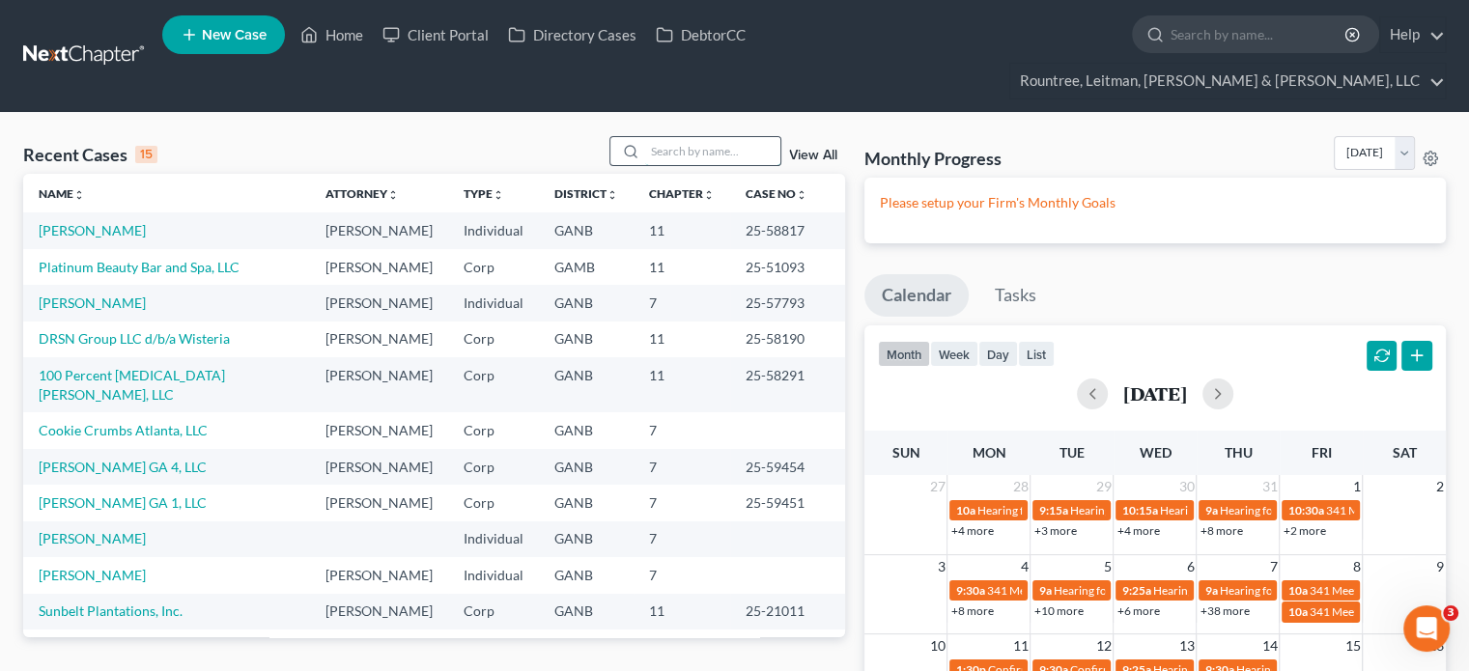
click at [681, 137] on input "search" at bounding box center [712, 151] width 135 height 28
type input "b"
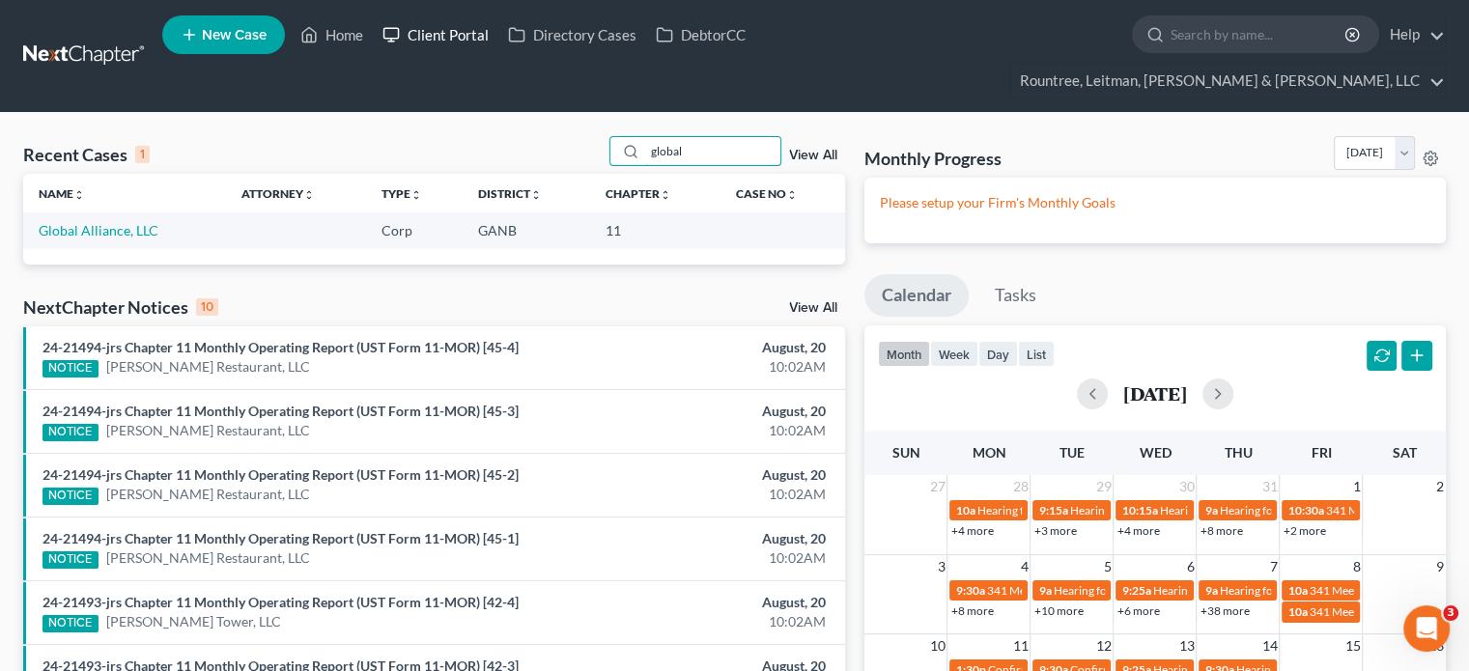
type input "global"
click at [440, 26] on link "Client Portal" at bounding box center [436, 34] width 126 height 35
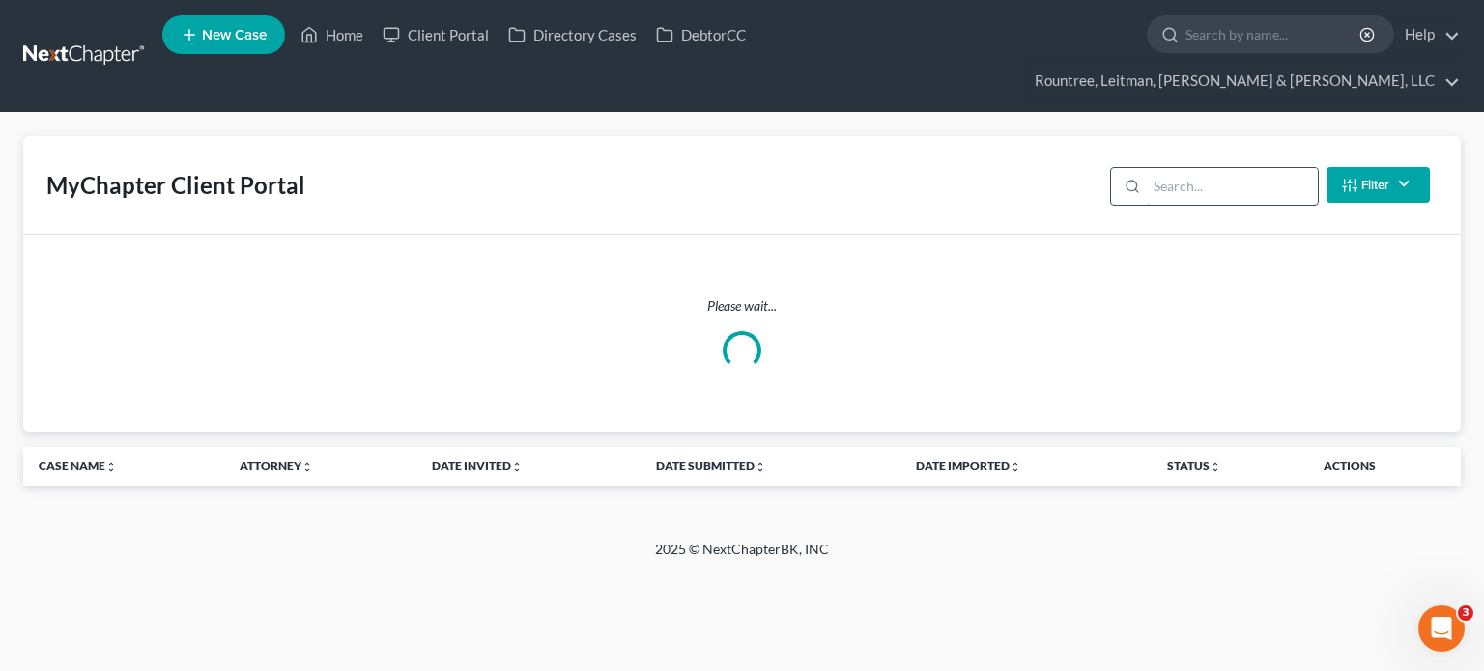
click at [1250, 168] on input "search" at bounding box center [1231, 186] width 171 height 37
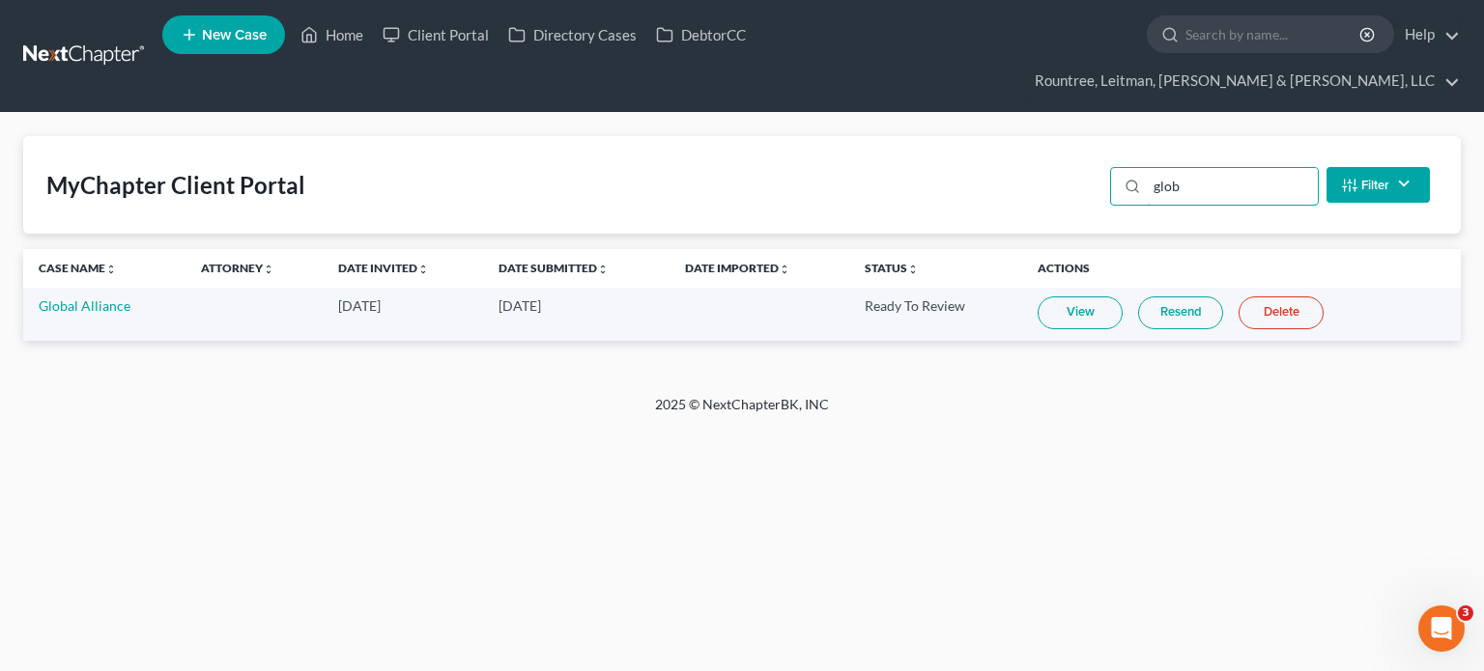
type input "glob"
click at [1070, 297] on link "View" at bounding box center [1079, 313] width 85 height 33
